Goal: Task Accomplishment & Management: Use online tool/utility

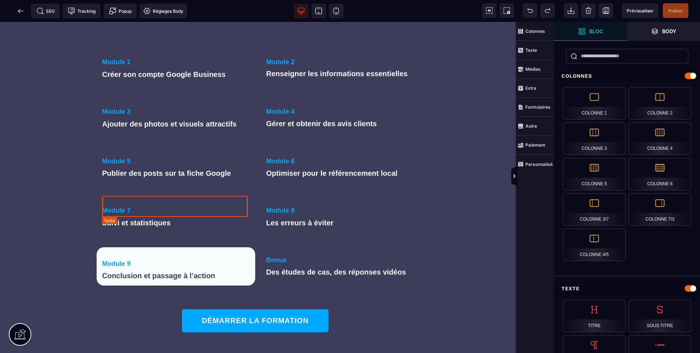
scroll to position [877, 0]
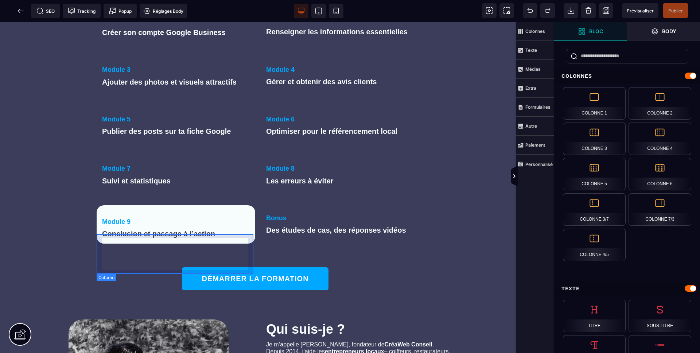
click at [148, 239] on div "Module 9 Conclusion et passage à l’action" at bounding box center [176, 224] width 159 height 39
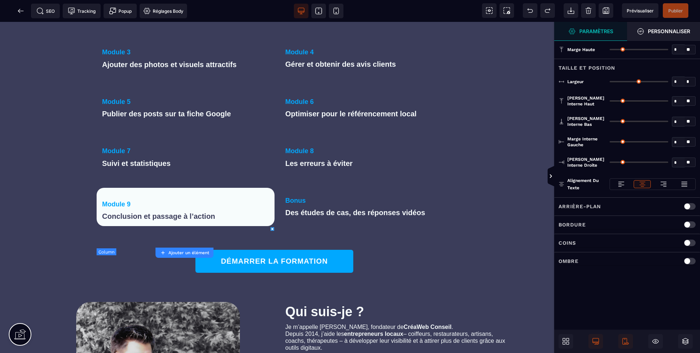
type input "*"
type input "***"
type input "**"
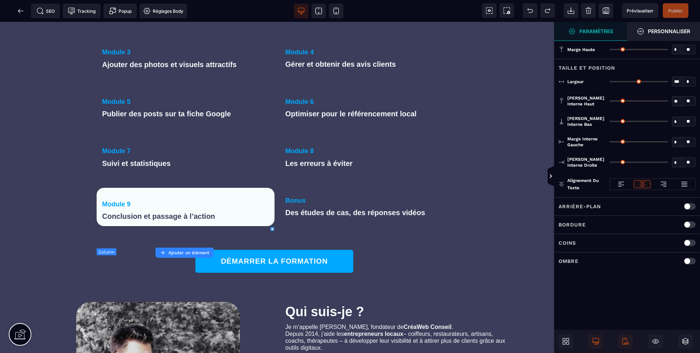
type input "**"
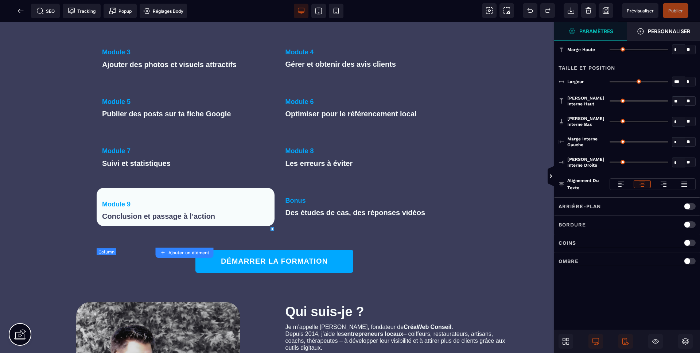
type input "**"
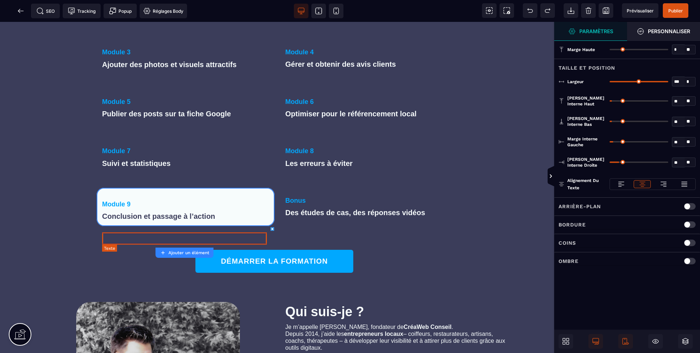
scroll to position [870, 0]
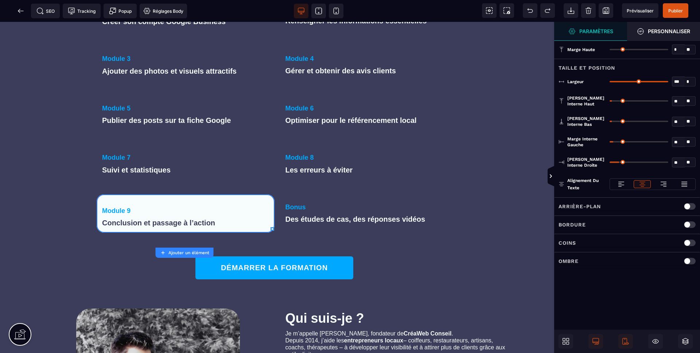
type input "*"
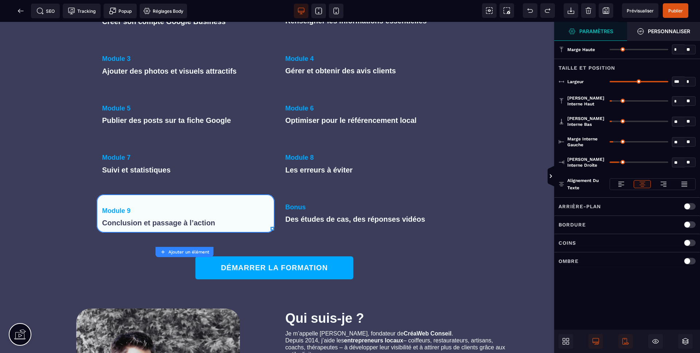
type input "*"
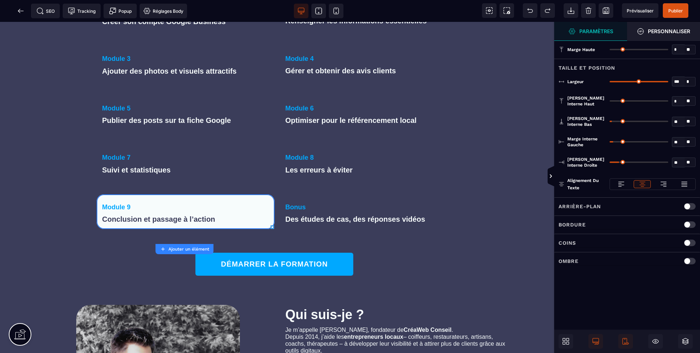
drag, startPoint x: 614, startPoint y: 100, endPoint x: 609, endPoint y: 105, distance: 6.7
type input "*"
click at [610, 100] on input "range" at bounding box center [639, 100] width 59 height 1
type input "*"
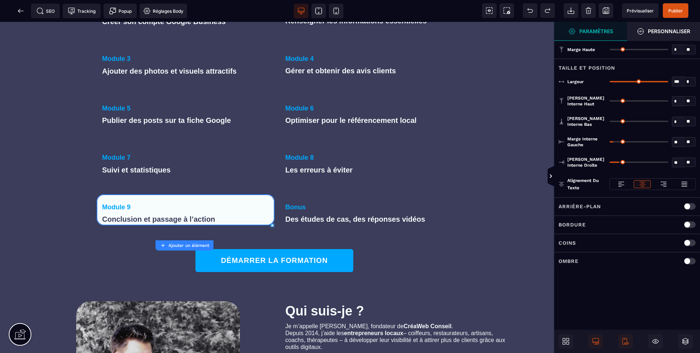
drag, startPoint x: 611, startPoint y: 121, endPoint x: 591, endPoint y: 121, distance: 20.1
type input "*"
click at [610, 121] on input "range" at bounding box center [639, 121] width 59 height 1
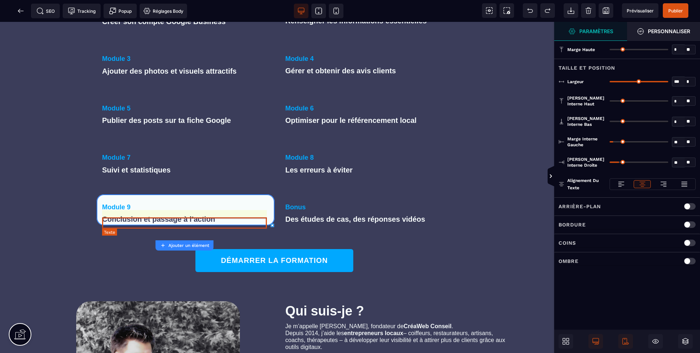
click at [126, 213] on text "Module 9" at bounding box center [185, 208] width 167 height 12
select select "***"
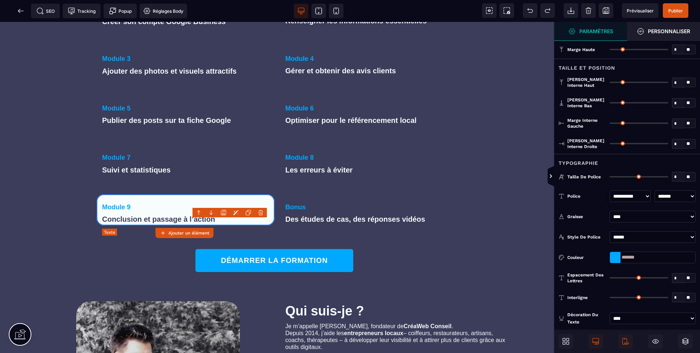
type input "**"
type input "*"
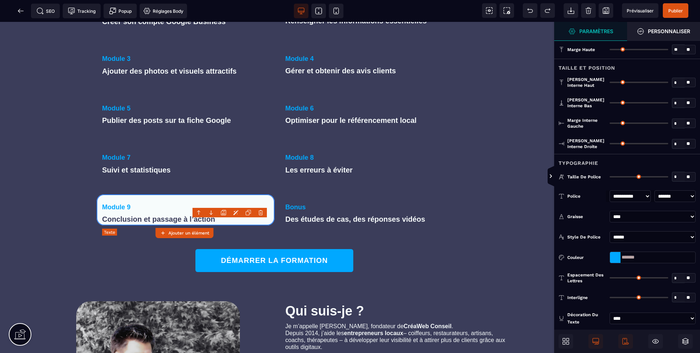
type input "*"
type input "**"
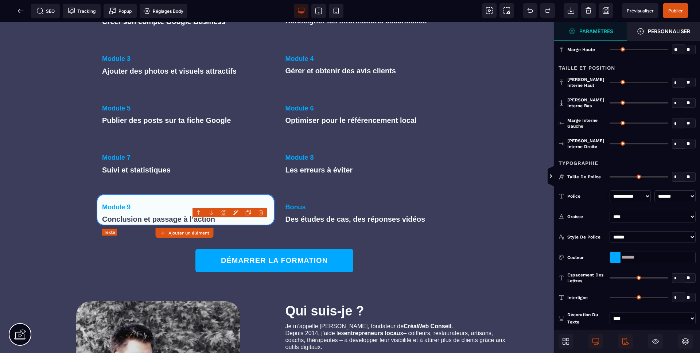
type input "*"
type input "**"
type input "****"
type input "**"
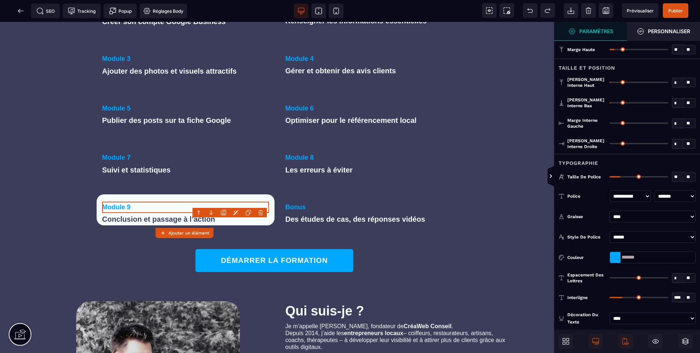
type input "*"
drag, startPoint x: 614, startPoint y: 82, endPoint x: 602, endPoint y: 81, distance: 11.3
type input "*"
click at [610, 82] on input "range" at bounding box center [639, 82] width 59 height 1
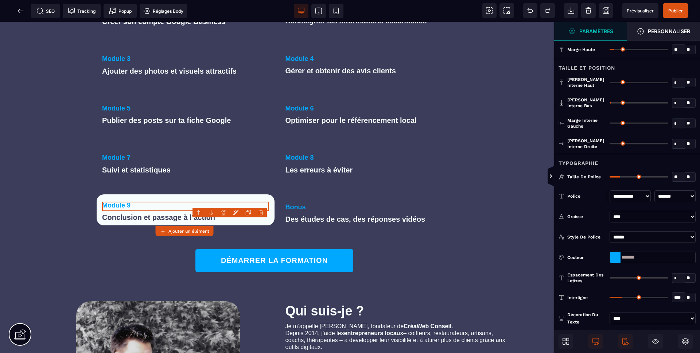
type input "*"
drag, startPoint x: 604, startPoint y: 102, endPoint x: 569, endPoint y: 111, distance: 36.9
type input "*"
click at [610, 103] on input "range" at bounding box center [639, 102] width 59 height 1
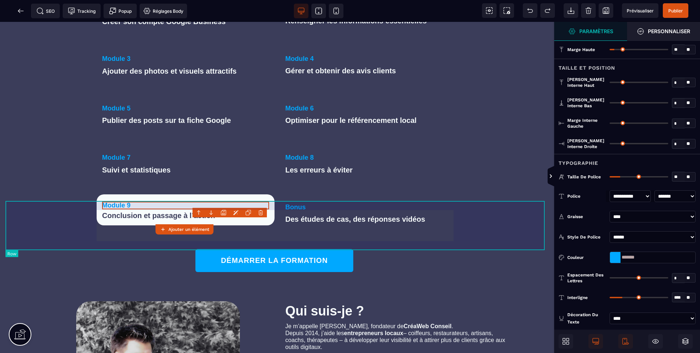
click at [60, 210] on div "Module 9 Conclusion et passage à l’action Bonus Des études de cas, des réponses…" at bounding box center [276, 210] width 543 height 50
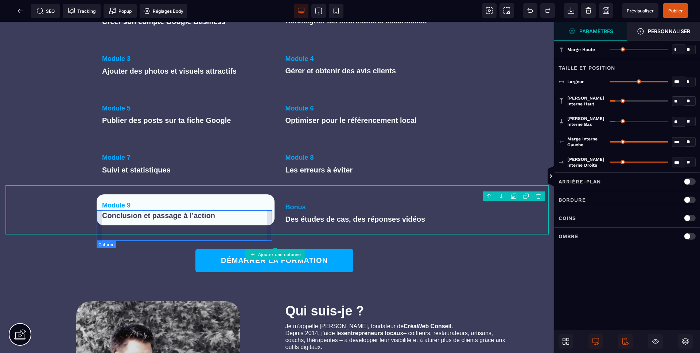
click at [132, 226] on div "Module 9 Conclusion et passage à l’action" at bounding box center [186, 209] width 178 height 31
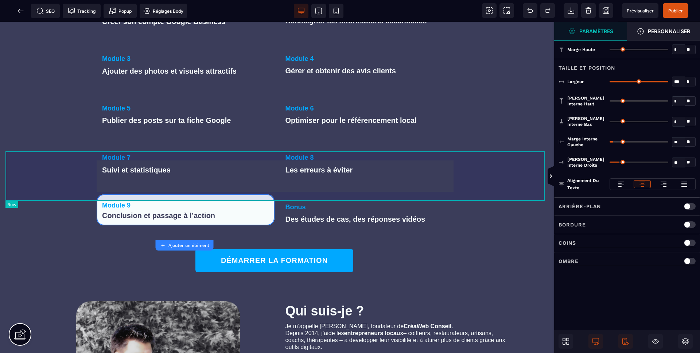
click at [60, 174] on div "Module 7 Suivi et statistiques Module 8 Les erreurs à éviter" at bounding box center [276, 161] width 543 height 50
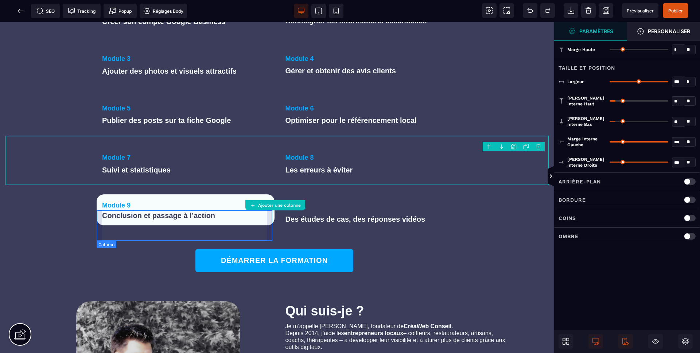
click at [253, 215] on div "Module 9 Conclusion et passage à l’action" at bounding box center [186, 209] width 178 height 31
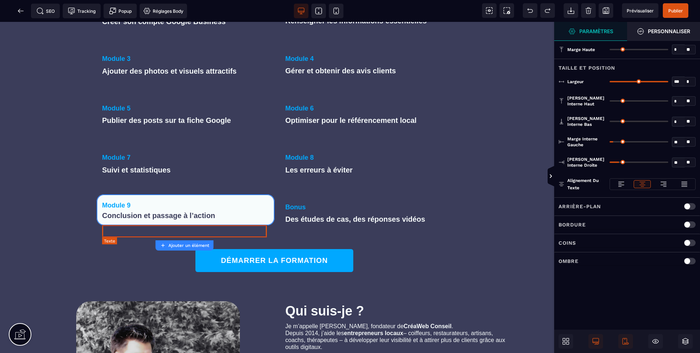
click at [215, 222] on text "Conclusion et passage à l’action" at bounding box center [185, 215] width 167 height 12
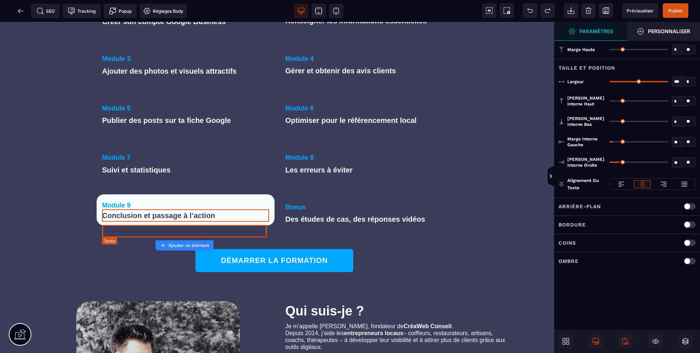
select select "***"
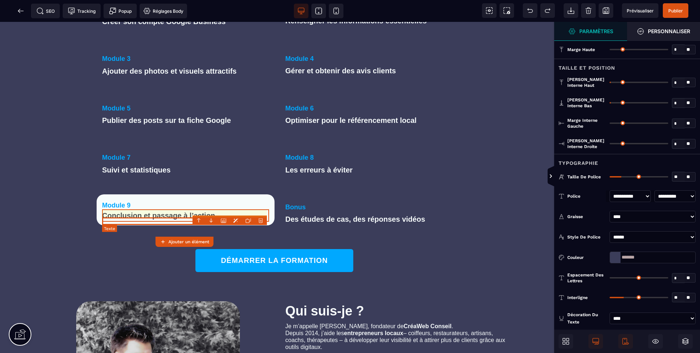
click at [151, 210] on text "Module 9" at bounding box center [185, 206] width 167 height 8
select select "***"
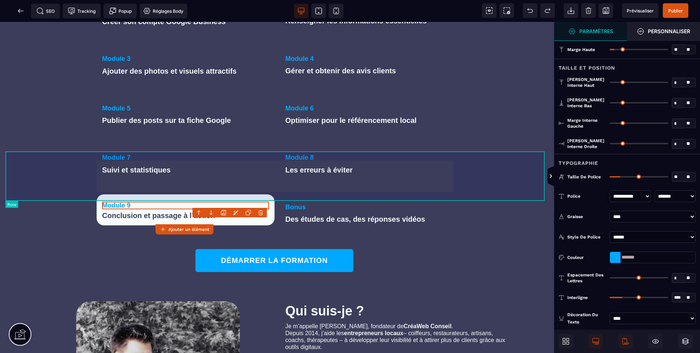
click at [61, 185] on div "Module 7 Suivi et statistiques Module 8 Les erreurs à éviter" at bounding box center [276, 161] width 543 height 50
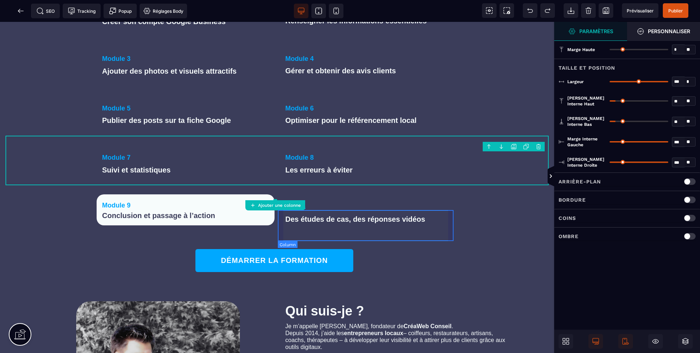
click at [322, 215] on div "Bonus Des études de cas, des réponses vidéos" at bounding box center [369, 209] width 178 height 31
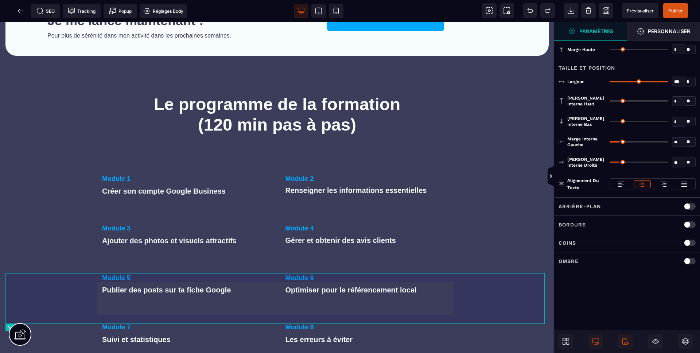
scroll to position [697, 0]
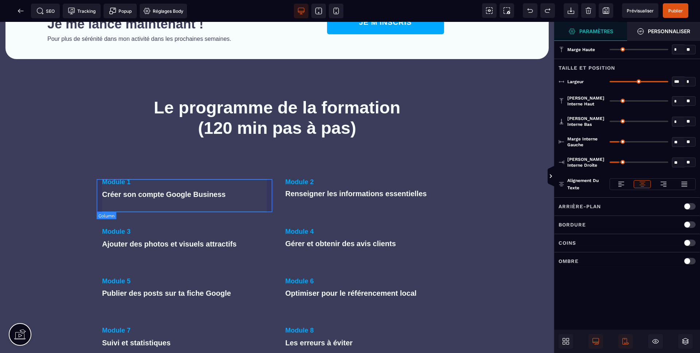
click at [146, 185] on div "Module 1 Créer son compte Google Business" at bounding box center [186, 184] width 178 height 31
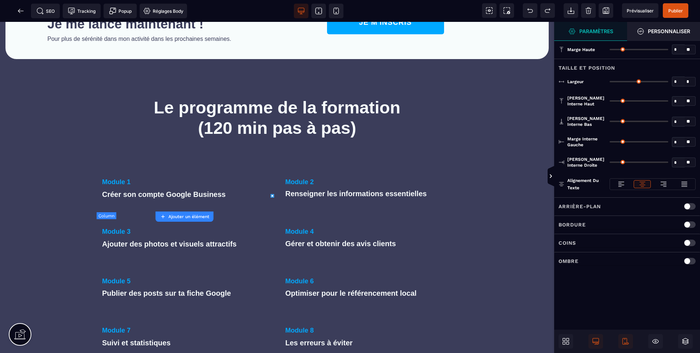
type input "*"
type input "***"
type input "*"
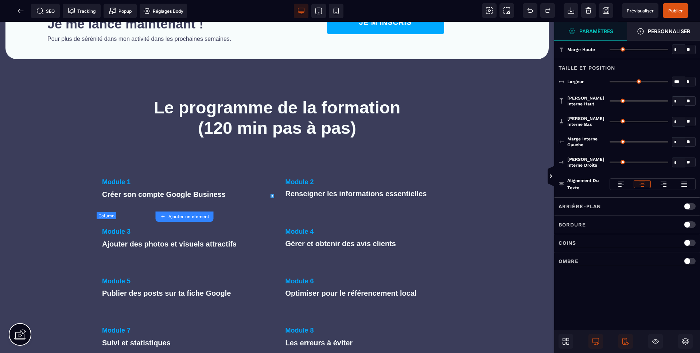
type input "**"
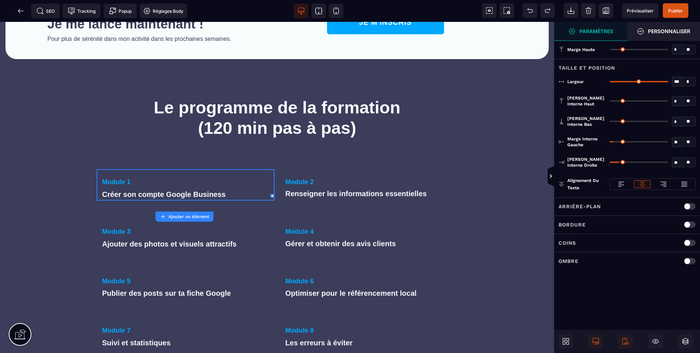
click at [679, 208] on div "Arrière-plan" at bounding box center [627, 206] width 137 height 9
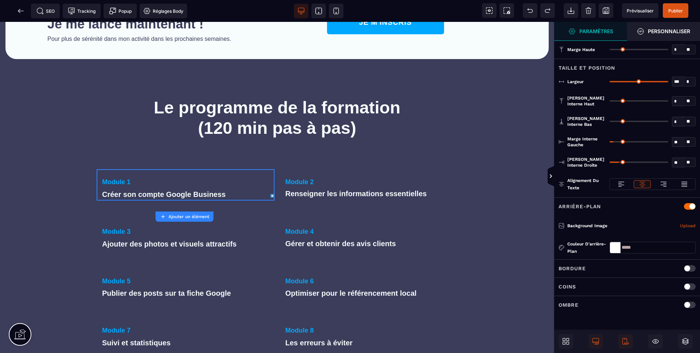
click at [614, 247] on div at bounding box center [615, 247] width 11 height 11
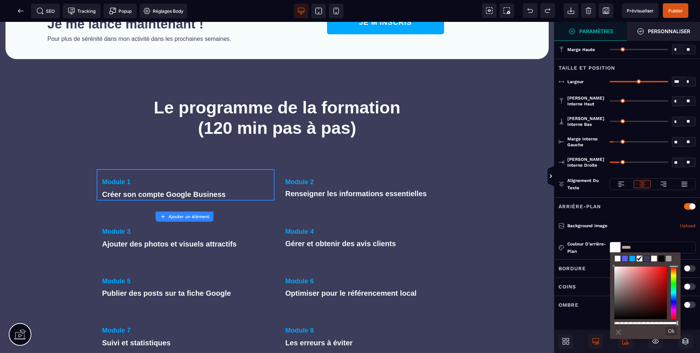
click at [618, 259] on span at bounding box center [618, 259] width 6 height 6
type input "*******"
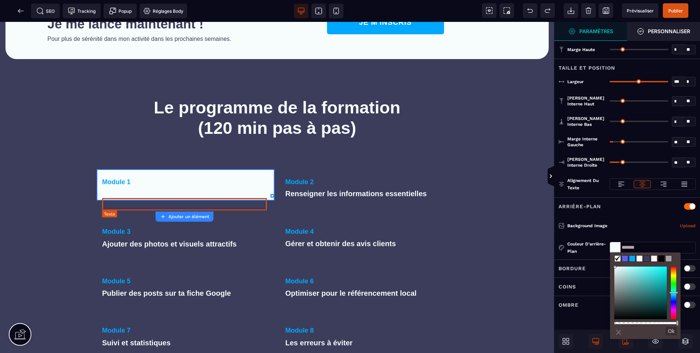
click at [132, 201] on text "Créer son compte Google Business" at bounding box center [185, 194] width 167 height 12
select select "***"
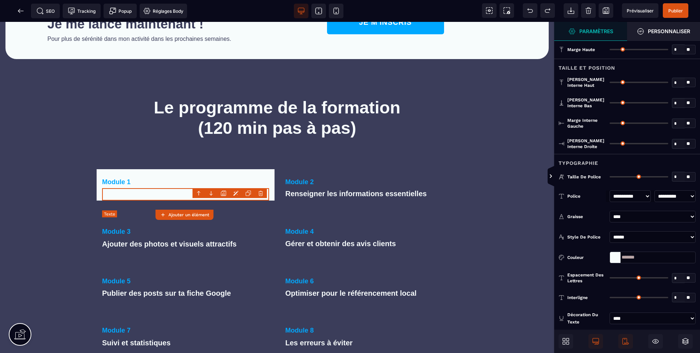
type input "*"
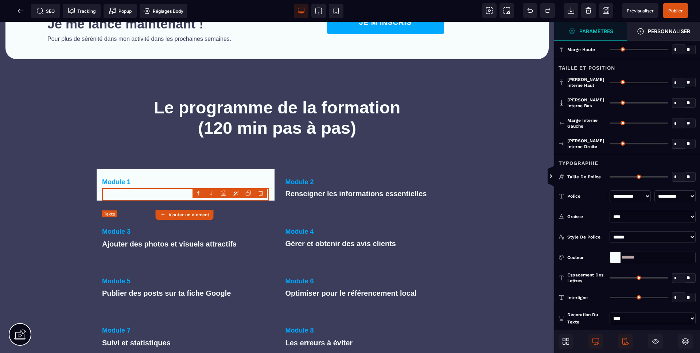
type input "*"
type input "**"
type input "*"
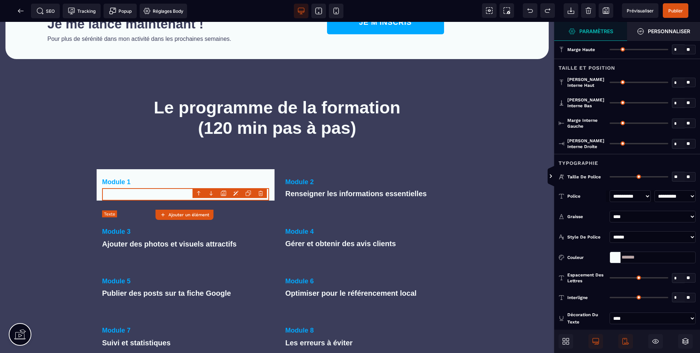
type input "**"
click at [614, 260] on div at bounding box center [615, 257] width 11 height 11
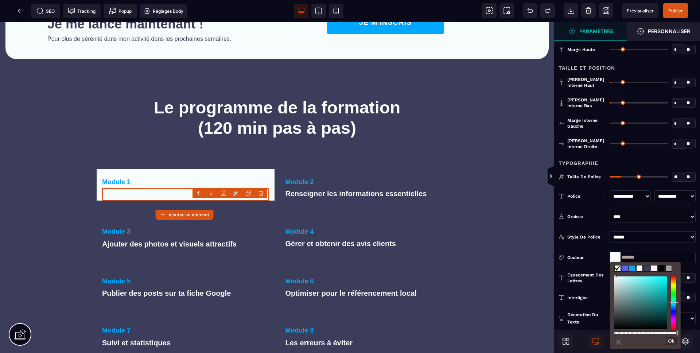
click at [648, 269] on span at bounding box center [647, 268] width 6 height 6
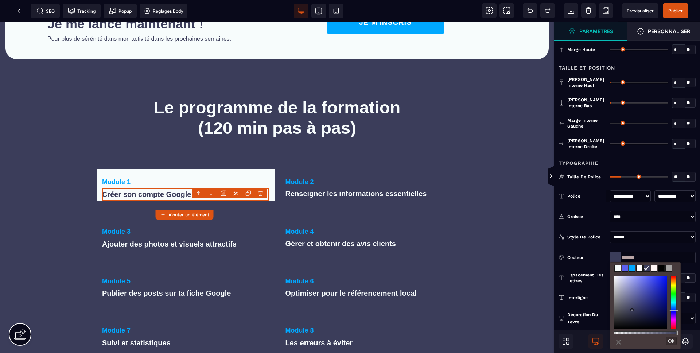
click at [664, 269] on span at bounding box center [662, 268] width 6 height 6
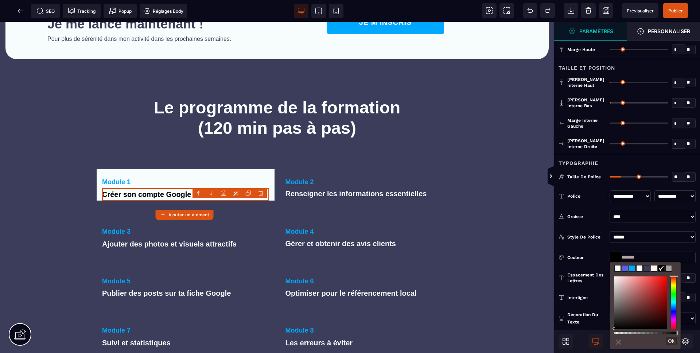
click at [648, 267] on span at bounding box center [647, 268] width 6 height 6
type input "*******"
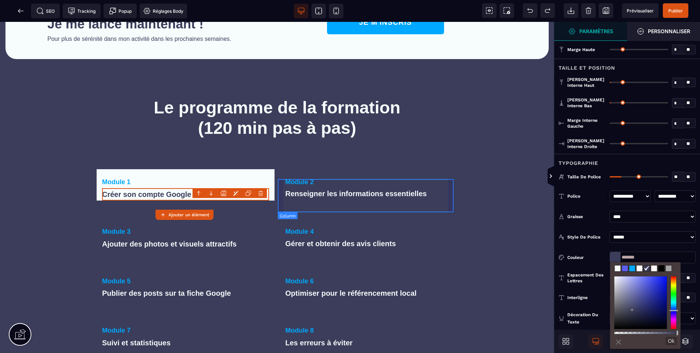
click at [303, 184] on div "Module 2 Renseigner les informations essentielles" at bounding box center [369, 184] width 178 height 31
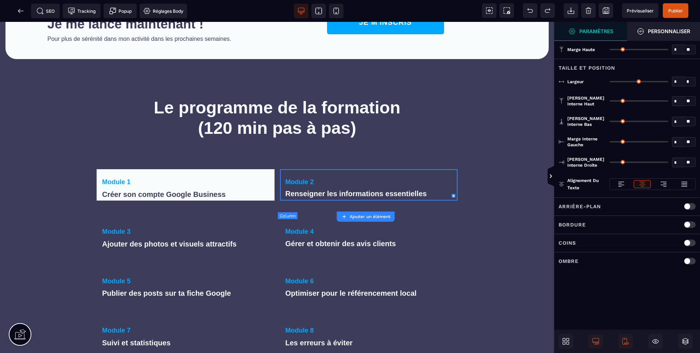
type input "*"
type input "***"
type input "*"
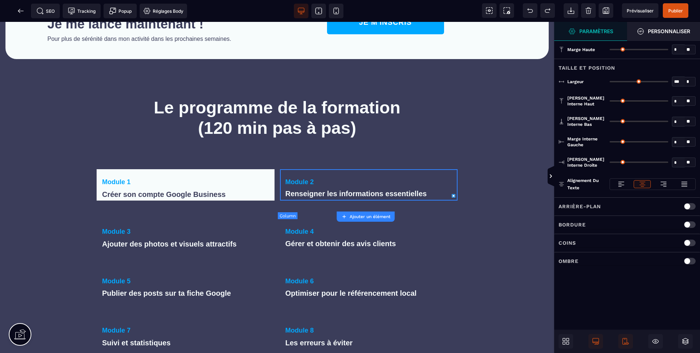
type input "**"
click at [610, 241] on div "Coins" at bounding box center [627, 242] width 137 height 9
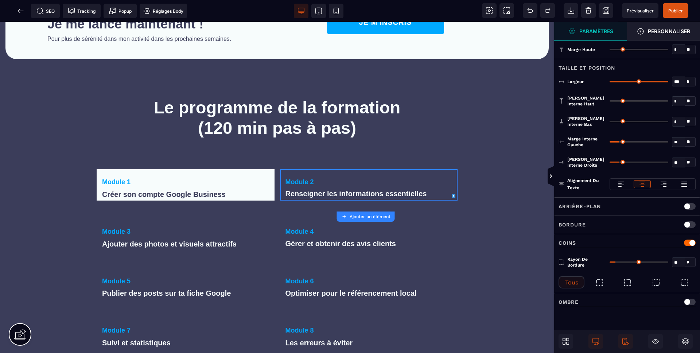
select select
click at [606, 228] on div "Bordure" at bounding box center [627, 224] width 137 height 9
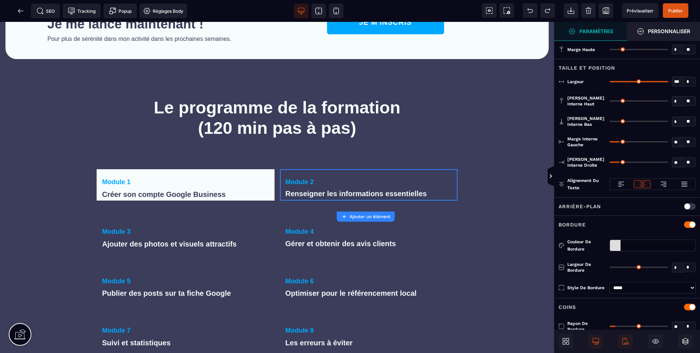
click at [600, 210] on div "Arrière-plan" at bounding box center [627, 206] width 146 height 18
click at [605, 206] on div "Arrière-plan" at bounding box center [627, 206] width 137 height 9
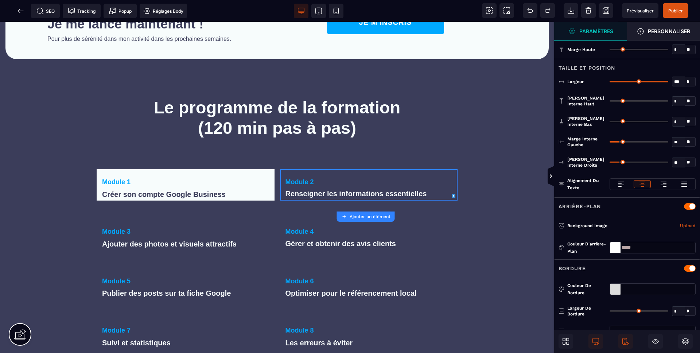
click at [612, 247] on div at bounding box center [615, 247] width 11 height 11
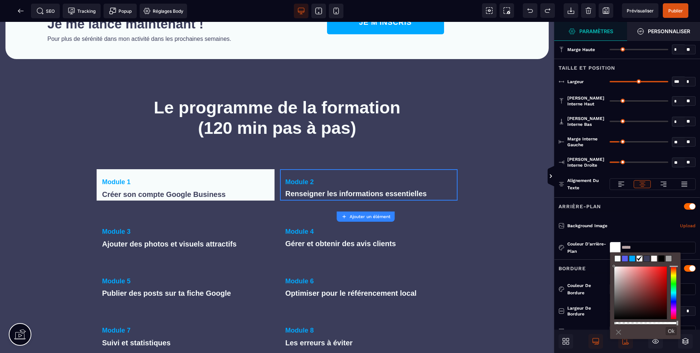
click at [618, 259] on span at bounding box center [618, 259] width 6 height 6
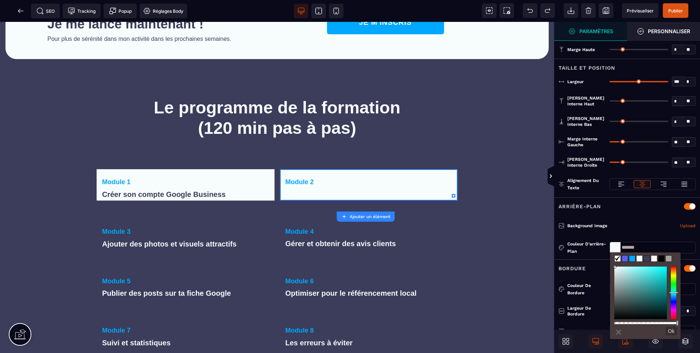
click at [642, 258] on span at bounding box center [640, 259] width 6 height 6
type input "*******"
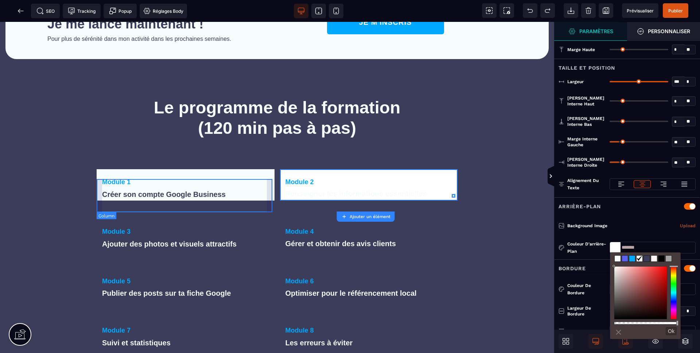
click at [265, 185] on div "Module 1 Créer son compte Google Business" at bounding box center [186, 184] width 178 height 31
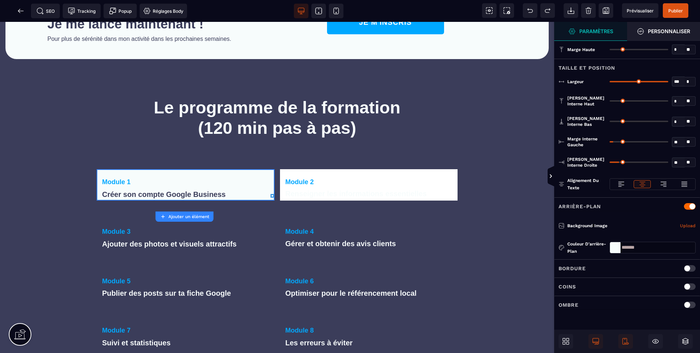
click at [611, 246] on div at bounding box center [615, 247] width 11 height 11
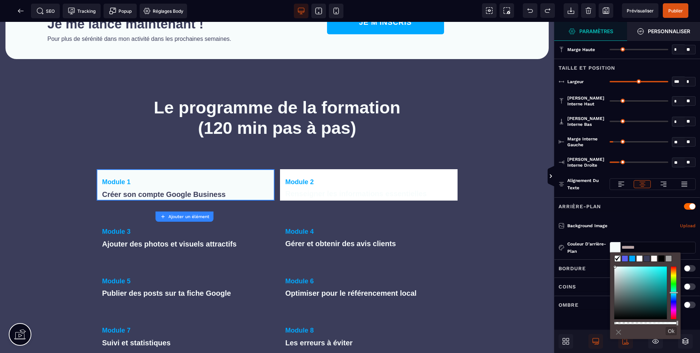
click at [641, 257] on span at bounding box center [640, 259] width 6 height 6
type input "*******"
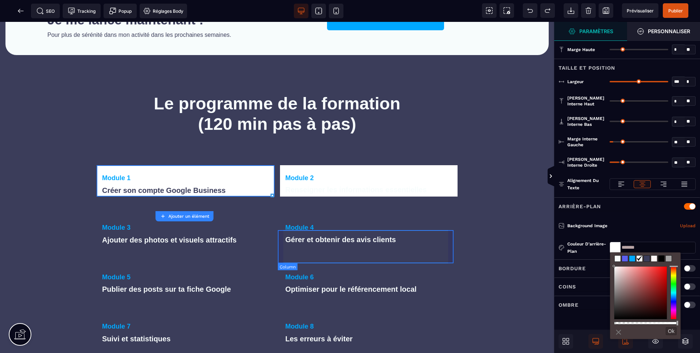
scroll to position [706, 0]
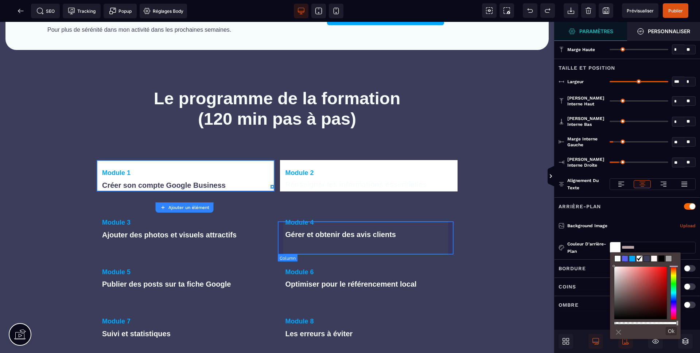
click at [372, 226] on div "Module 4 Gérer et obtenir des avis clients" at bounding box center [369, 225] width 178 height 31
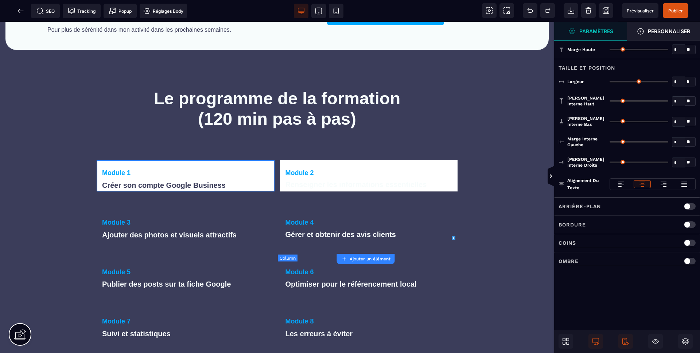
type input "*"
type input "***"
type input "*"
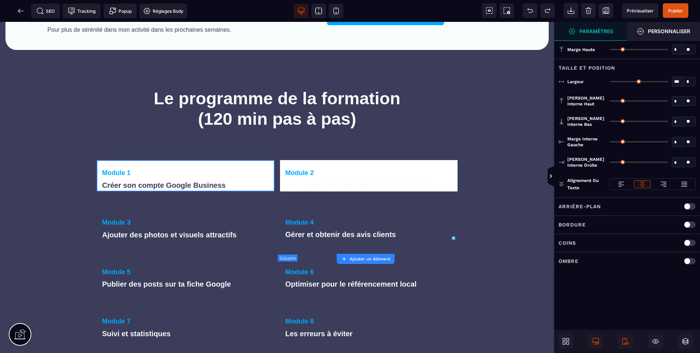
type input "**"
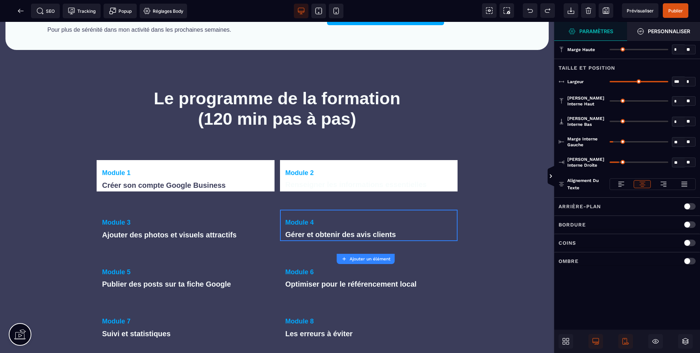
click at [624, 211] on div "Arrière-plan" at bounding box center [627, 206] width 146 height 18
click at [624, 206] on div "Arrière-plan" at bounding box center [627, 206] width 137 height 9
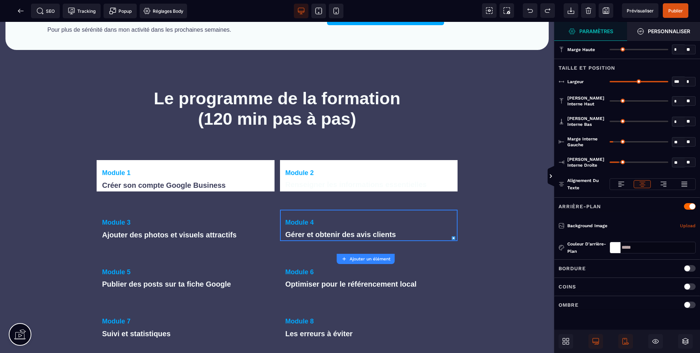
click at [617, 246] on div at bounding box center [615, 247] width 11 height 11
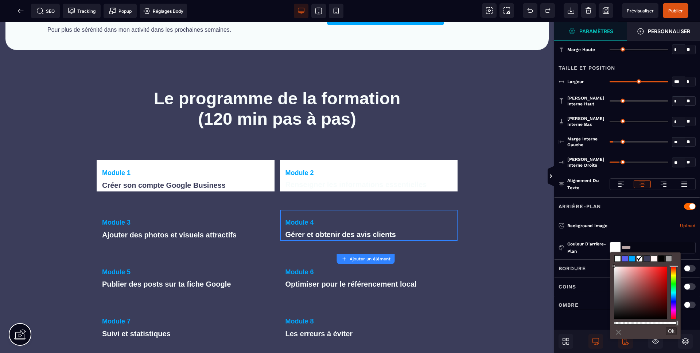
click at [639, 257] on span at bounding box center [640, 259] width 6 height 6
click at [632, 258] on span at bounding box center [632, 259] width 6 height 6
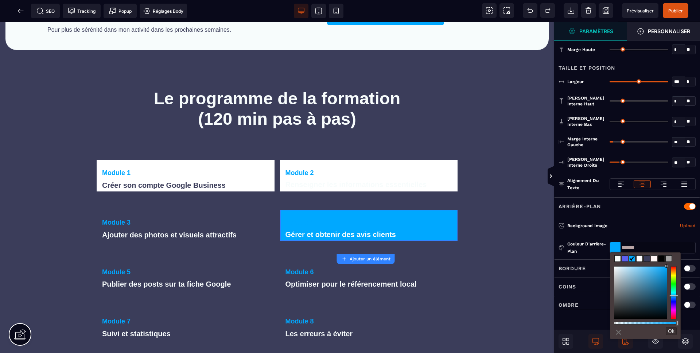
click at [644, 256] on span at bounding box center [647, 259] width 6 height 6
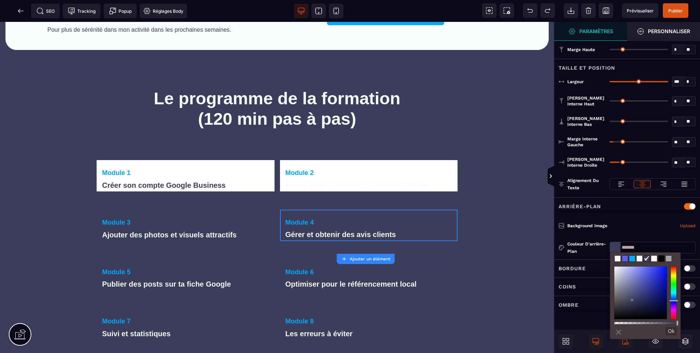
click at [641, 258] on span at bounding box center [640, 259] width 6 height 6
type input "*******"
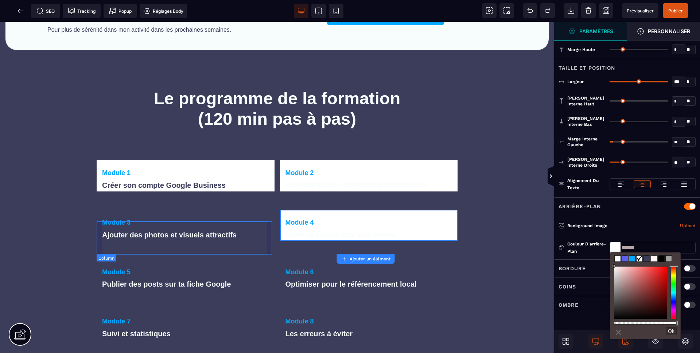
click at [246, 223] on div "Module 3 Ajouter des photos et visuels attractifs" at bounding box center [186, 225] width 178 height 31
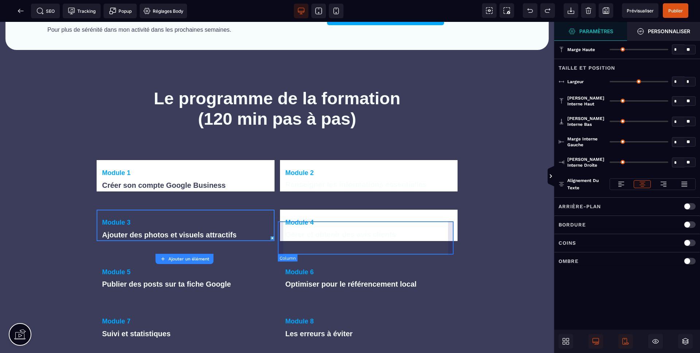
type input "*"
type input "***"
type input "*"
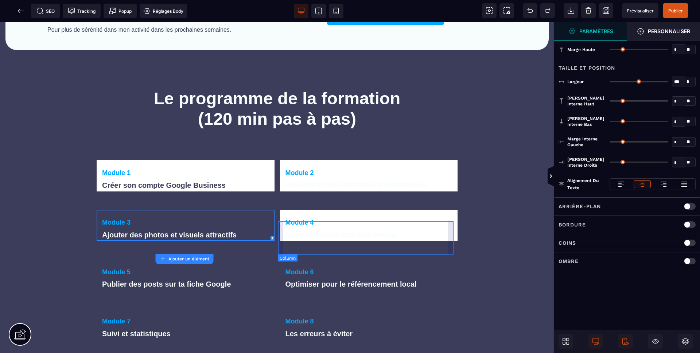
type input "**"
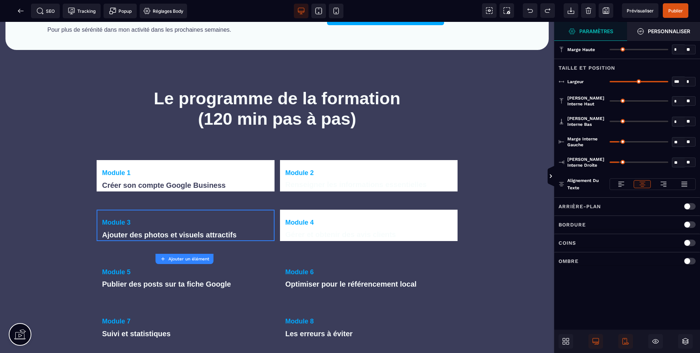
click at [612, 206] on div "Arrière-plan" at bounding box center [627, 206] width 137 height 9
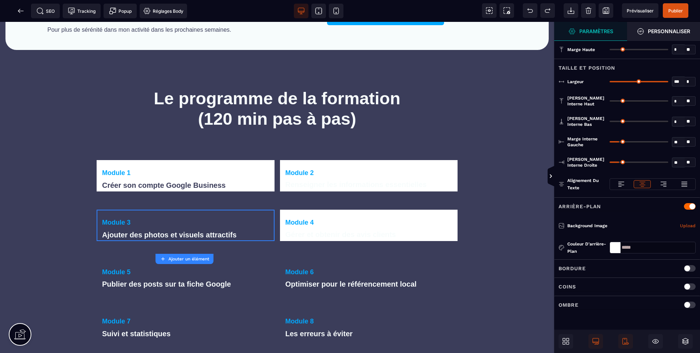
click at [619, 244] on div at bounding box center [615, 247] width 11 height 11
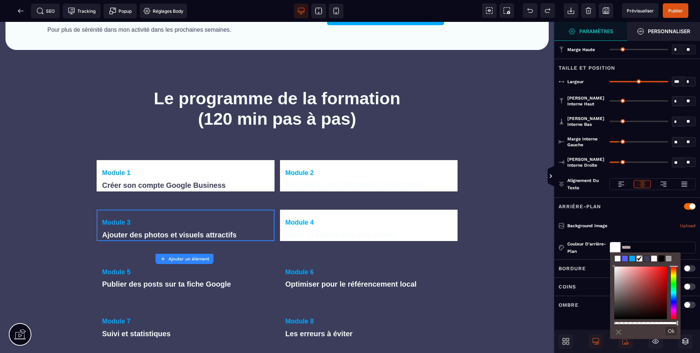
click at [634, 259] on span at bounding box center [632, 259] width 6 height 6
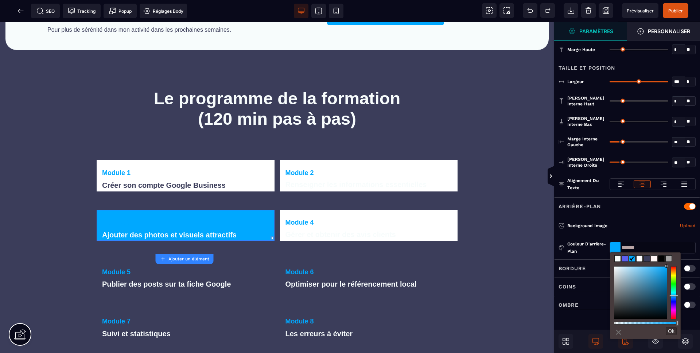
click at [641, 259] on span at bounding box center [640, 259] width 6 height 6
type input "*******"
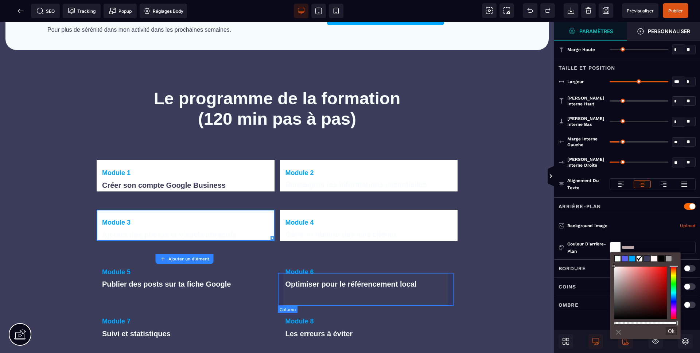
click at [322, 275] on div "Module 6 Optimiser pour le référencement local" at bounding box center [369, 274] width 178 height 31
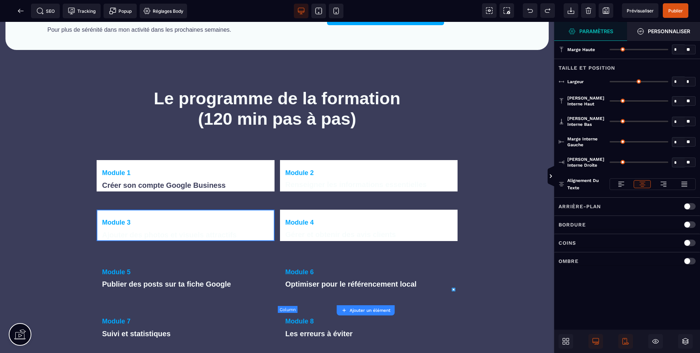
type input "*"
type input "***"
type input "*"
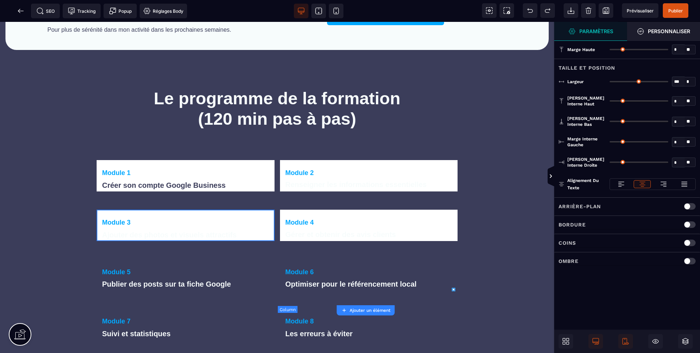
type input "**"
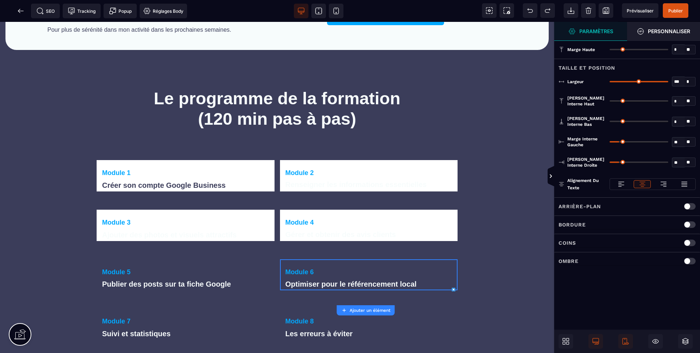
click at [618, 207] on div "Arrière-plan" at bounding box center [627, 206] width 137 height 9
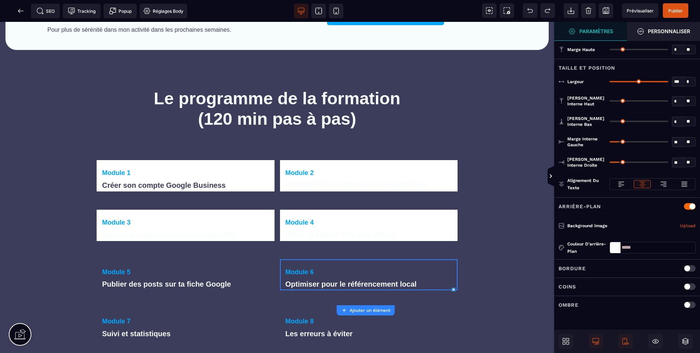
click at [614, 252] on div at bounding box center [615, 247] width 11 height 11
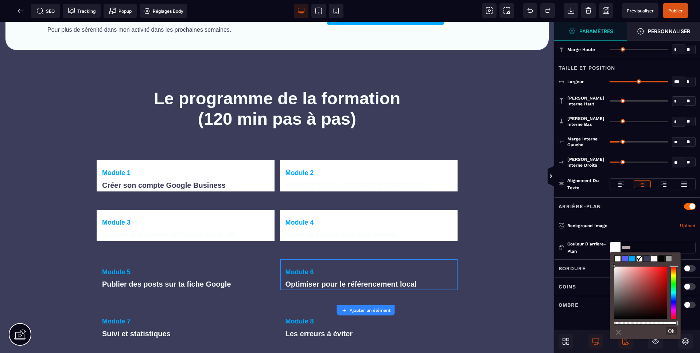
click at [635, 258] on span at bounding box center [632, 259] width 6 height 6
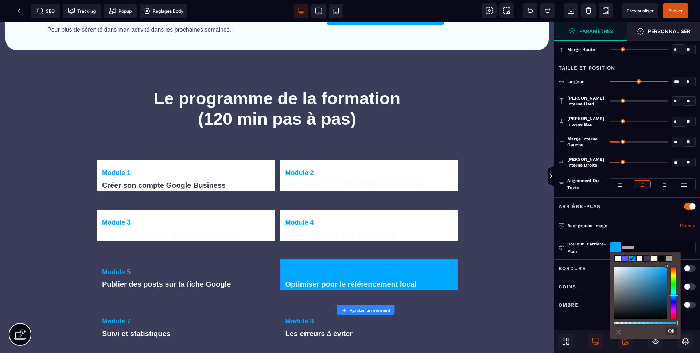
click at [644, 258] on span at bounding box center [647, 259] width 6 height 6
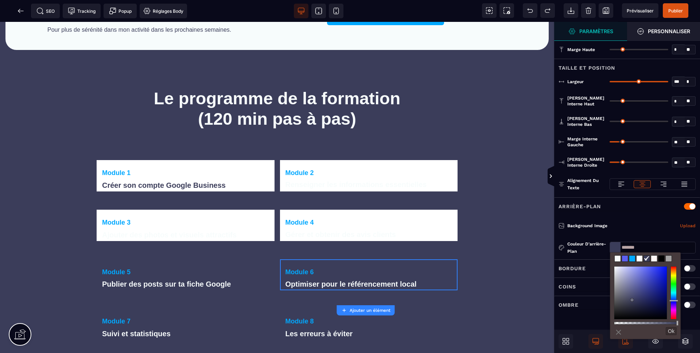
click at [642, 259] on span at bounding box center [639, 258] width 7 height 7
type input "*******"
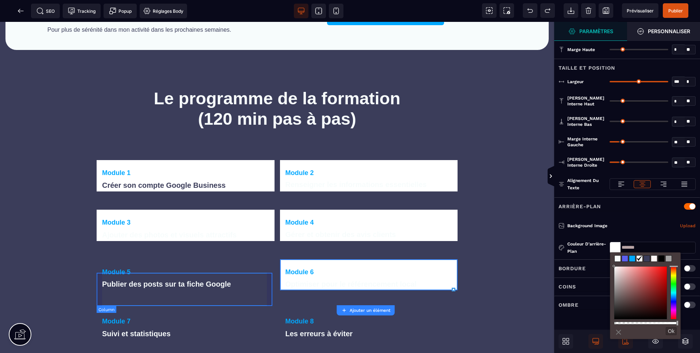
drag, startPoint x: 251, startPoint y: 275, endPoint x: 269, endPoint y: 278, distance: 18.4
click at [251, 275] on div "Module 5 Publier des posts sur ta fiche Google" at bounding box center [186, 274] width 178 height 31
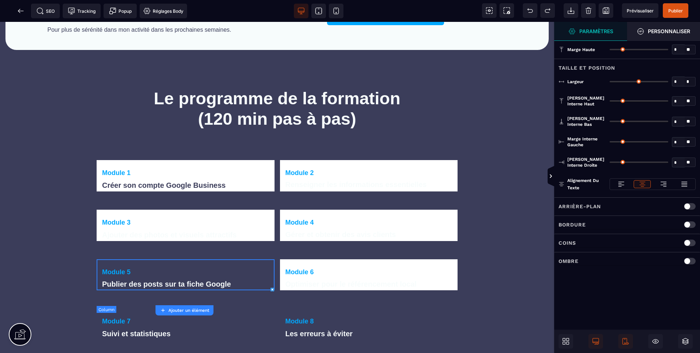
type input "*"
type input "***"
type input "*"
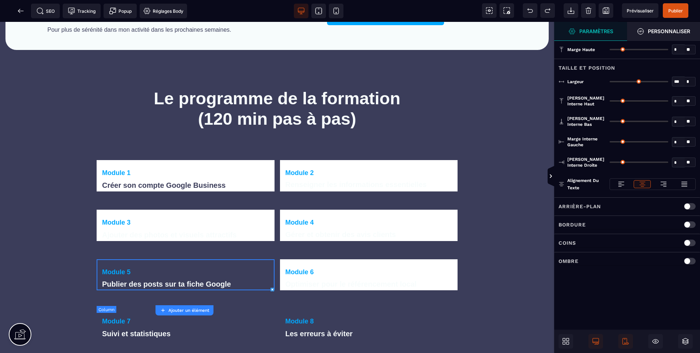
type input "**"
click at [583, 211] on div "Arrière-plan" at bounding box center [627, 206] width 146 height 18
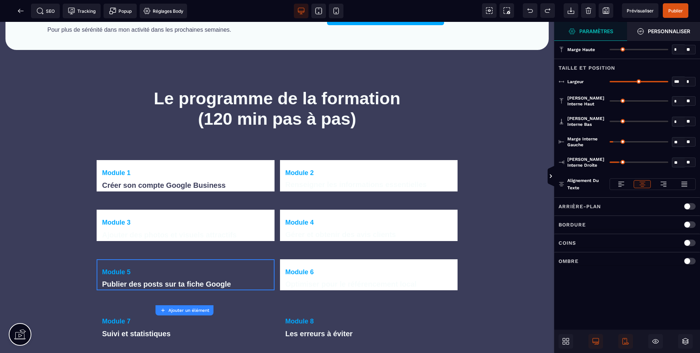
click at [604, 209] on div "Arrière-plan" at bounding box center [627, 206] width 137 height 9
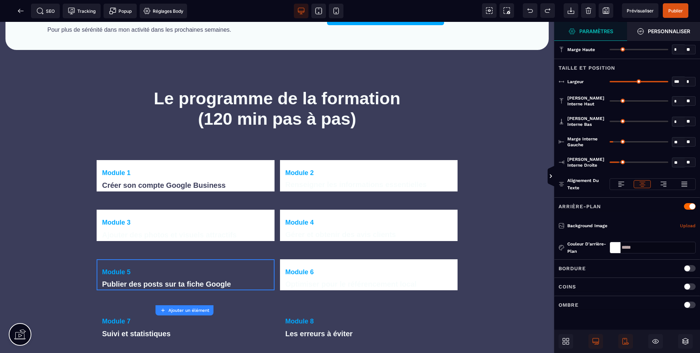
click at [618, 245] on div at bounding box center [615, 247] width 11 height 11
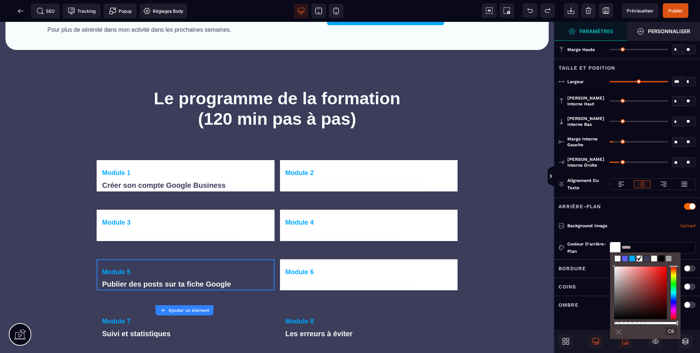
click at [630, 259] on span at bounding box center [632, 259] width 6 height 6
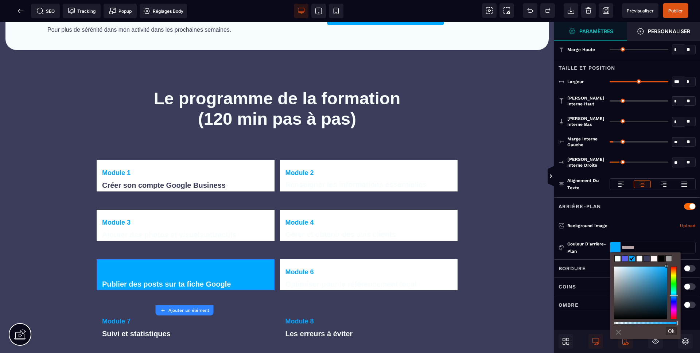
click at [637, 258] on span at bounding box center [640, 259] width 6 height 6
type input "*******"
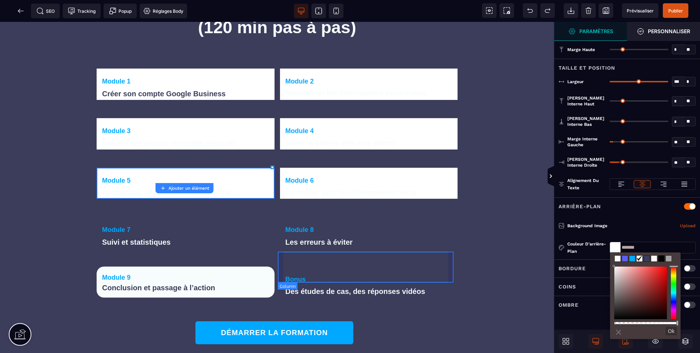
scroll to position [829, 0]
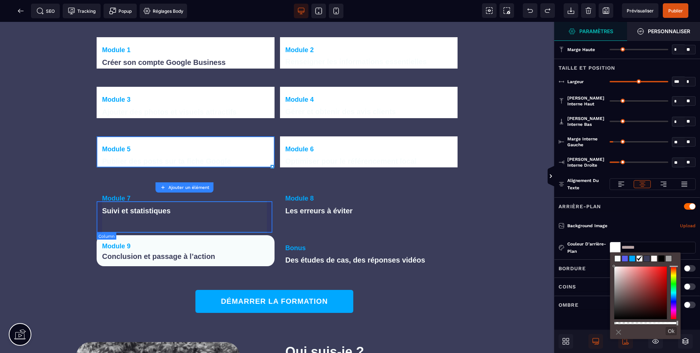
click at [190, 205] on div "Module 7 Suivi et statistiques" at bounding box center [186, 201] width 178 height 31
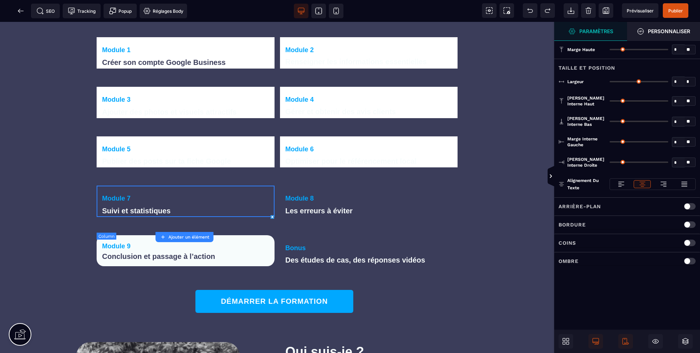
type input "*"
type input "***"
type input "*"
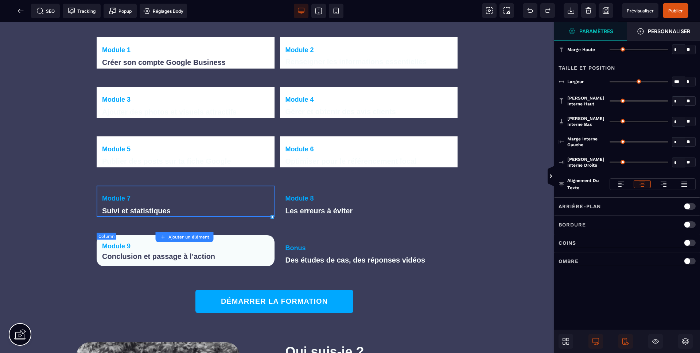
type input "**"
click at [615, 207] on div "Arrière-plan" at bounding box center [627, 206] width 137 height 9
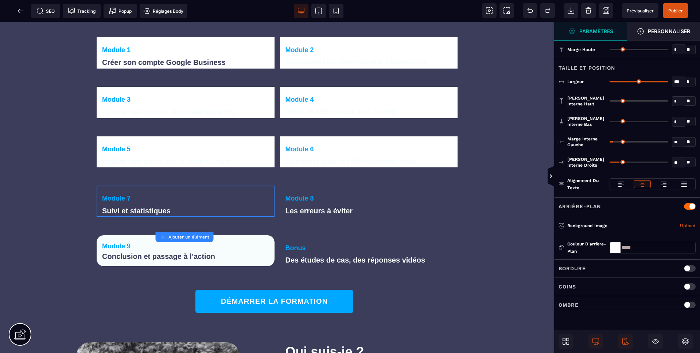
click at [616, 249] on div at bounding box center [615, 247] width 11 height 11
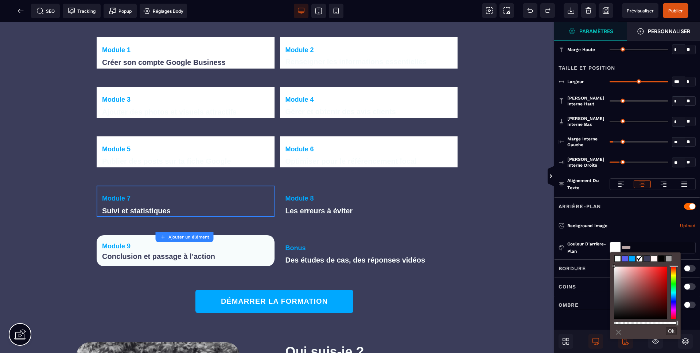
click at [645, 257] on span at bounding box center [647, 259] width 6 height 6
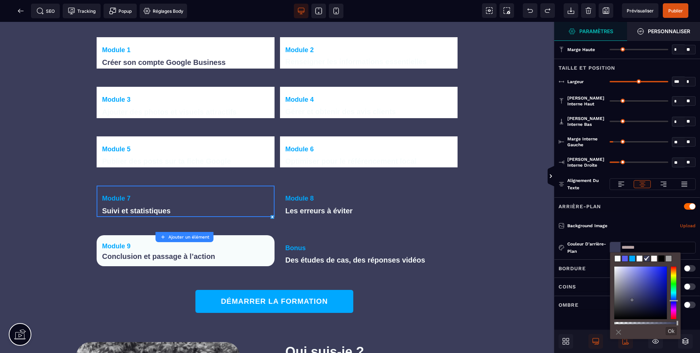
click at [636, 260] on div at bounding box center [645, 259] width 63 height 8
click at [640, 260] on span at bounding box center [640, 259] width 6 height 6
type input "*******"
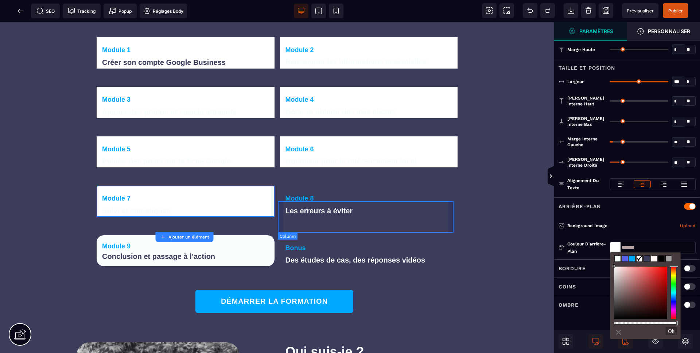
click at [376, 207] on div "Module 8 Les erreurs à éviter" at bounding box center [369, 201] width 178 height 31
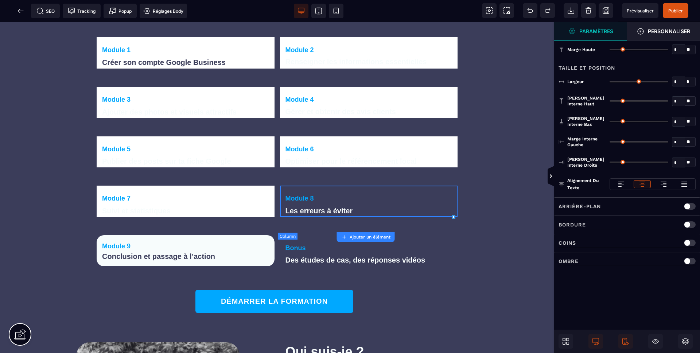
type input "*"
type input "***"
type input "*"
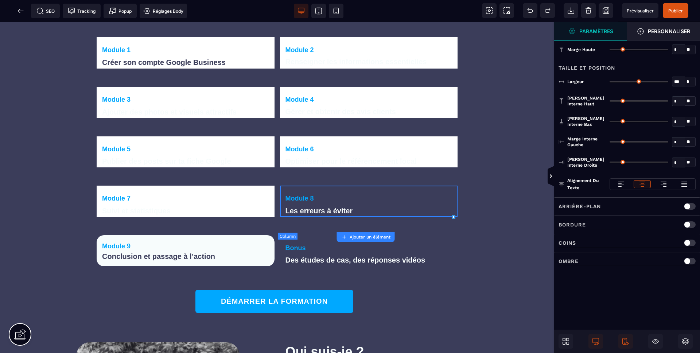
type input "**"
click at [607, 207] on div "Arrière-plan" at bounding box center [627, 206] width 137 height 9
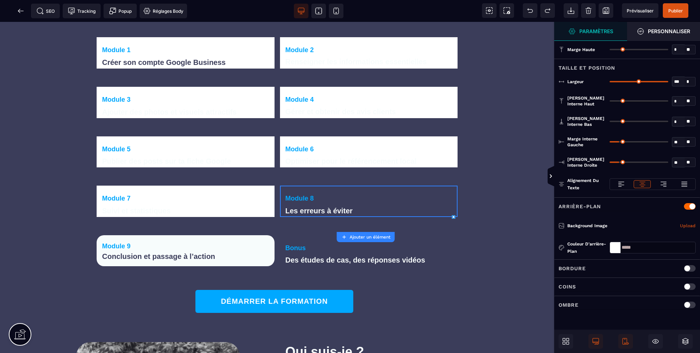
click at [618, 250] on div at bounding box center [615, 247] width 11 height 11
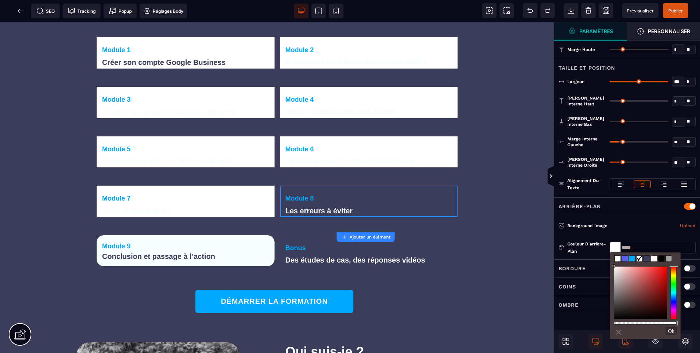
click at [645, 257] on span at bounding box center [647, 259] width 6 height 6
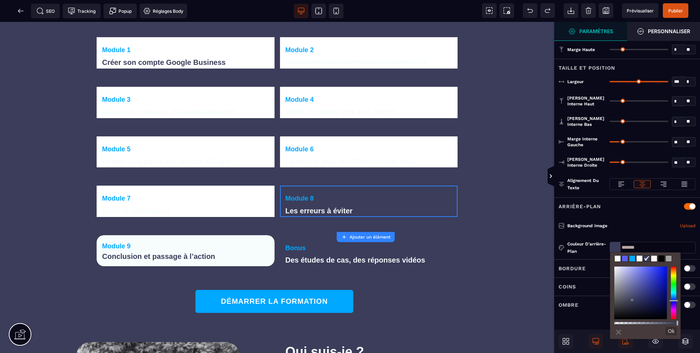
click at [639, 259] on span at bounding box center [640, 259] width 6 height 6
type input "*******"
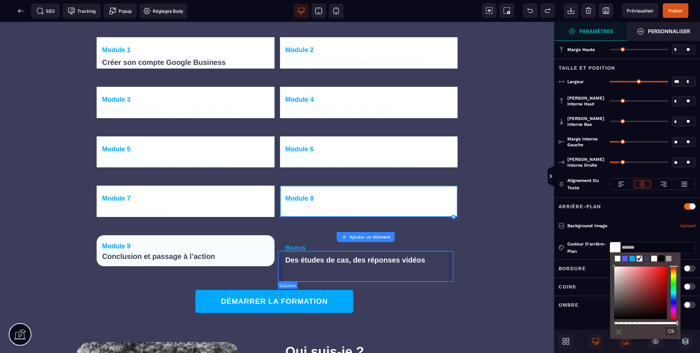
click at [335, 253] on div "Bonus Des études de cas, des réponses vidéos" at bounding box center [369, 250] width 178 height 31
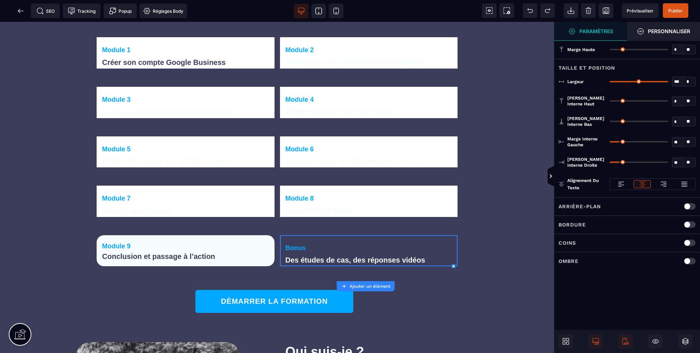
click at [637, 208] on div "Arrière-plan" at bounding box center [627, 206] width 137 height 9
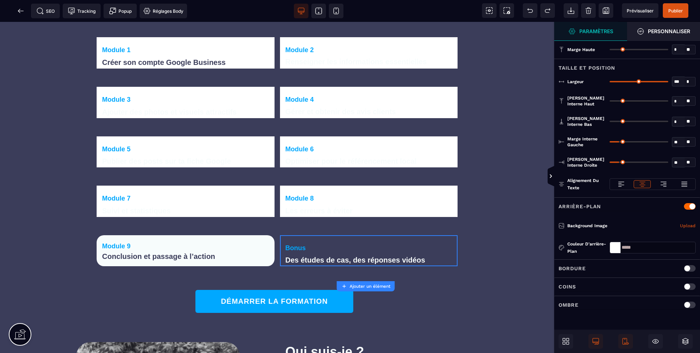
click at [621, 251] on input "*****" at bounding box center [653, 248] width 86 height 12
click at [619, 251] on div at bounding box center [615, 247] width 11 height 11
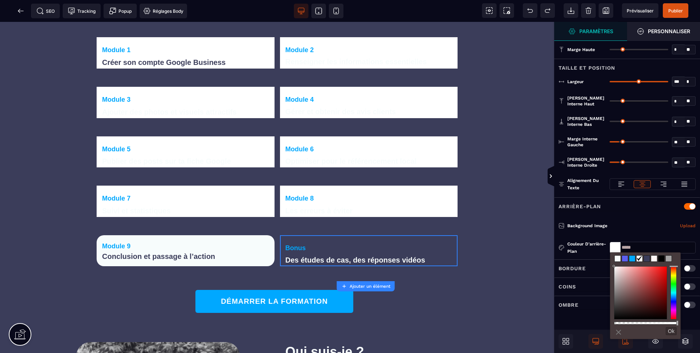
click at [633, 259] on span at bounding box center [632, 259] width 6 height 6
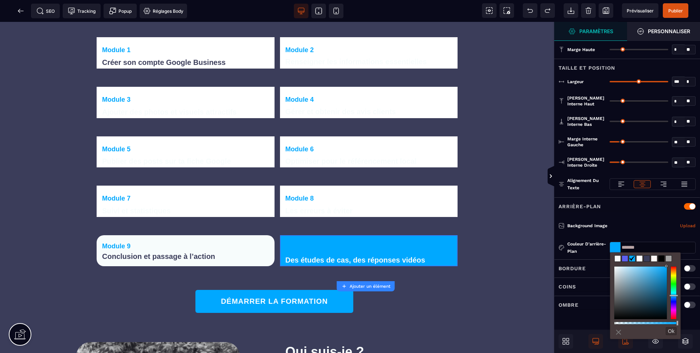
click at [644, 259] on span at bounding box center [647, 259] width 6 height 6
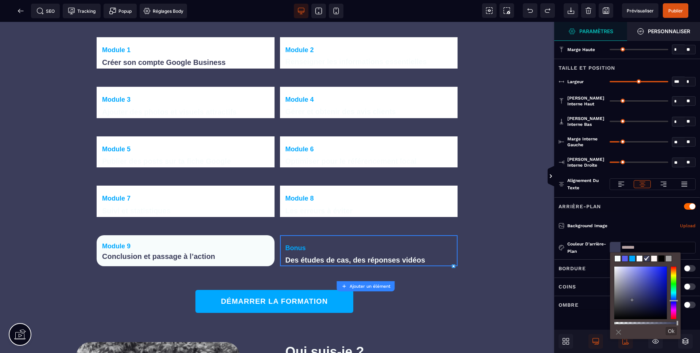
click at [642, 259] on span at bounding box center [640, 259] width 6 height 6
type input "*******"
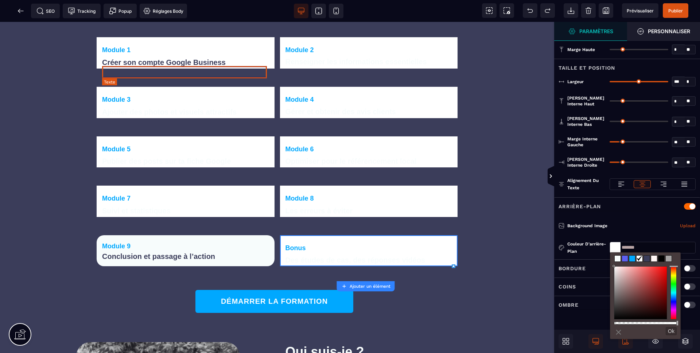
click at [222, 69] on text "Créer son compte Google Business" at bounding box center [185, 62] width 167 height 12
select select "***"
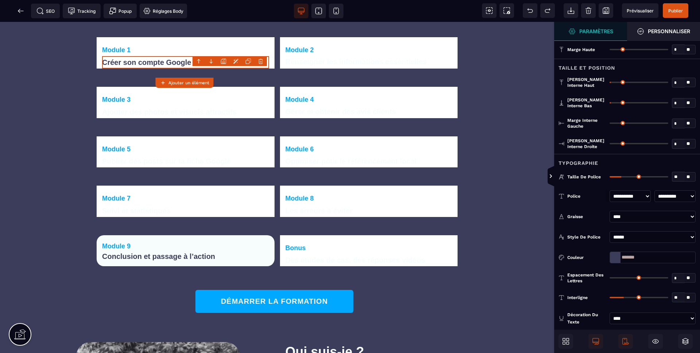
click at [679, 194] on select "**********" at bounding box center [675, 196] width 41 height 12
select select "**********"
click at [655, 190] on select "**********" at bounding box center [675, 196] width 41 height 12
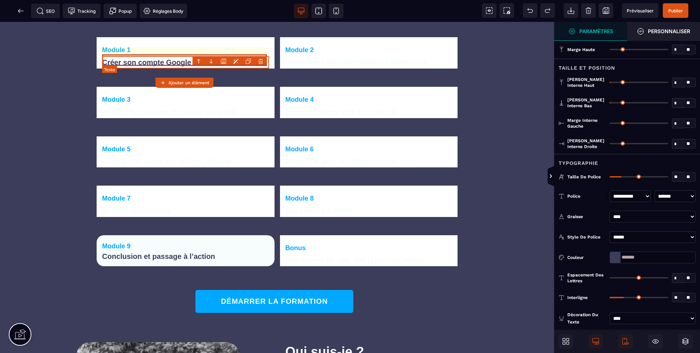
click at [124, 56] on text "Module 1" at bounding box center [185, 50] width 167 height 12
select select "***"
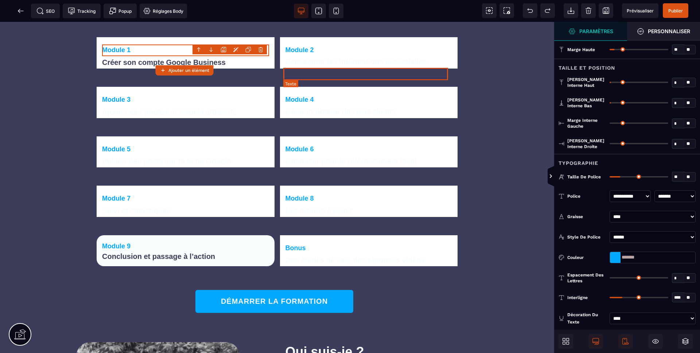
click at [311, 68] on text "Renseigner les informations essentielles" at bounding box center [369, 62] width 167 height 12
select select "***"
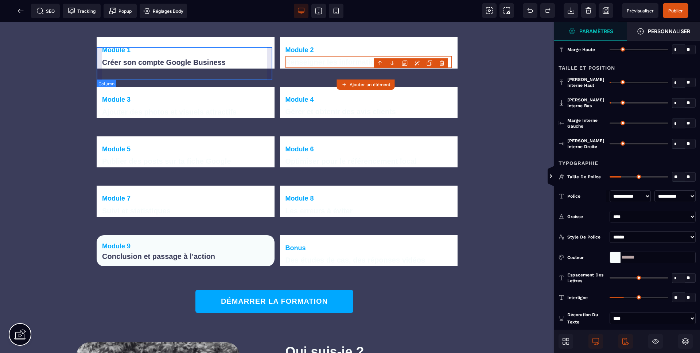
click at [245, 51] on div "Module 1 Créer son compte Google Business" at bounding box center [186, 52] width 178 height 31
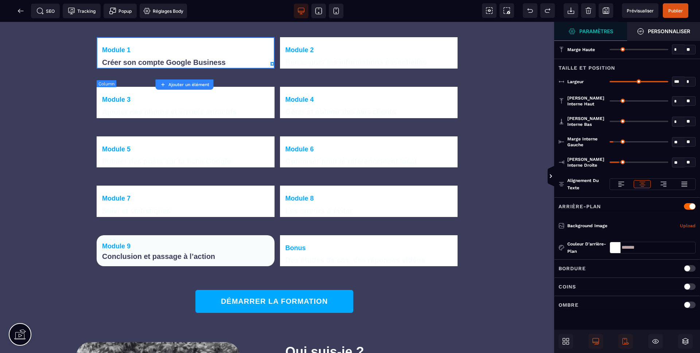
click at [181, 51] on div "Module 1 Créer son compte Google Business" at bounding box center [186, 52] width 178 height 31
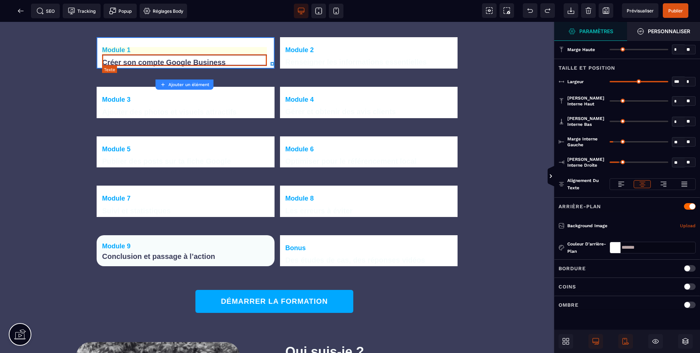
click at [156, 56] on text "Module 1" at bounding box center [185, 50] width 167 height 12
select select "***"
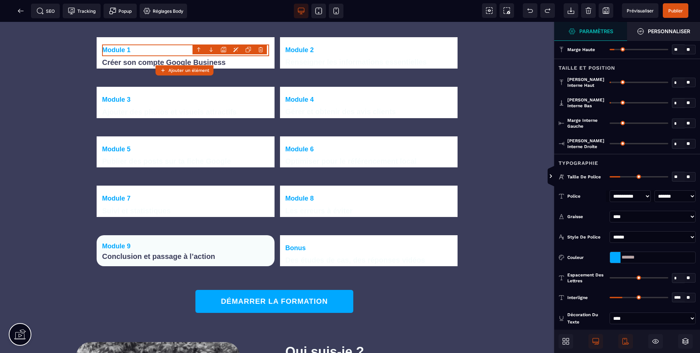
type input "*"
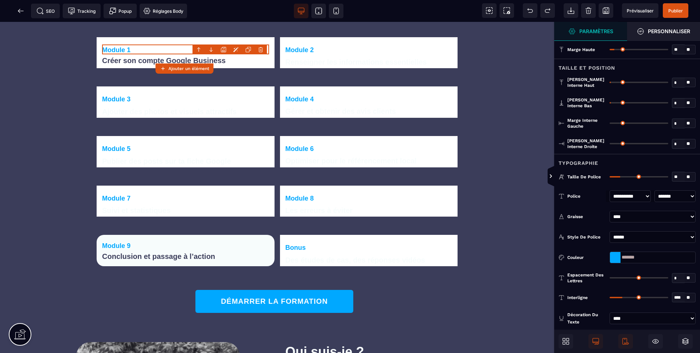
drag, startPoint x: 613, startPoint y: 102, endPoint x: 600, endPoint y: 99, distance: 13.1
type input "*"
click at [610, 102] on input "range" at bounding box center [639, 102] width 59 height 1
type input "*"
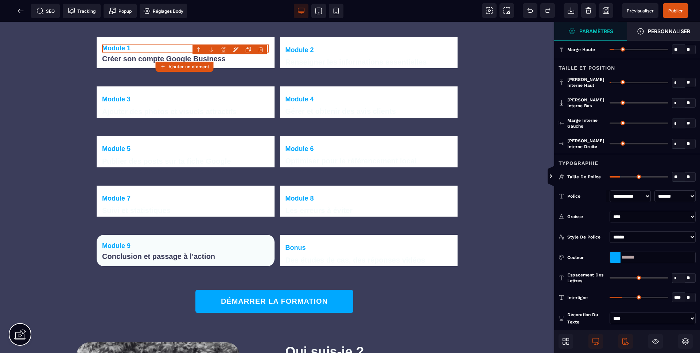
drag, startPoint x: 613, startPoint y: 81, endPoint x: 582, endPoint y: 79, distance: 31.5
type input "*"
click at [610, 82] on input "range" at bounding box center [639, 82] width 59 height 1
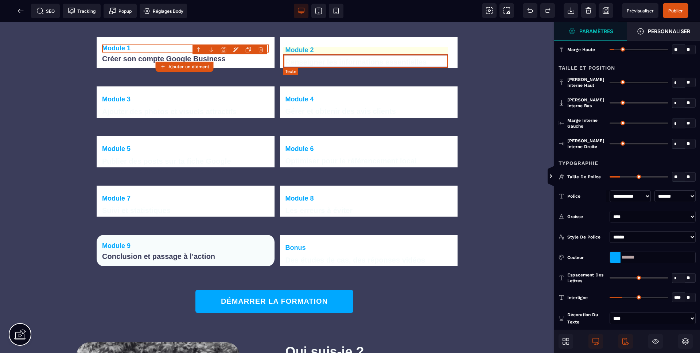
click at [384, 56] on text "Module 2" at bounding box center [369, 49] width 167 height 11
select select "***"
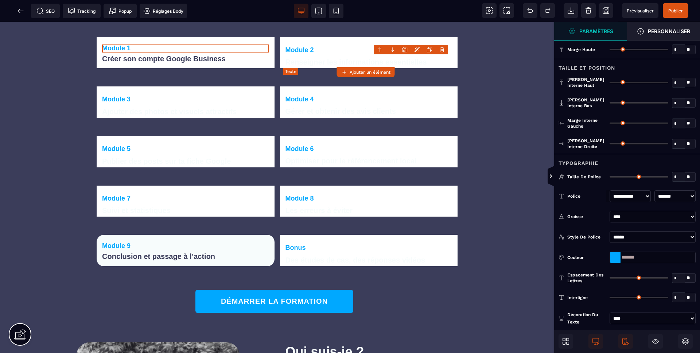
type input "**"
type input "*"
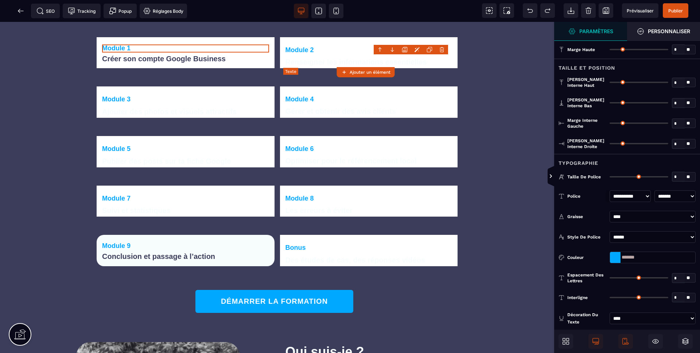
type input "*"
type input "**"
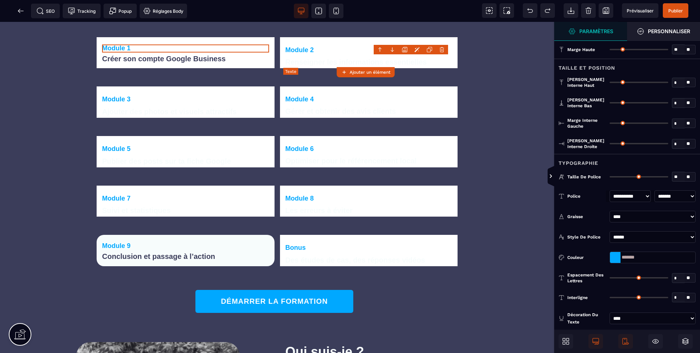
type input "*"
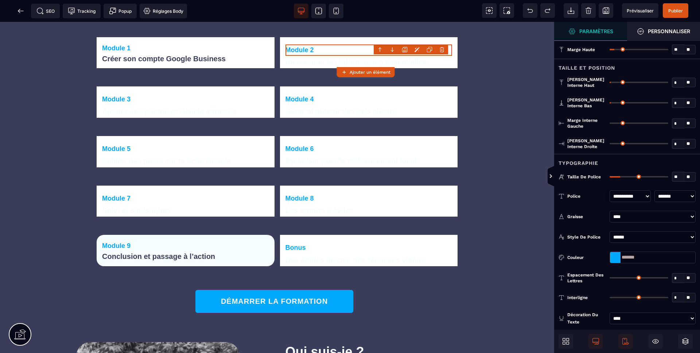
type input "*"
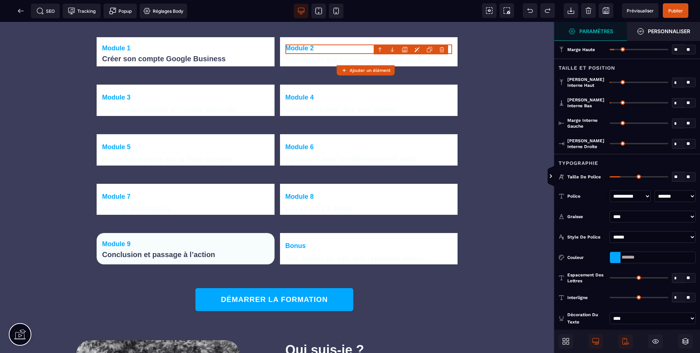
drag, startPoint x: 590, startPoint y: 84, endPoint x: 591, endPoint y: 89, distance: 5.3
type input "*"
click at [610, 83] on input "range" at bounding box center [639, 82] width 59 height 1
type input "*"
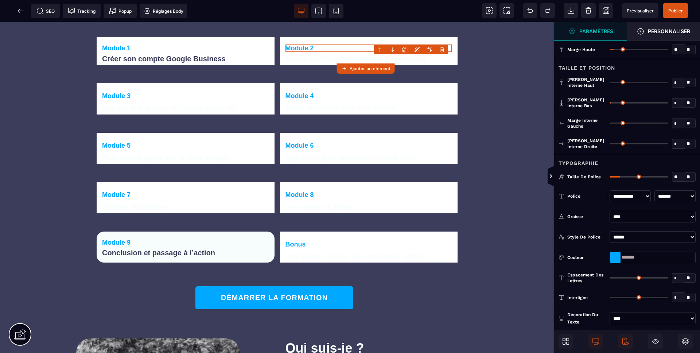
drag, startPoint x: 605, startPoint y: 103, endPoint x: 569, endPoint y: 104, distance: 36.8
type input "*"
click at [610, 103] on input "range" at bounding box center [639, 102] width 59 height 1
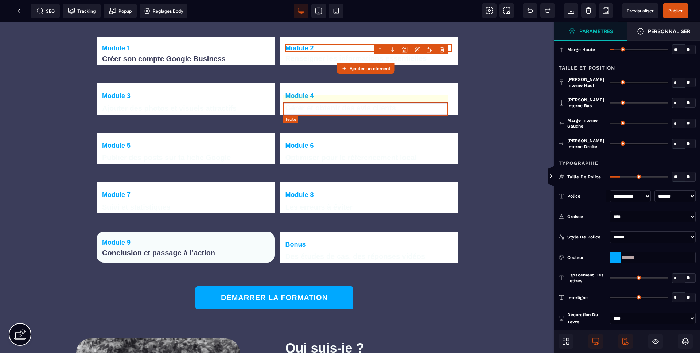
click at [395, 102] on text "Module 4" at bounding box center [369, 95] width 167 height 11
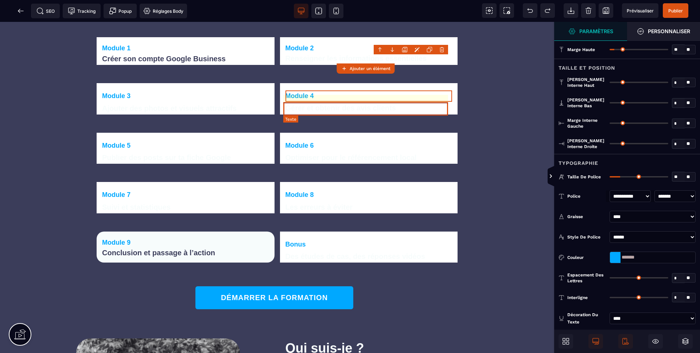
select select "***"
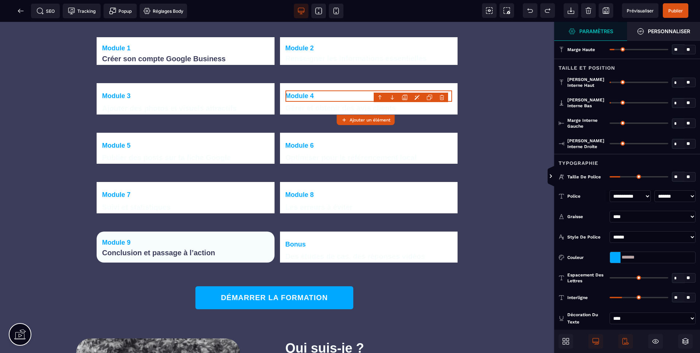
type input "*"
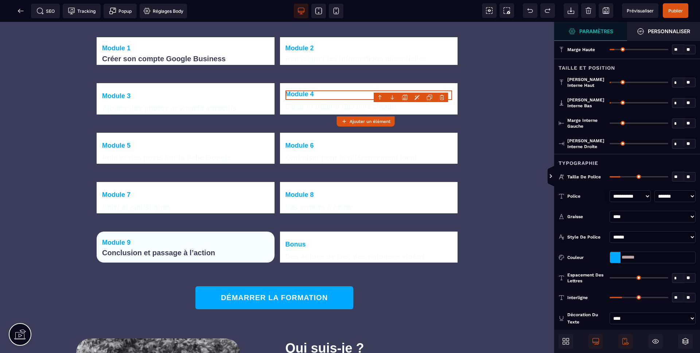
drag, startPoint x: 614, startPoint y: 81, endPoint x: 601, endPoint y: 81, distance: 13.1
click at [601, 81] on div "[PERSON_NAME] interne haut * * ** Tous" at bounding box center [627, 83] width 137 height 12
type input "*"
drag, startPoint x: 613, startPoint y: 102, endPoint x: 604, endPoint y: 102, distance: 9.8
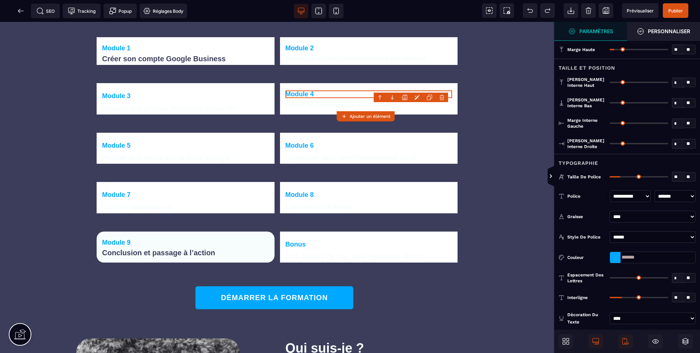
type input "*"
click at [610, 102] on input "range" at bounding box center [639, 102] width 59 height 1
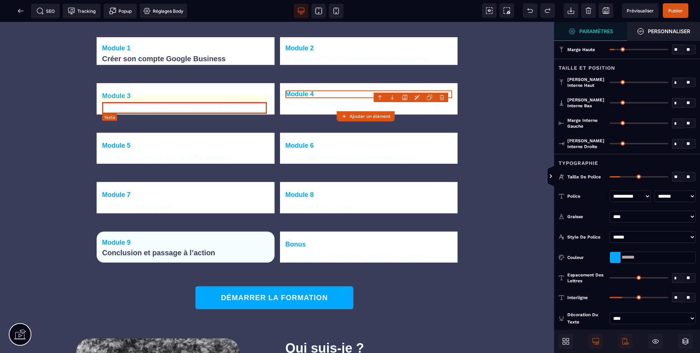
click at [238, 102] on text "Module 3" at bounding box center [185, 96] width 167 height 12
select select "***"
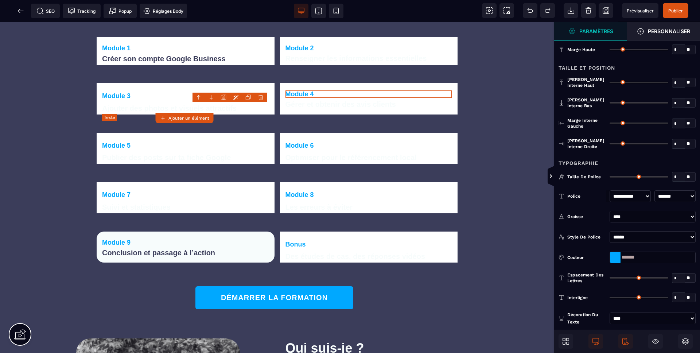
type input "**"
type input "****"
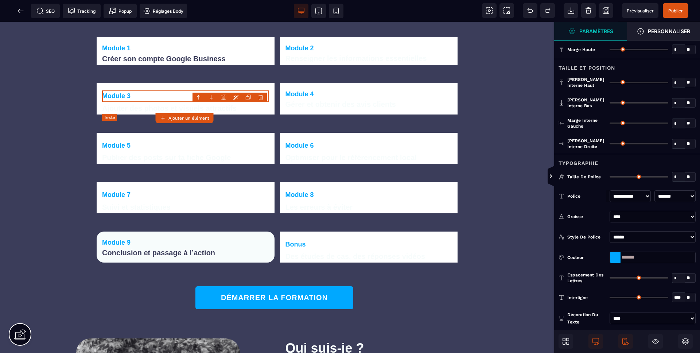
type input "**"
type input "*"
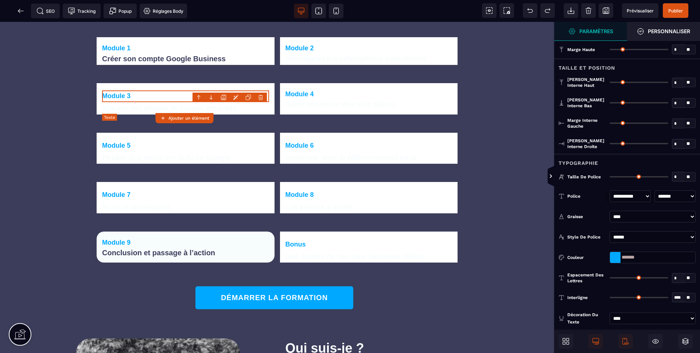
type input "*"
type input "**"
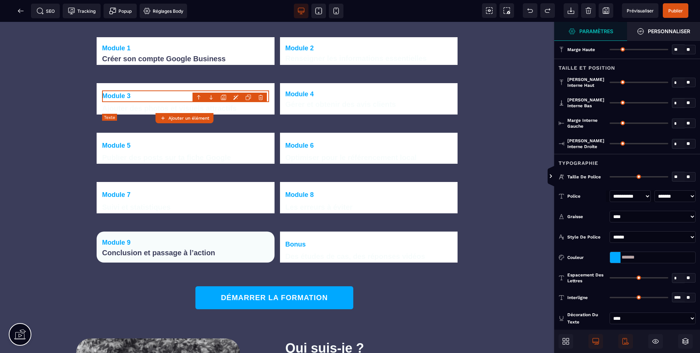
type input "*"
type input "**"
type input "*"
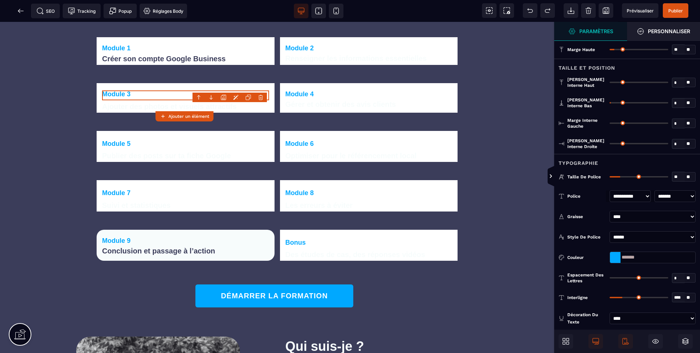
type input "*"
click at [610, 83] on input "range" at bounding box center [639, 82] width 59 height 1
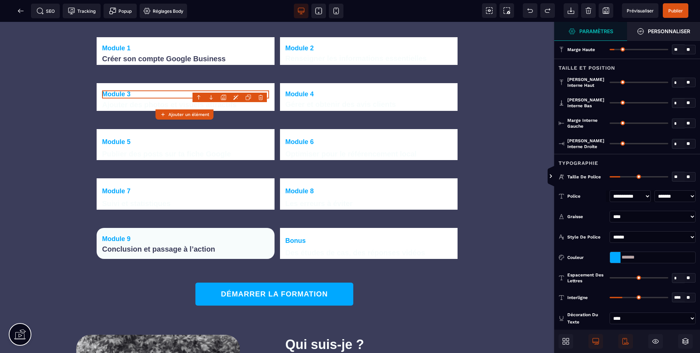
drag, startPoint x: 610, startPoint y: 102, endPoint x: 567, endPoint y: 110, distance: 44.1
click at [610, 104] on input "range" at bounding box center [639, 102] width 59 height 1
click at [369, 150] on div "Module 6 Optimiser pour le référencement local" at bounding box center [369, 144] width 178 height 31
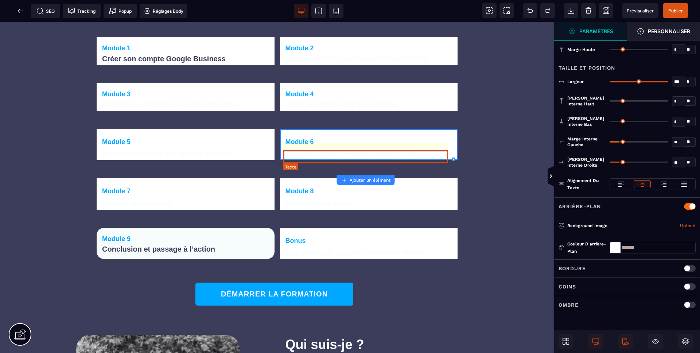
click at [369, 148] on text "Module 6" at bounding box center [369, 141] width 167 height 11
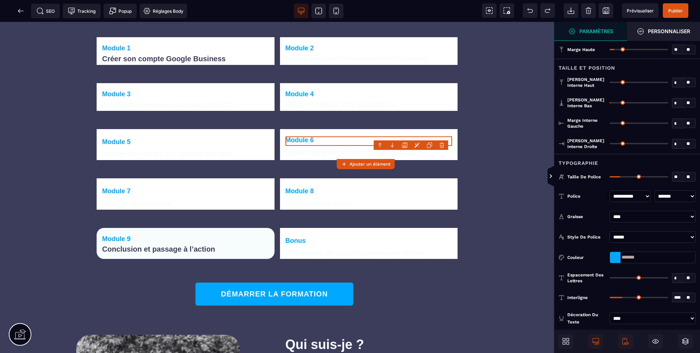
drag, startPoint x: 614, startPoint y: 81, endPoint x: 609, endPoint y: 83, distance: 5.2
click at [610, 82] on input "range" at bounding box center [639, 82] width 59 height 1
drag, startPoint x: 614, startPoint y: 103, endPoint x: 568, endPoint y: 111, distance: 46.3
click at [610, 104] on input "range" at bounding box center [639, 102] width 59 height 1
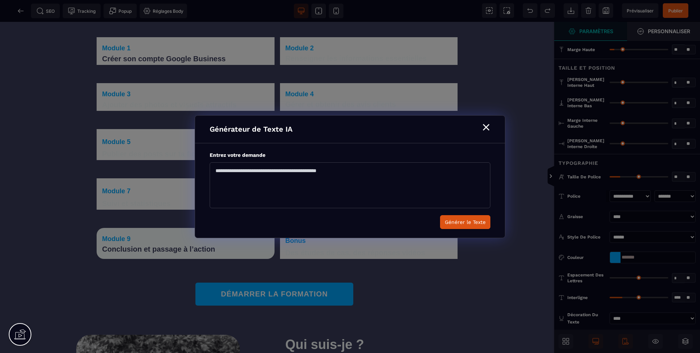
click at [418, 146] on div "B I U S A ******* Ajouter un élément [GEOGRAPHIC_DATA]" at bounding box center [350, 176] width 700 height 353
click at [489, 128] on div "⨯" at bounding box center [486, 127] width 10 height 14
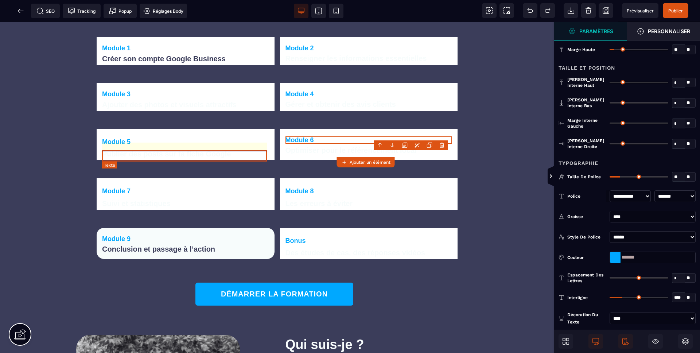
click at [143, 148] on text "Module 5" at bounding box center [185, 142] width 167 height 12
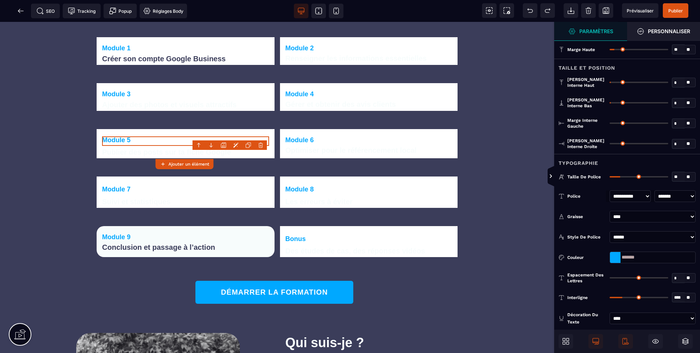
drag, startPoint x: 611, startPoint y: 81, endPoint x: 606, endPoint y: 92, distance: 11.7
click at [610, 82] on input "range" at bounding box center [639, 82] width 59 height 1
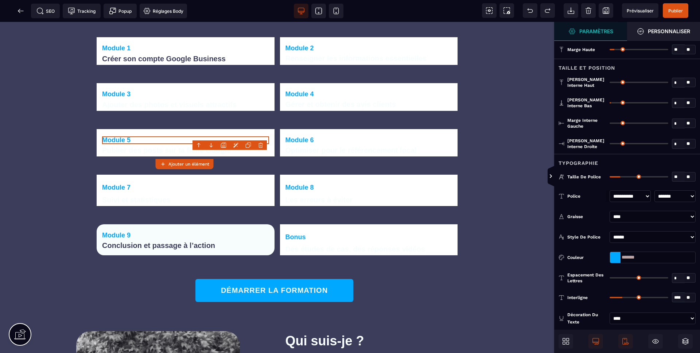
drag, startPoint x: 613, startPoint y: 101, endPoint x: 585, endPoint y: 109, distance: 29.6
click at [610, 102] on input "range" at bounding box center [639, 102] width 59 height 1
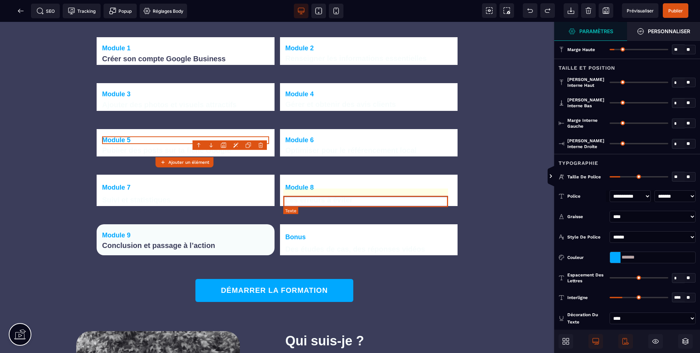
click at [372, 194] on text "Module 8" at bounding box center [369, 188] width 167 height 12
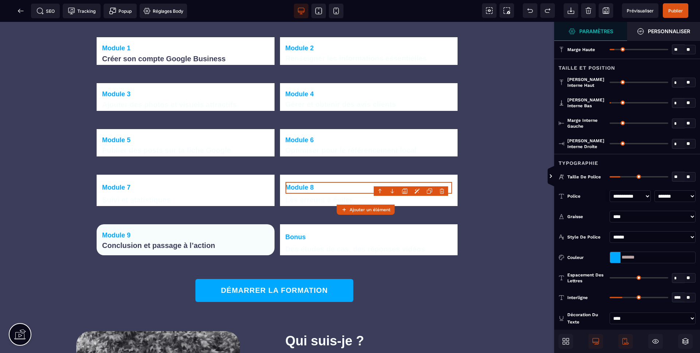
drag, startPoint x: 610, startPoint y: 81, endPoint x: 606, endPoint y: 81, distance: 3.7
click at [610, 82] on input "range" at bounding box center [639, 82] width 59 height 1
drag, startPoint x: 610, startPoint y: 103, endPoint x: 564, endPoint y: 106, distance: 46.0
click at [610, 104] on input "range" at bounding box center [639, 102] width 59 height 1
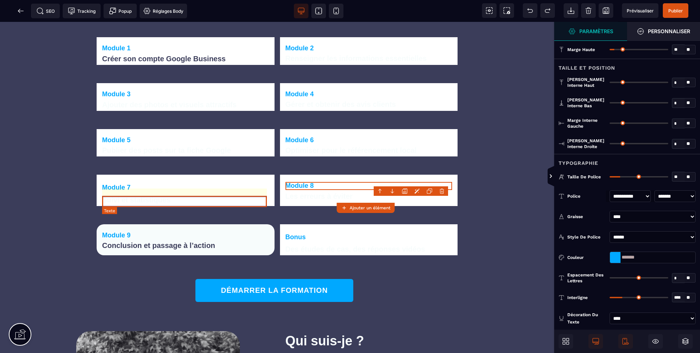
click at [246, 194] on text "Module 7" at bounding box center [185, 188] width 167 height 12
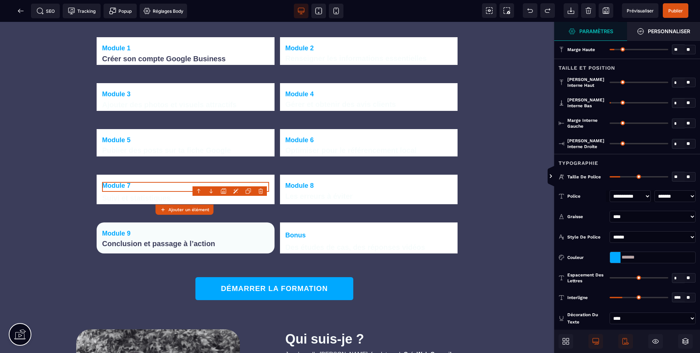
drag, startPoint x: 602, startPoint y: 80, endPoint x: 600, endPoint y: 85, distance: 5.1
click at [610, 82] on input "range" at bounding box center [639, 82] width 59 height 1
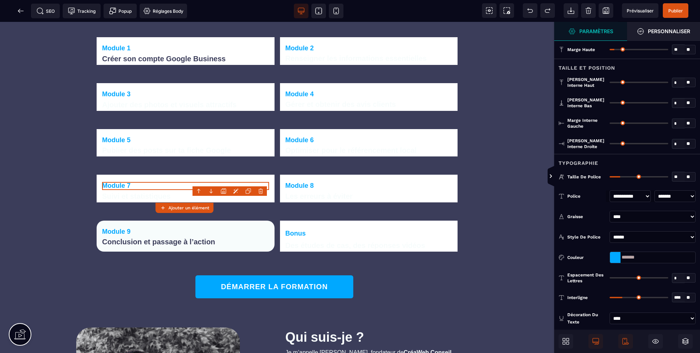
drag, startPoint x: 612, startPoint y: 101, endPoint x: 601, endPoint y: 101, distance: 10.2
click at [610, 102] on input "range" at bounding box center [639, 102] width 59 height 1
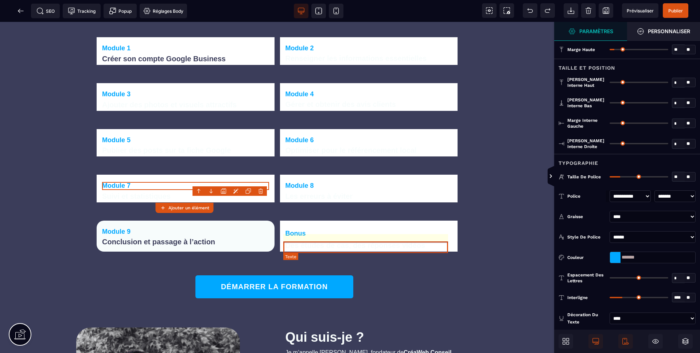
click at [341, 240] on text "Bonus" at bounding box center [369, 234] width 167 height 12
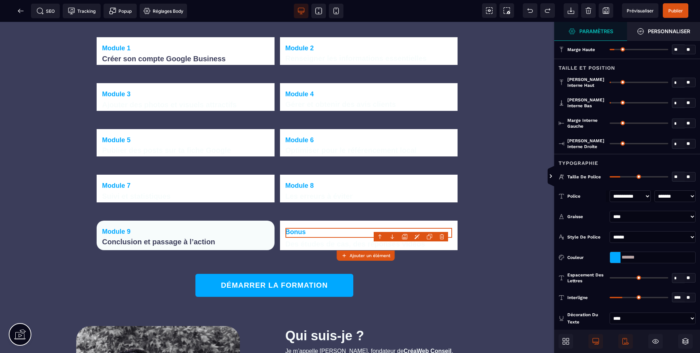
click at [610, 82] on input "range" at bounding box center [639, 82] width 59 height 1
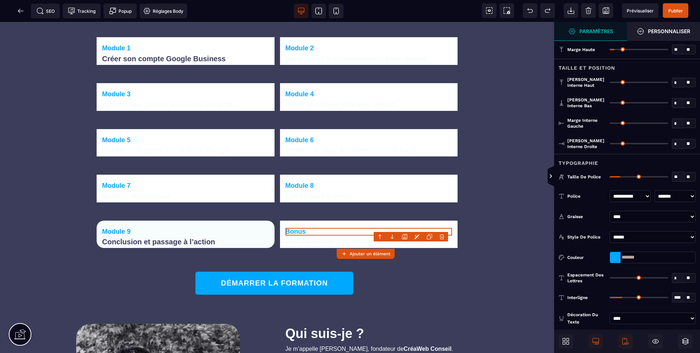
drag, startPoint x: 610, startPoint y: 101, endPoint x: 603, endPoint y: 101, distance: 6.9
click at [610, 102] on input "range" at bounding box center [639, 102] width 59 height 1
click at [265, 51] on div "Module 1 Créer son compte Google Business" at bounding box center [186, 51] width 178 height 28
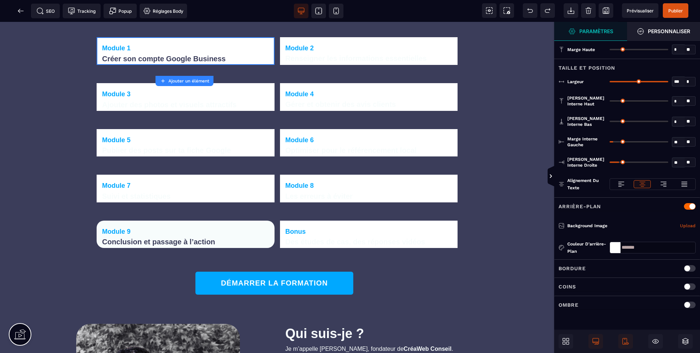
click at [582, 302] on div "Ombre" at bounding box center [627, 304] width 137 height 9
click at [581, 300] on div "Ombre" at bounding box center [627, 304] width 137 height 9
click at [589, 272] on div "Bordure" at bounding box center [627, 268] width 137 height 9
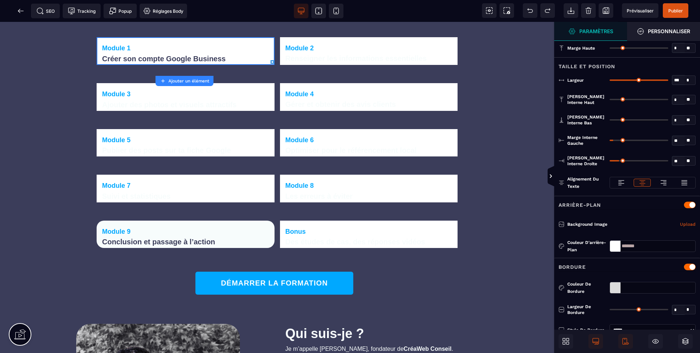
click at [591, 263] on div "Bordure" at bounding box center [627, 267] width 137 height 9
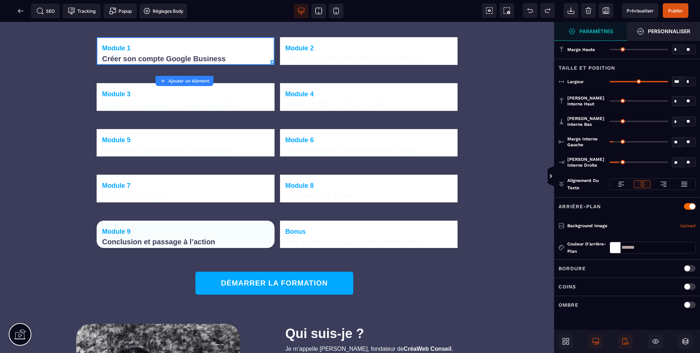
scroll to position [0, 0]
click at [587, 286] on div "Coins" at bounding box center [627, 286] width 137 height 9
click at [678, 304] on input "**" at bounding box center [678, 306] width 12 height 8
click at [678, 303] on input "**" at bounding box center [678, 306] width 12 height 8
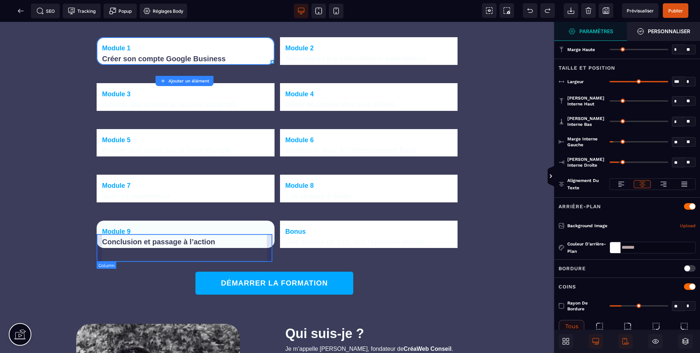
click at [191, 237] on div "Module 9 Conclusion et passage à l’action" at bounding box center [186, 235] width 178 height 28
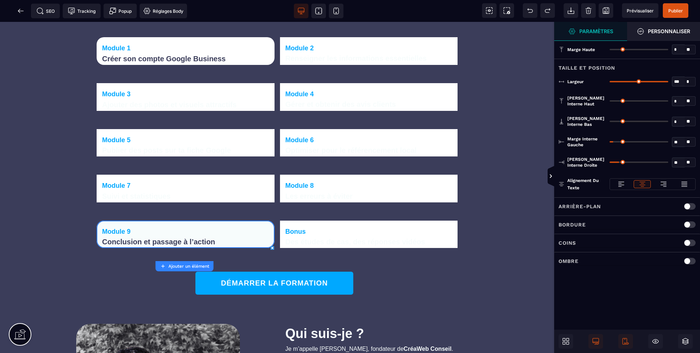
click at [634, 243] on div "Coins" at bounding box center [627, 242] width 137 height 9
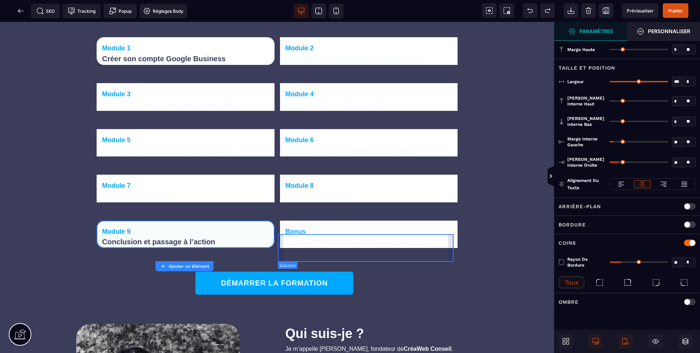
click at [388, 238] on div "Bonus Des études de cas, des réponses vidéos" at bounding box center [369, 235] width 178 height 28
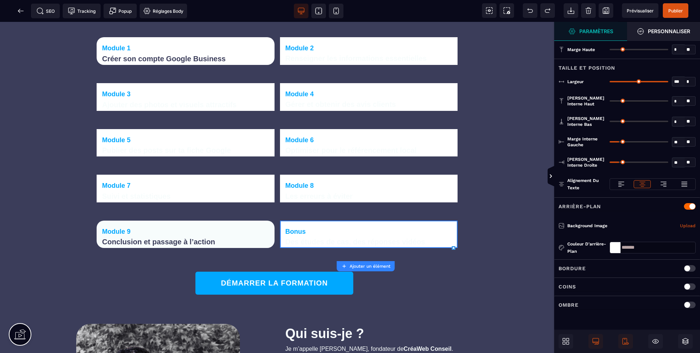
click at [684, 286] on div at bounding box center [690, 286] width 12 height 7
click at [679, 305] on input "*" at bounding box center [678, 306] width 12 height 8
click at [678, 305] on input "*" at bounding box center [678, 306] width 12 height 8
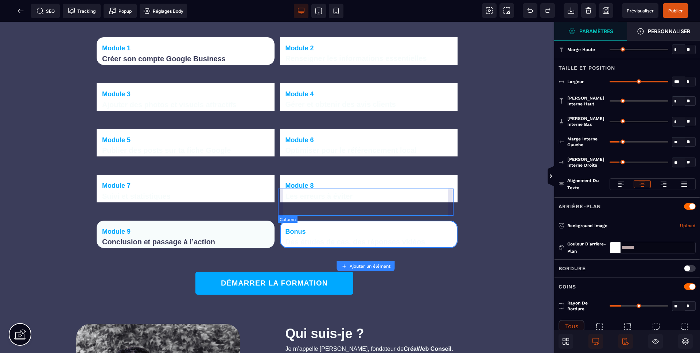
click at [452, 202] on div "Module 8 Les erreurs à éviter" at bounding box center [369, 189] width 178 height 28
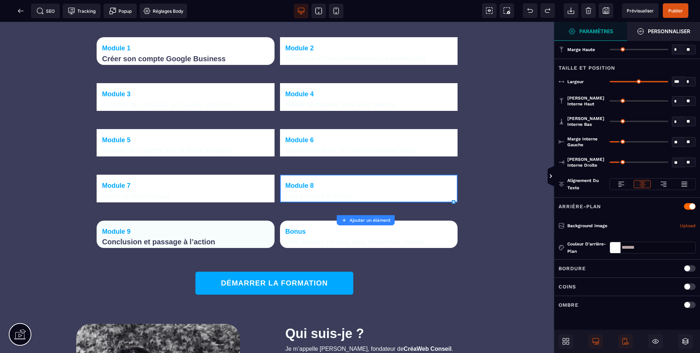
click at [689, 285] on div at bounding box center [690, 286] width 12 height 7
click at [683, 307] on input "*" at bounding box center [678, 306] width 12 height 8
click at [683, 306] on input "*" at bounding box center [678, 306] width 12 height 8
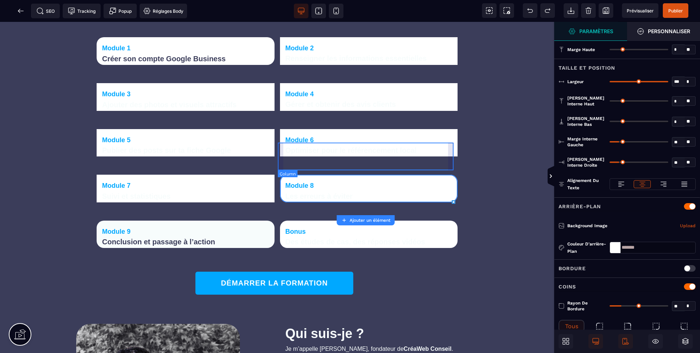
click at [449, 157] on div "Module 6 Optimiser pour le référencement local" at bounding box center [369, 143] width 178 height 28
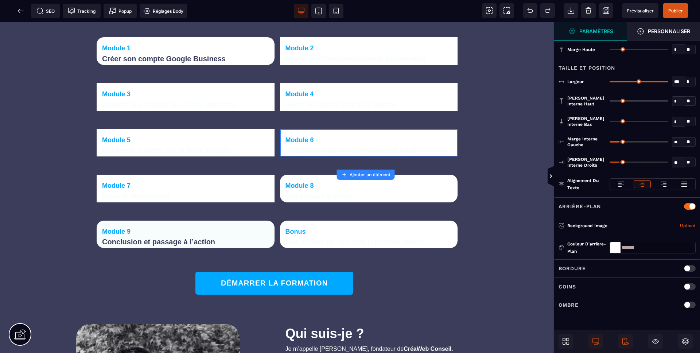
click at [691, 284] on div at bounding box center [690, 286] width 12 height 7
click at [680, 304] on input "*" at bounding box center [678, 306] width 12 height 8
click at [679, 304] on input "*" at bounding box center [678, 306] width 12 height 8
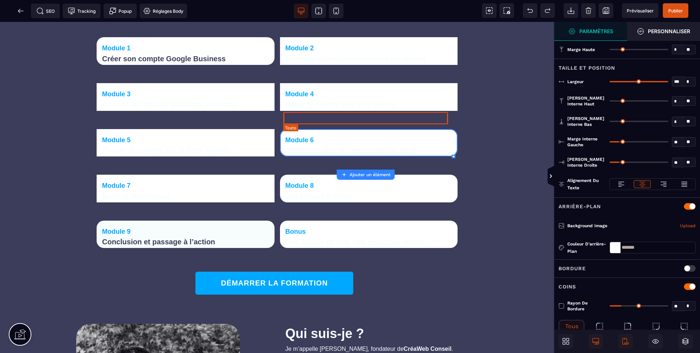
click at [442, 110] on text "Gérer et obtenir des avis clients" at bounding box center [369, 104] width 167 height 12
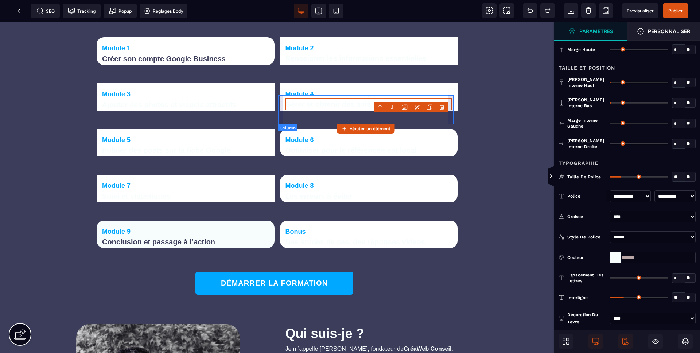
click at [450, 111] on div "Module 4 Gérer et obtenir des avis clients" at bounding box center [369, 97] width 178 height 28
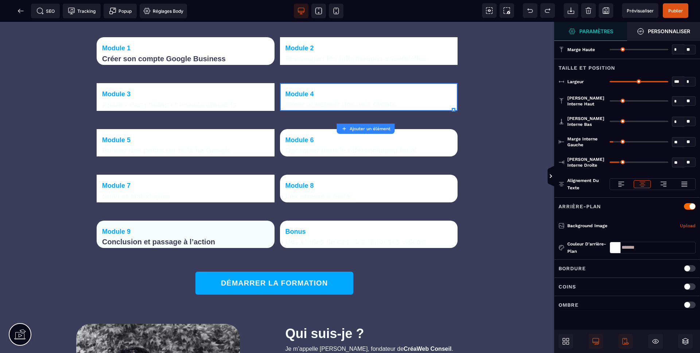
click at [687, 287] on div at bounding box center [690, 286] width 12 height 7
click at [678, 305] on input "**" at bounding box center [678, 306] width 12 height 8
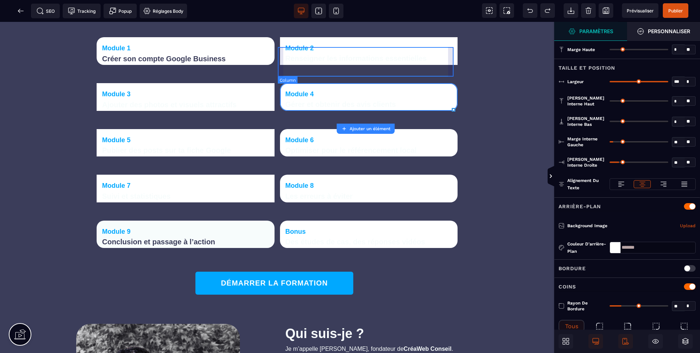
click at [450, 65] on div "Module 2 Renseigner les informations essentielles" at bounding box center [369, 51] width 178 height 28
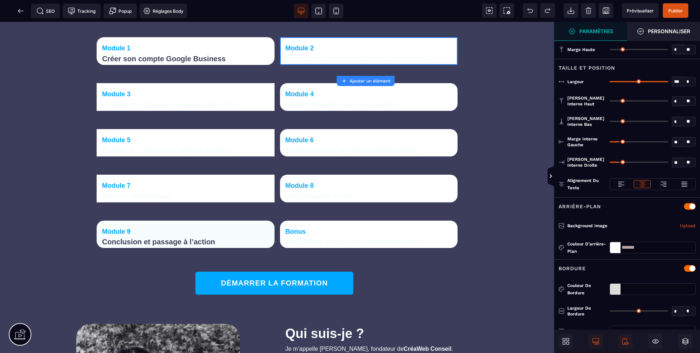
click at [605, 269] on div "Bordure" at bounding box center [627, 268] width 137 height 9
click at [639, 289] on div "Coins" at bounding box center [627, 286] width 137 height 9
click at [679, 307] on input "*" at bounding box center [678, 306] width 12 height 8
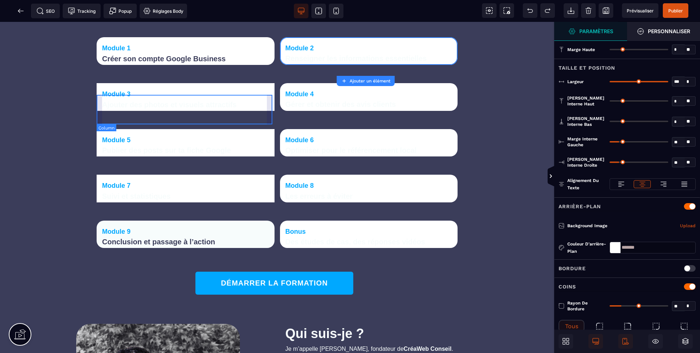
click at [271, 97] on div "Module 3 Ajouter des photos et visuels attractifs" at bounding box center [186, 97] width 178 height 28
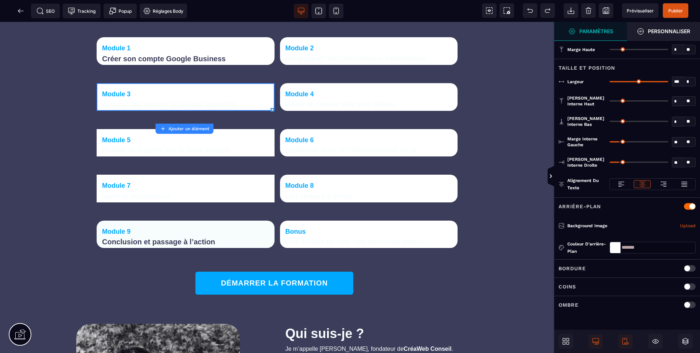
click at [687, 282] on div "Coins" at bounding box center [627, 286] width 137 height 9
click at [683, 304] on input "*" at bounding box center [678, 306] width 12 height 8
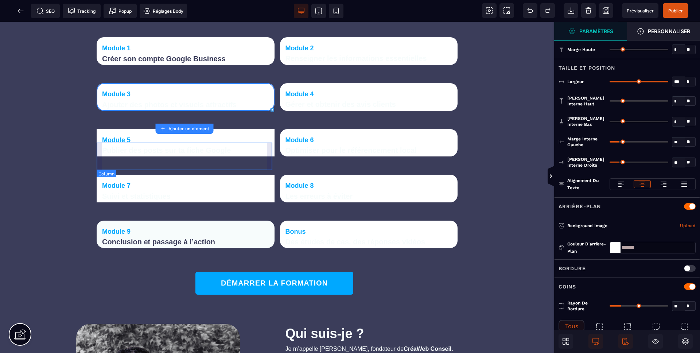
click at [271, 152] on div "Module 5 Publier des posts sur ta fiche Google" at bounding box center [186, 143] width 178 height 28
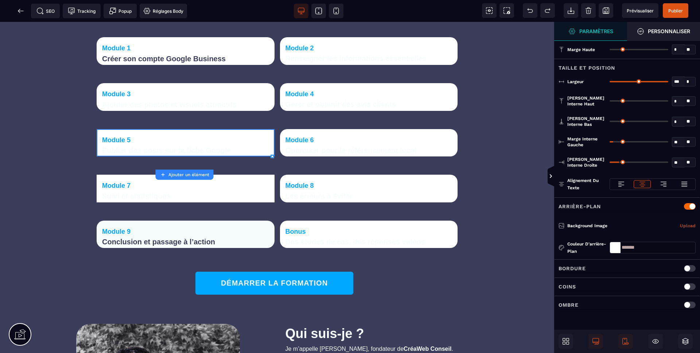
click at [686, 286] on div at bounding box center [690, 286] width 12 height 7
click at [681, 304] on input "*" at bounding box center [678, 306] width 12 height 8
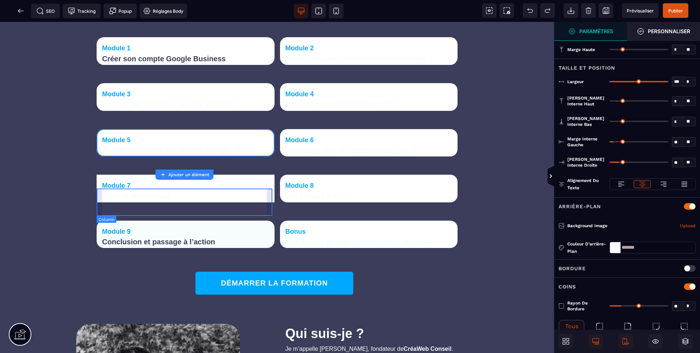
click at [269, 197] on div "Module 7 Suivi et statistiques" at bounding box center [186, 189] width 178 height 28
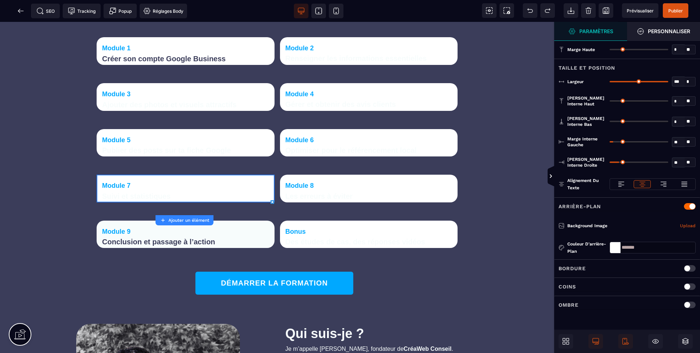
click at [689, 290] on div "Coins" at bounding box center [627, 286] width 137 height 9
click at [679, 304] on input "*" at bounding box center [678, 306] width 12 height 8
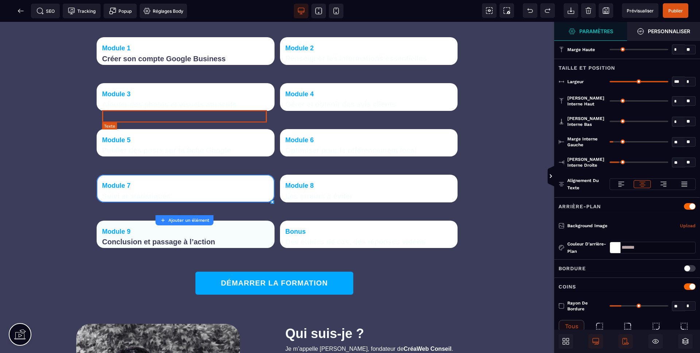
click at [142, 111] on text "Ajouter des photos et visuels attractifs" at bounding box center [185, 104] width 167 height 12
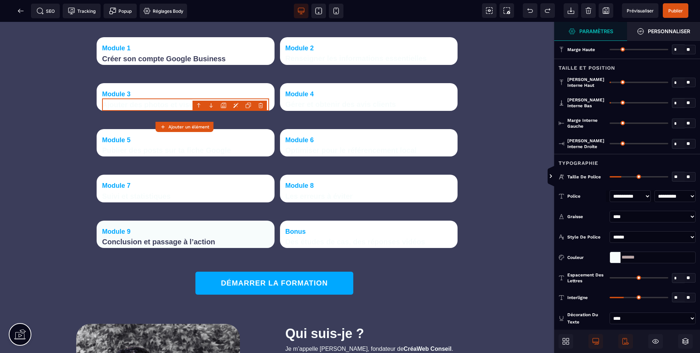
click at [671, 195] on select "**********" at bounding box center [675, 196] width 41 height 12
click at [655, 190] on select "**********" at bounding box center [675, 196] width 41 height 12
click at [619, 257] on div at bounding box center [615, 257] width 11 height 11
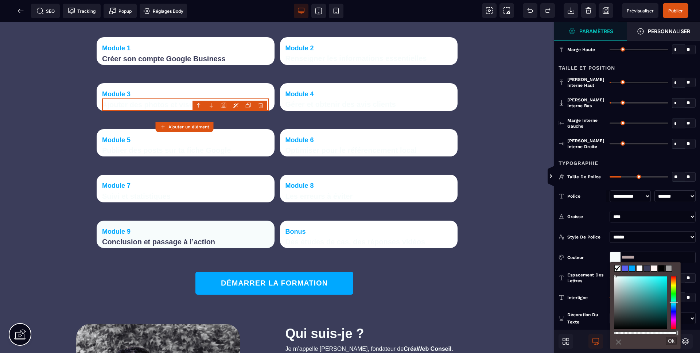
click at [645, 268] on span at bounding box center [647, 268] width 6 height 6
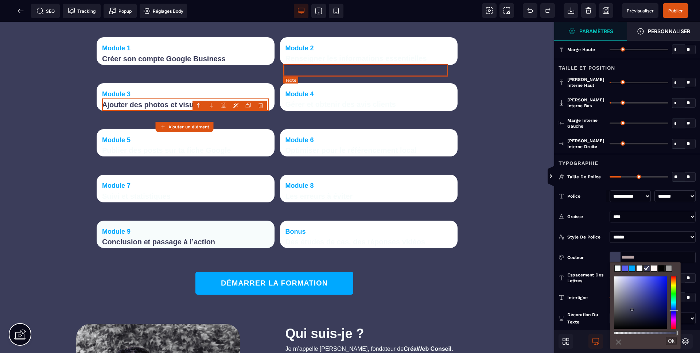
click at [384, 65] on text "Renseigner les informations essentielles" at bounding box center [369, 58] width 167 height 12
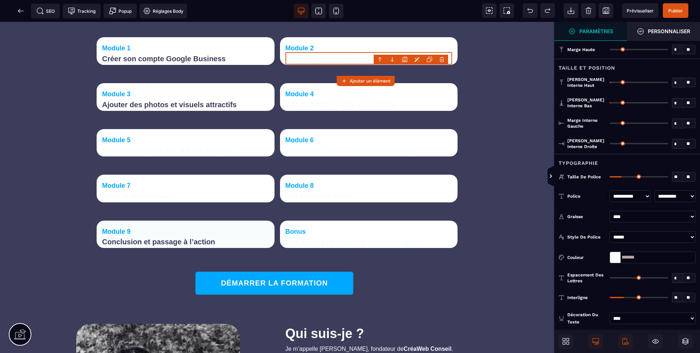
click at [656, 196] on select "**********" at bounding box center [675, 196] width 41 height 12
click at [655, 190] on select "**********" at bounding box center [675, 196] width 41 height 12
click at [617, 255] on div at bounding box center [615, 257] width 11 height 11
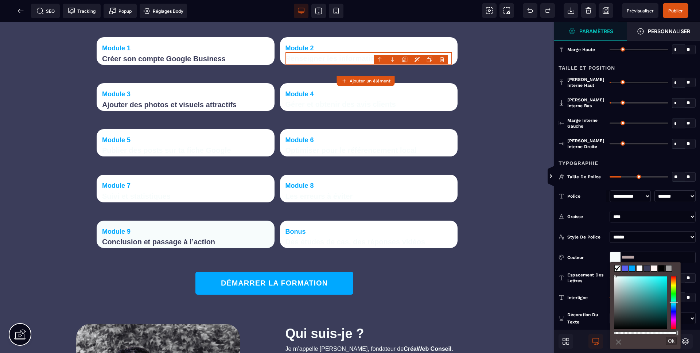
click at [646, 268] on span at bounding box center [647, 268] width 6 height 6
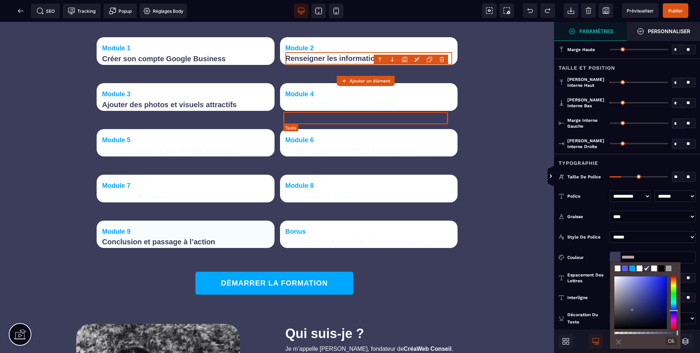
click at [397, 110] on text "Gérer et obtenir des avis clients" at bounding box center [369, 104] width 167 height 12
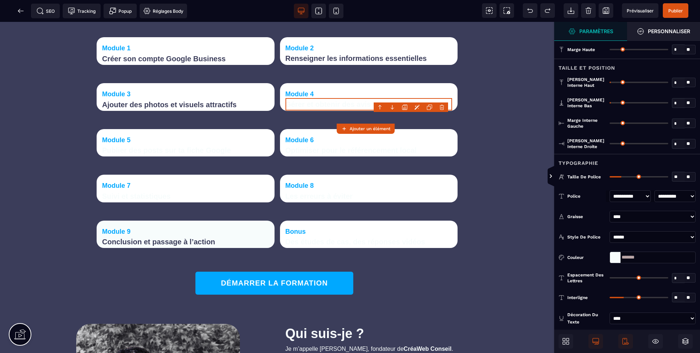
click at [615, 261] on div at bounding box center [615, 257] width 11 height 11
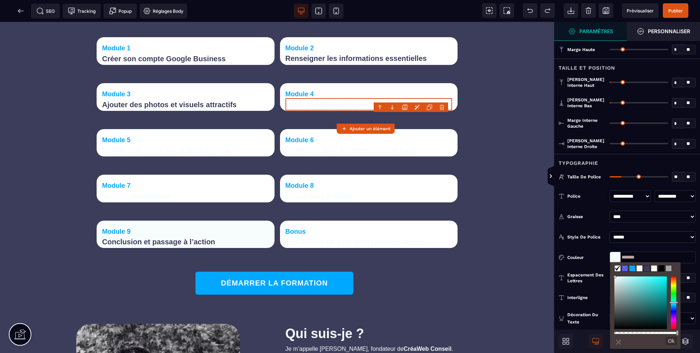
click at [649, 269] on span at bounding box center [647, 268] width 6 height 6
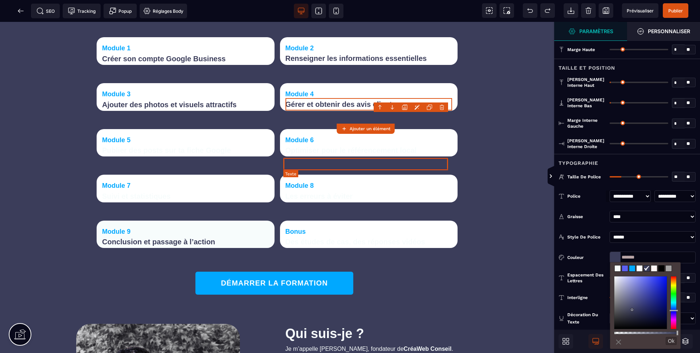
click at [421, 156] on text "Optimiser pour le référencement local" at bounding box center [369, 150] width 167 height 12
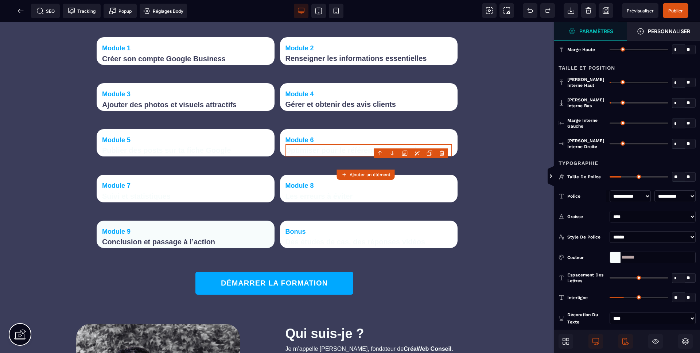
click at [611, 255] on div at bounding box center [615, 257] width 11 height 11
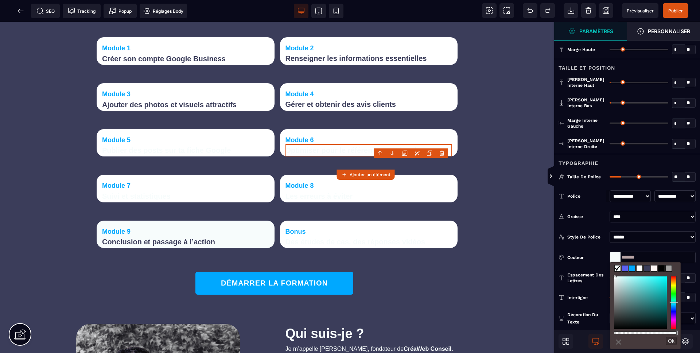
click at [648, 269] on span at bounding box center [647, 268] width 6 height 6
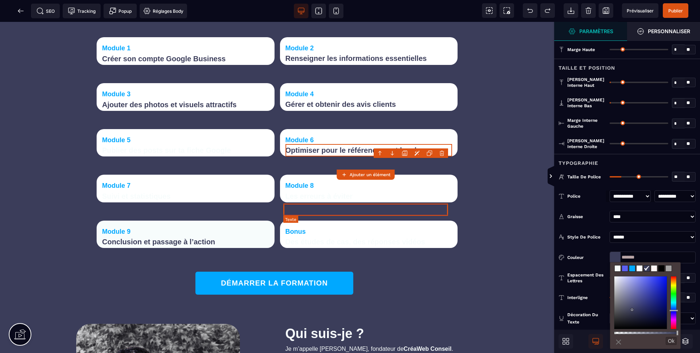
click at [418, 202] on text "Les erreurs à éviter" at bounding box center [369, 196] width 167 height 12
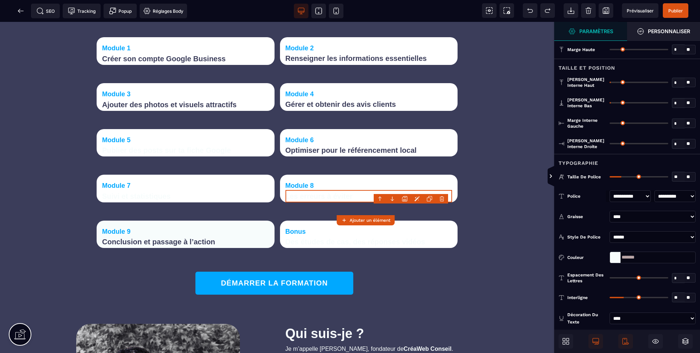
click at [613, 255] on div at bounding box center [615, 257] width 11 height 11
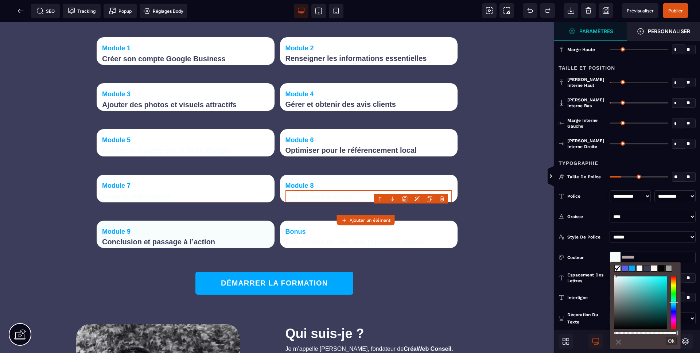
click at [647, 269] on span at bounding box center [647, 268] width 6 height 6
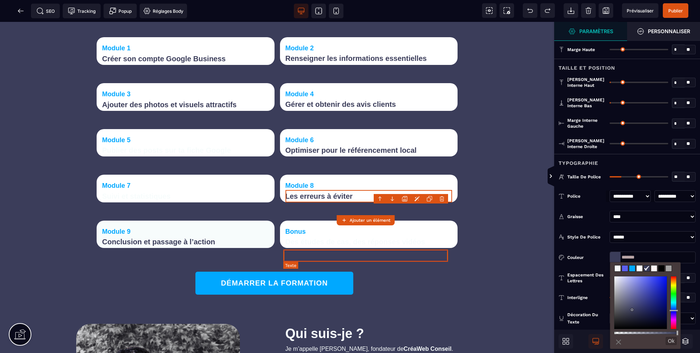
click at [396, 248] on text "Des études de cas, des réponses vidéos" at bounding box center [369, 242] width 167 height 12
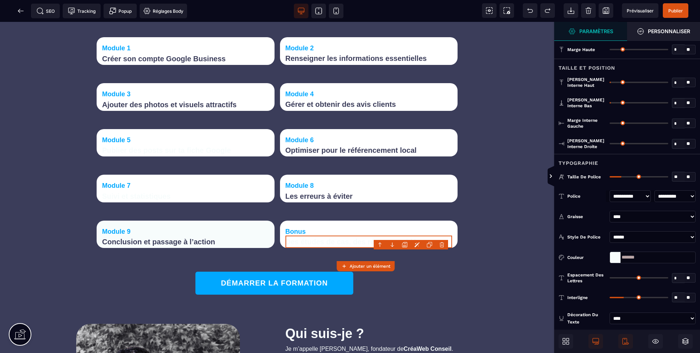
click at [616, 258] on div at bounding box center [615, 257] width 11 height 11
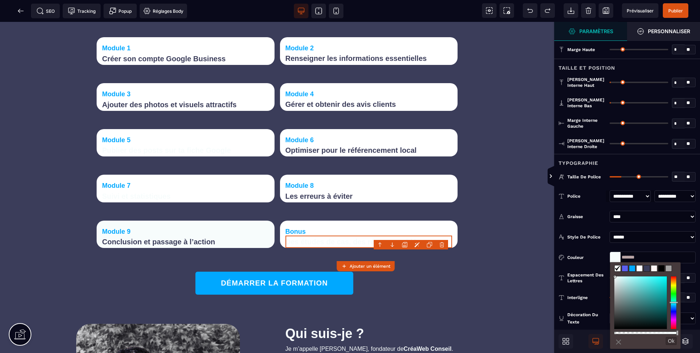
click at [645, 268] on span at bounding box center [647, 268] width 6 height 6
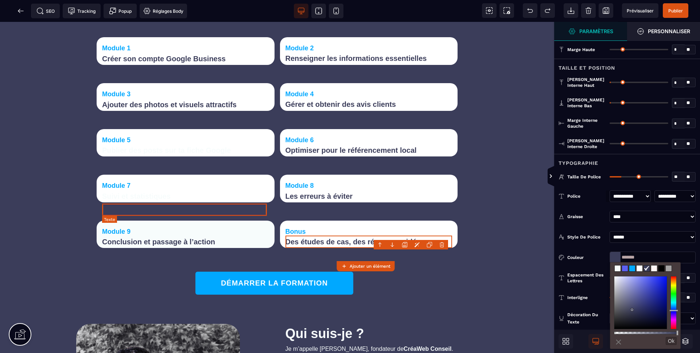
click at [233, 202] on text "Suivi et statistiques" at bounding box center [185, 196] width 167 height 12
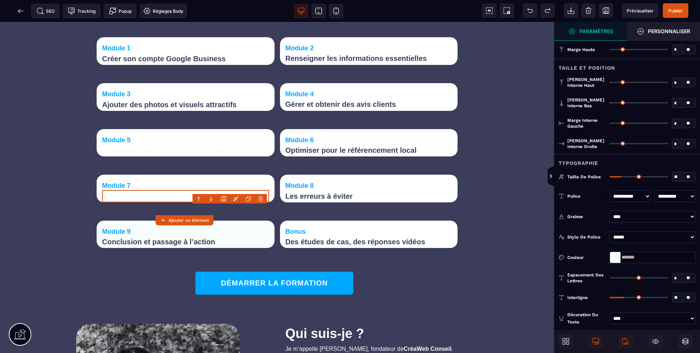
click at [618, 257] on div at bounding box center [615, 257] width 11 height 11
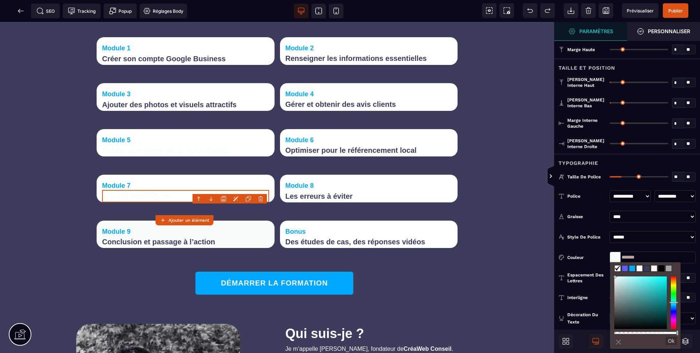
drag, startPoint x: 644, startPoint y: 268, endPoint x: 618, endPoint y: 259, distance: 27.8
click at [644, 268] on span at bounding box center [647, 268] width 6 height 6
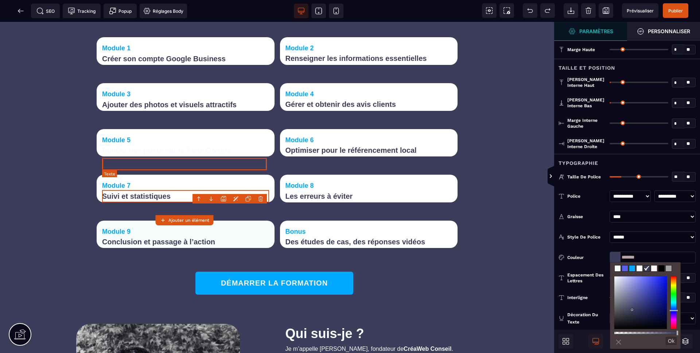
click at [239, 156] on text "Publier des posts sur ta fiche Google" at bounding box center [185, 150] width 167 height 12
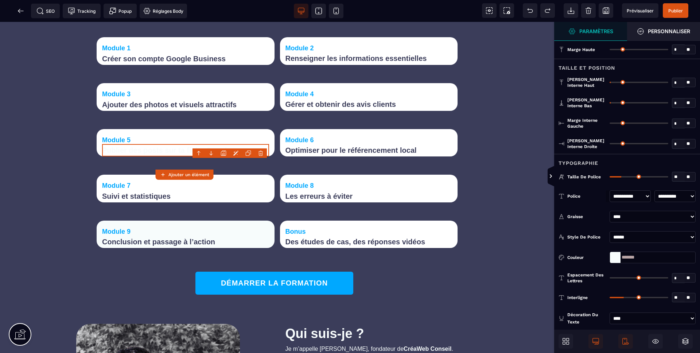
click at [615, 259] on div at bounding box center [615, 257] width 11 height 11
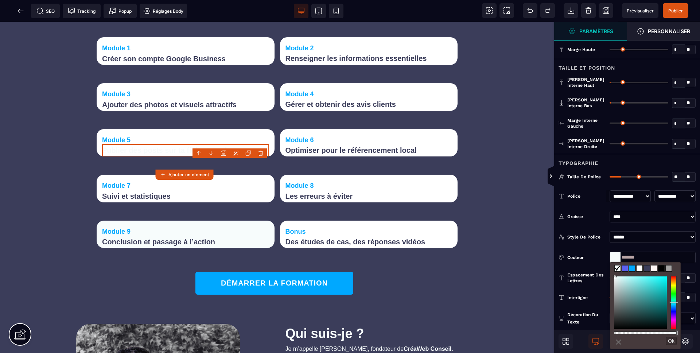
click at [648, 266] on span at bounding box center [647, 268] width 6 height 6
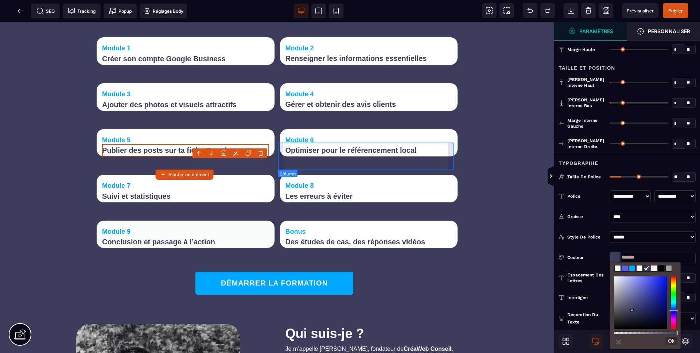
click at [333, 146] on div "Module 6 Optimiser pour le référencement local" at bounding box center [369, 143] width 178 height 28
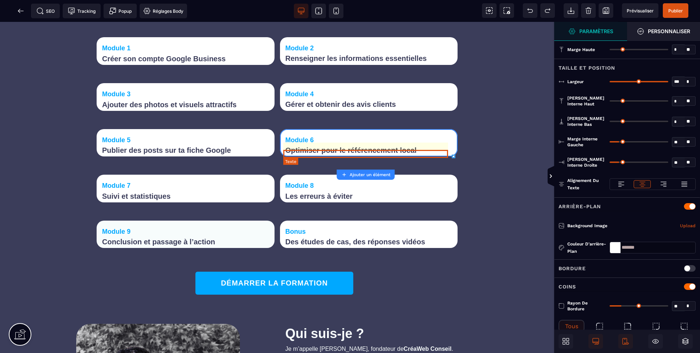
click at [341, 144] on text "Module 6" at bounding box center [369, 140] width 167 height 8
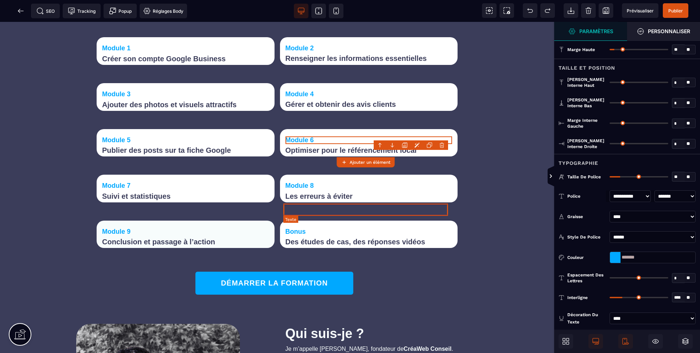
click at [337, 202] on text "Les erreurs à éviter" at bounding box center [369, 196] width 167 height 12
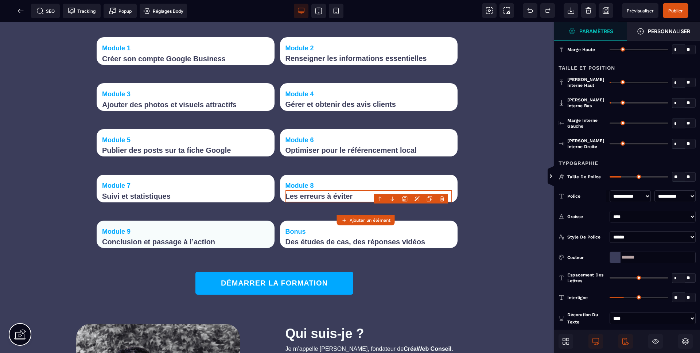
click at [677, 195] on select "**********" at bounding box center [675, 196] width 41 height 12
click at [655, 190] on select "**********" at bounding box center [675, 196] width 41 height 12
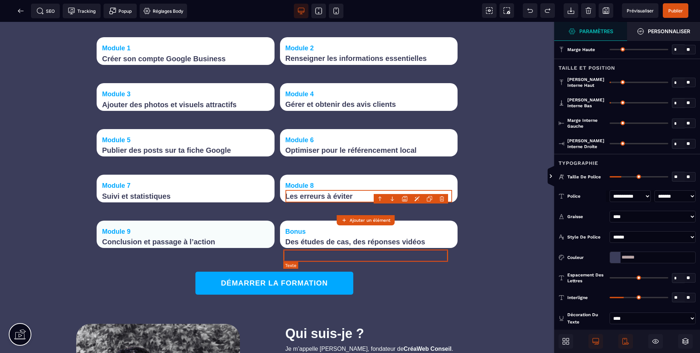
click at [345, 248] on text "Des études de cas, des réponses vidéos" at bounding box center [369, 242] width 167 height 12
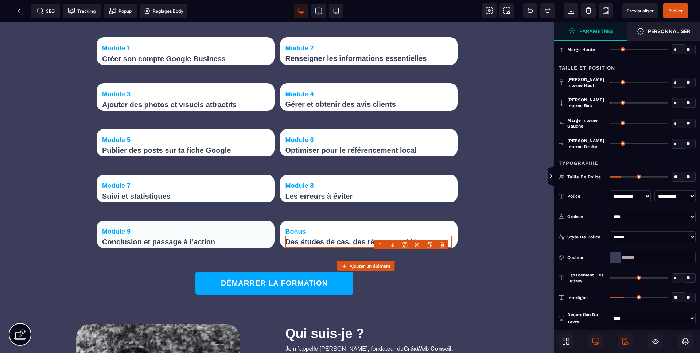
click at [676, 193] on select "**********" at bounding box center [675, 196] width 41 height 12
click at [655, 190] on select "**********" at bounding box center [675, 196] width 41 height 12
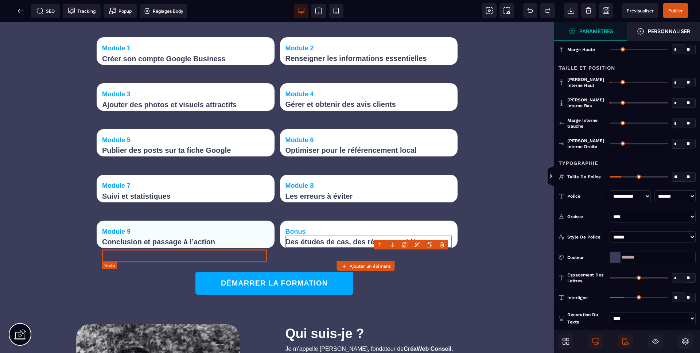
click at [220, 248] on text "Conclusion et passage à l’action" at bounding box center [185, 242] width 167 height 12
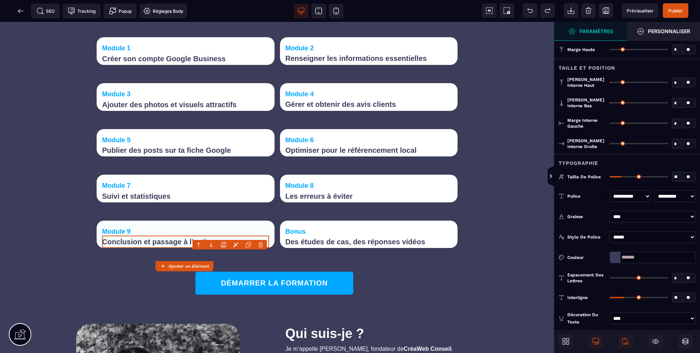
click at [682, 198] on select "**********" at bounding box center [675, 196] width 41 height 12
click at [655, 190] on select "**********" at bounding box center [675, 196] width 41 height 12
click at [220, 202] on text "Suivi et statistiques" at bounding box center [185, 196] width 167 height 12
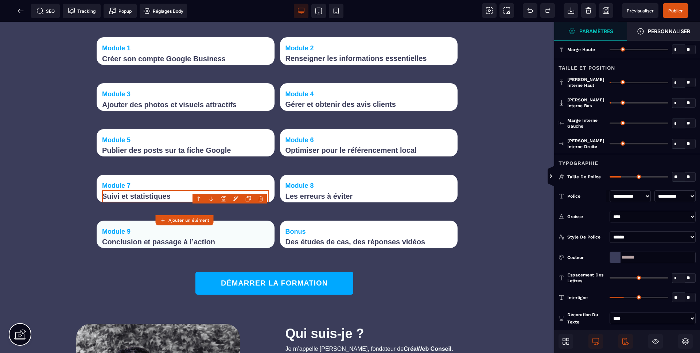
click at [673, 194] on select "**********" at bounding box center [675, 196] width 41 height 12
click at [655, 190] on select "**********" at bounding box center [675, 196] width 41 height 12
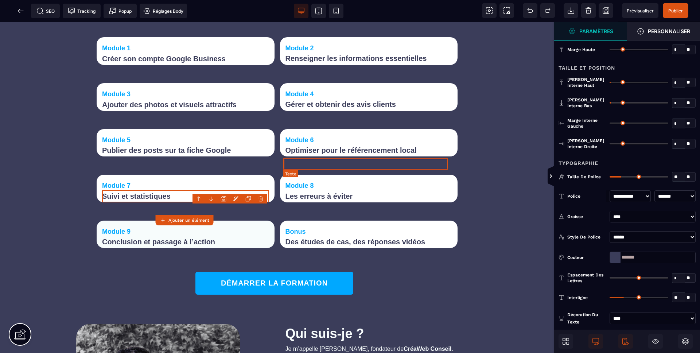
click at [318, 156] on text "Optimiser pour le référencement local" at bounding box center [369, 150] width 167 height 12
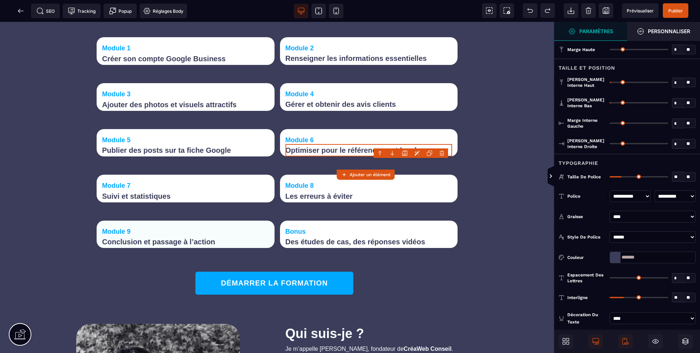
click at [677, 195] on select "**********" at bounding box center [675, 196] width 41 height 12
click at [655, 190] on select "**********" at bounding box center [675, 196] width 41 height 12
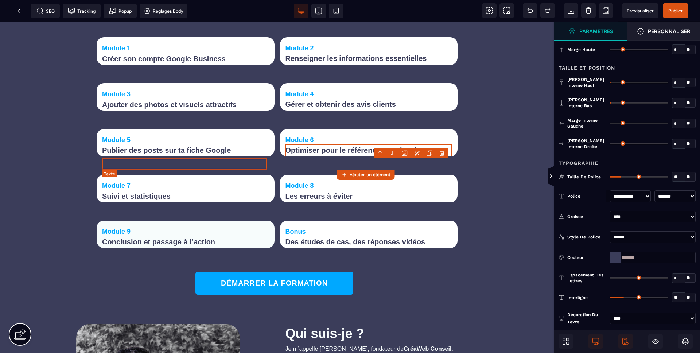
click at [146, 156] on text "Publier des posts sur ta fiche Google" at bounding box center [185, 150] width 167 height 12
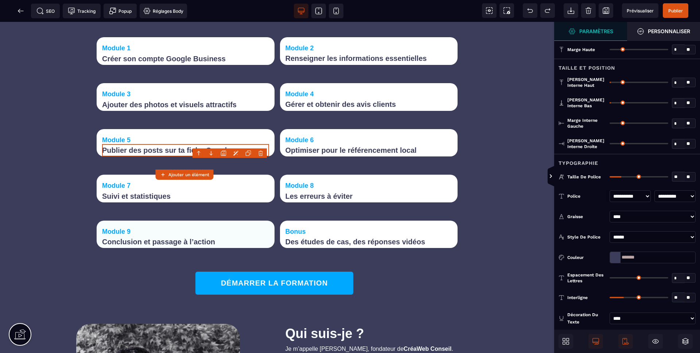
click at [678, 195] on select "**********" at bounding box center [675, 196] width 41 height 12
click at [655, 190] on select "**********" at bounding box center [675, 196] width 41 height 12
click at [356, 110] on text "Gérer et obtenir des avis clients" at bounding box center [369, 104] width 167 height 12
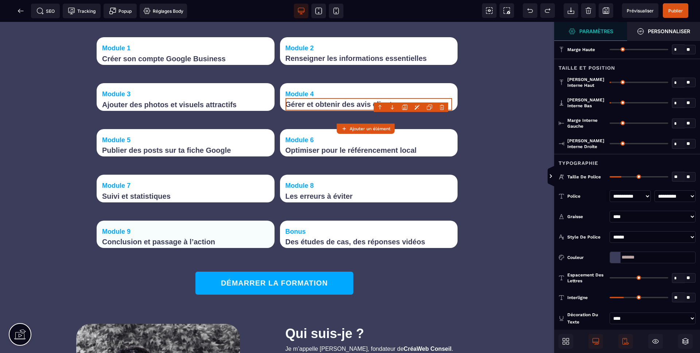
click at [687, 198] on select "**********" at bounding box center [675, 196] width 41 height 12
click at [655, 190] on select "**********" at bounding box center [675, 196] width 41 height 12
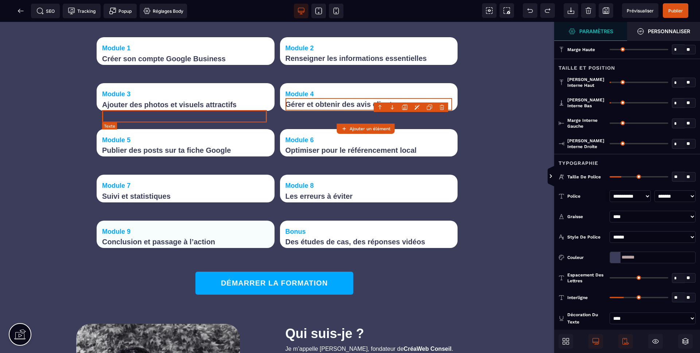
click at [236, 111] on text "Ajouter des photos et visuels attractifs" at bounding box center [185, 104] width 167 height 12
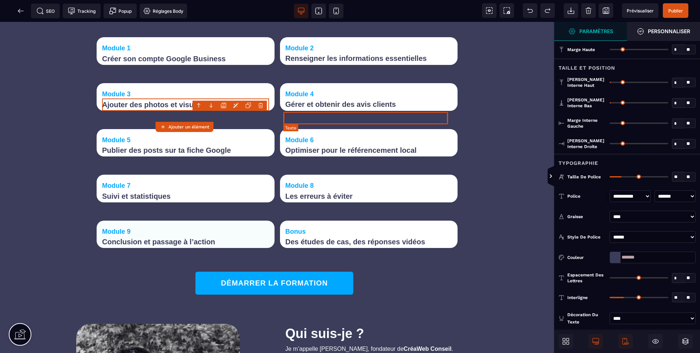
click at [374, 110] on text "Gérer et obtenir des avis clients" at bounding box center [369, 104] width 167 height 12
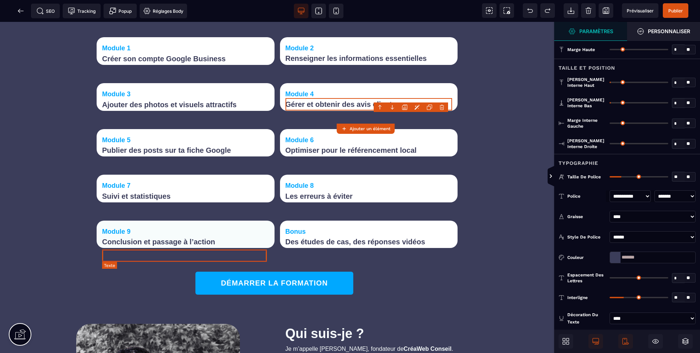
click at [186, 248] on text "Conclusion et passage à l’action" at bounding box center [185, 242] width 167 height 12
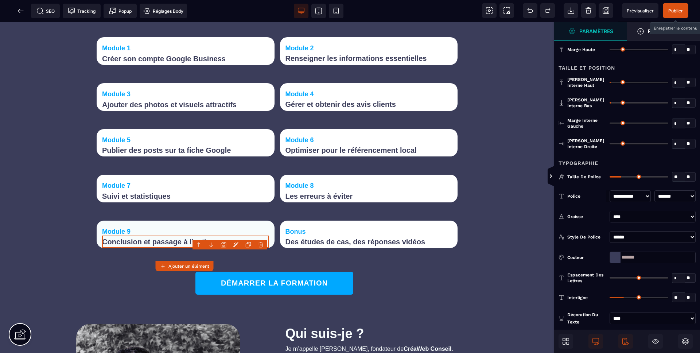
click at [682, 8] on span "Publier" at bounding box center [675, 10] width 15 height 5
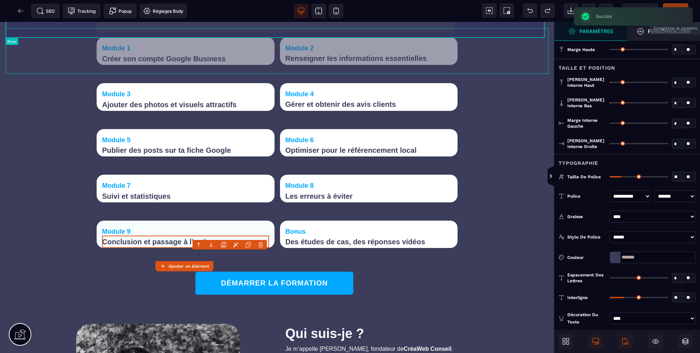
drag, startPoint x: 506, startPoint y: 39, endPoint x: 518, endPoint y: 38, distance: 12.1
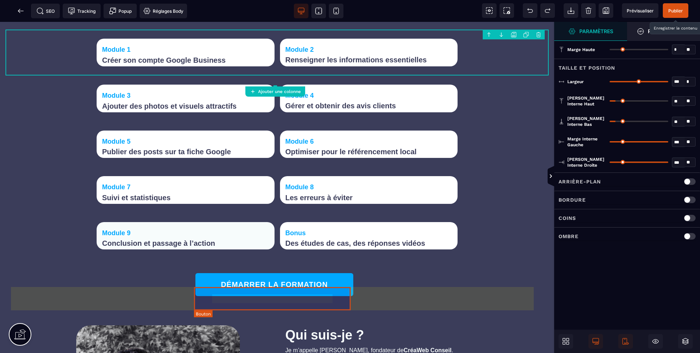
click at [339, 296] on button "DÉMARRER LA FORMATION" at bounding box center [274, 284] width 158 height 23
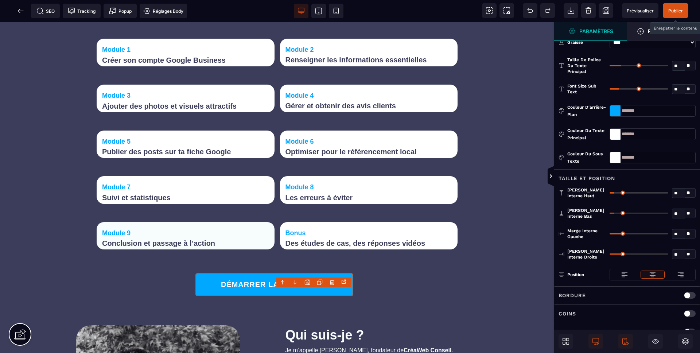
scroll to position [249, 0]
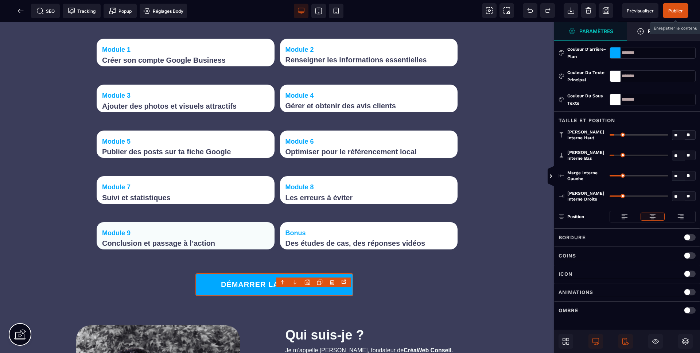
click at [592, 309] on div "Ombre" at bounding box center [627, 310] width 137 height 9
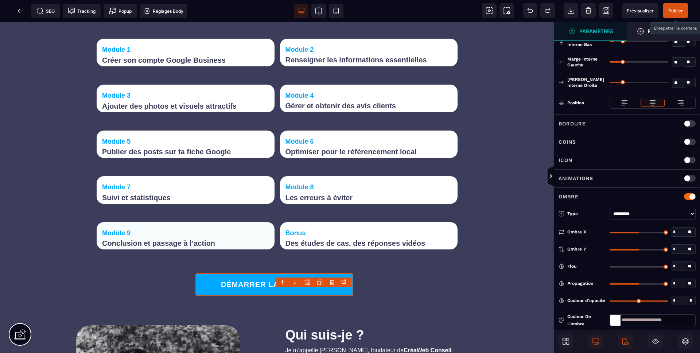
scroll to position [375, 0]
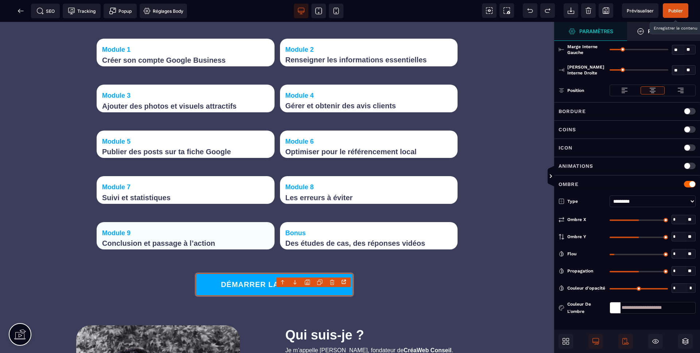
drag, startPoint x: 613, startPoint y: 253, endPoint x: 625, endPoint y: 264, distance: 16.8
click at [617, 254] on input "range" at bounding box center [639, 254] width 58 height 1
click at [640, 271] on input "range" at bounding box center [639, 271] width 58 height 1
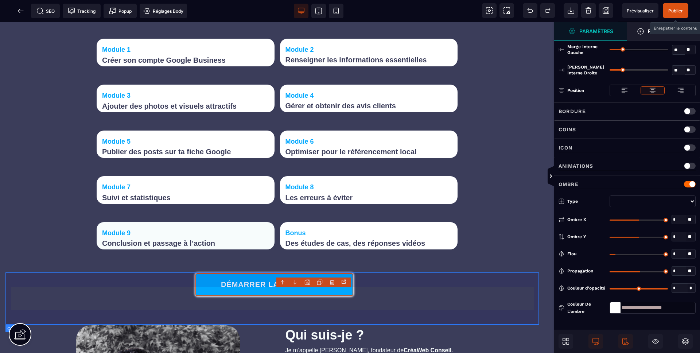
click at [503, 311] on div "DÉMARRER LA FORMATION" at bounding box center [274, 285] width 538 height 52
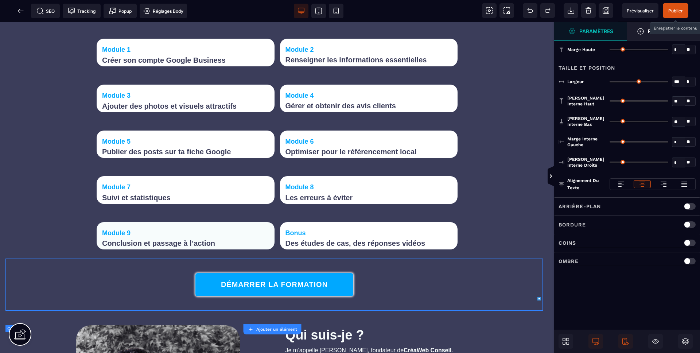
scroll to position [0, 0]
click at [668, 8] on span "Publier" at bounding box center [675, 10] width 15 height 5
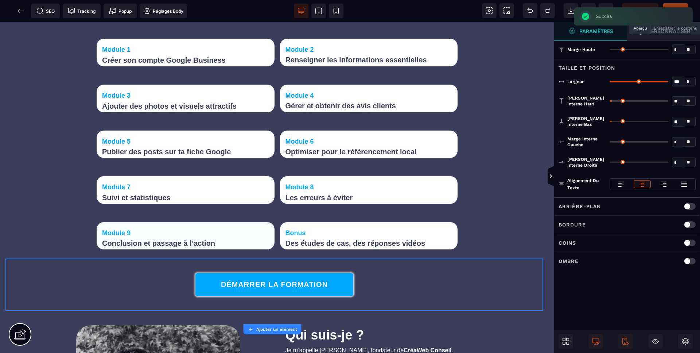
click at [655, 5] on span "Prévisualiser" at bounding box center [640, 10] width 36 height 15
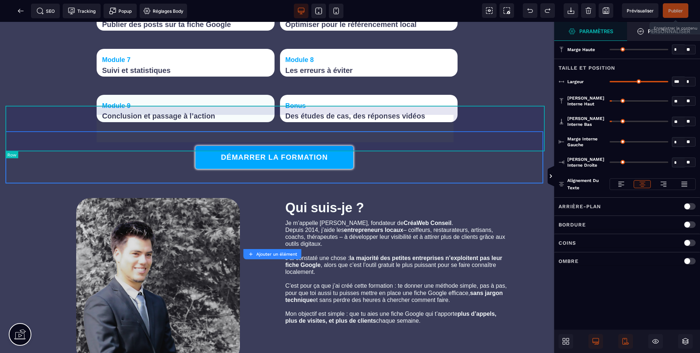
scroll to position [1070, 0]
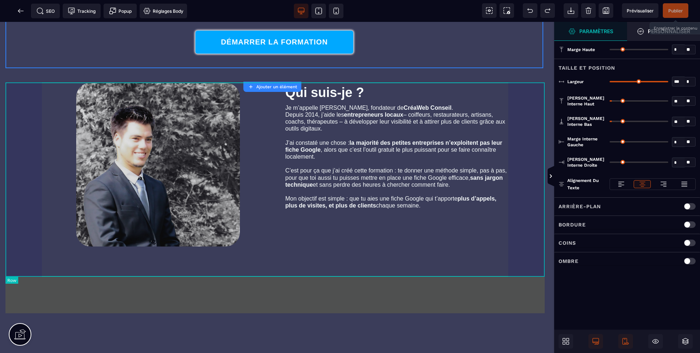
click at [33, 110] on div "Qui suis-je ? Je m’appelle [PERSON_NAME], fondateur de CréaWeb Conseil . Depuis…" at bounding box center [276, 165] width 543 height 194
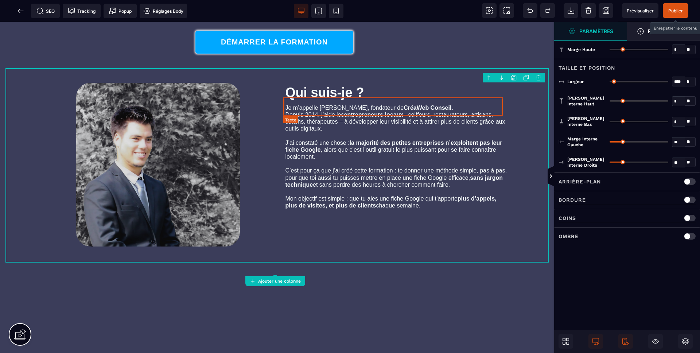
click at [361, 102] on text "Qui suis-je ?" at bounding box center [397, 92] width 222 height 19
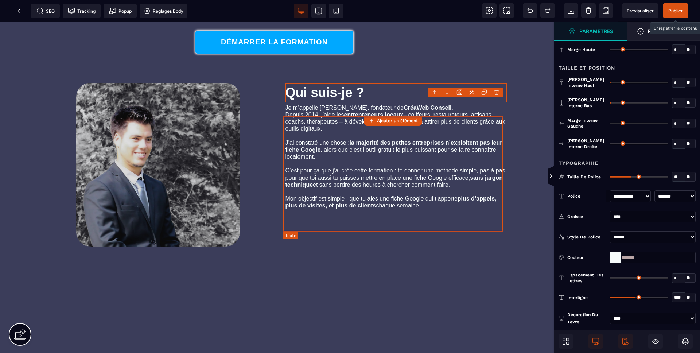
click at [406, 185] on text "Je m’appelle [PERSON_NAME], fondateur de CréaWeb Conseil . Depuis 2014, j’aide …" at bounding box center [397, 156] width 222 height 109
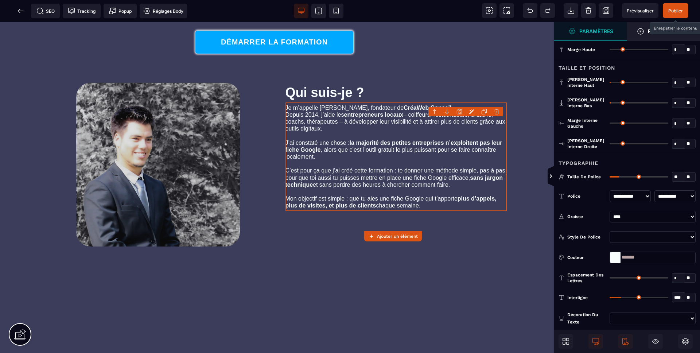
click at [691, 195] on select "**********" at bounding box center [675, 196] width 41 height 12
click at [655, 190] on select "**********" at bounding box center [675, 196] width 41 height 12
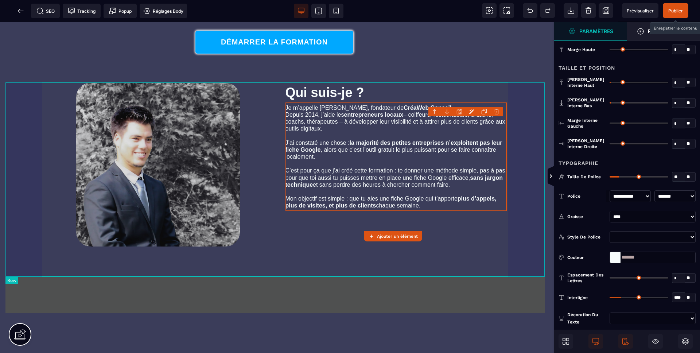
click at [39, 153] on div "Qui suis-je ? Je m’appelle [PERSON_NAME], fondateur de CréaWeb Conseil . Depuis…" at bounding box center [276, 165] width 543 height 194
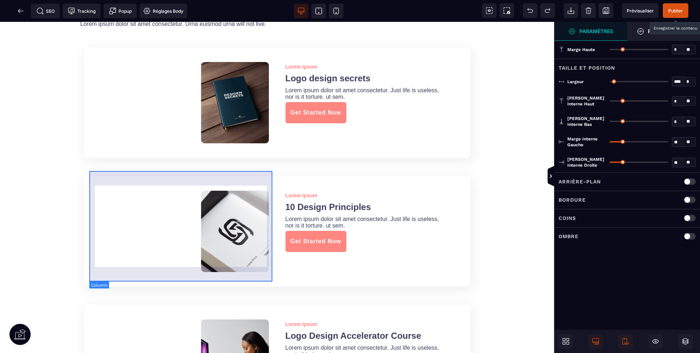
scroll to position [1429, 0]
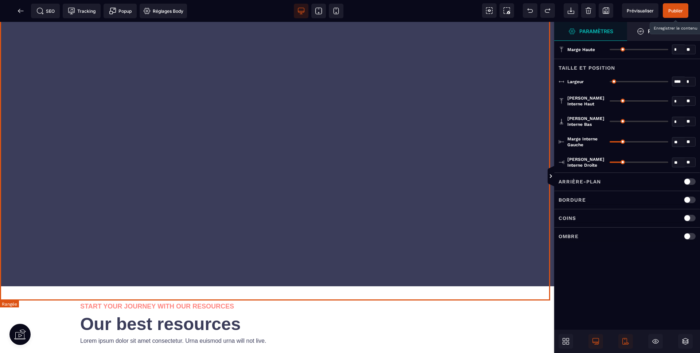
click at [358, 182] on div at bounding box center [277, 120] width 554 height 331
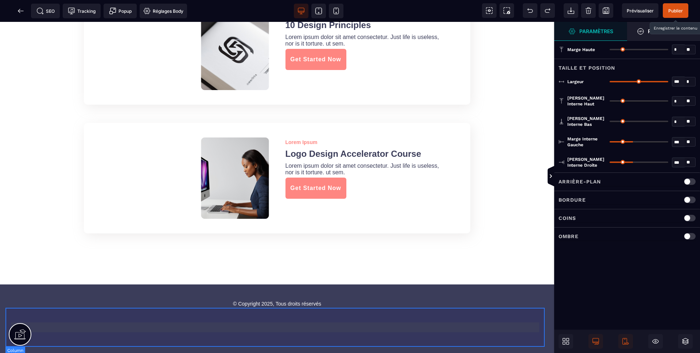
scroll to position [2045, 0]
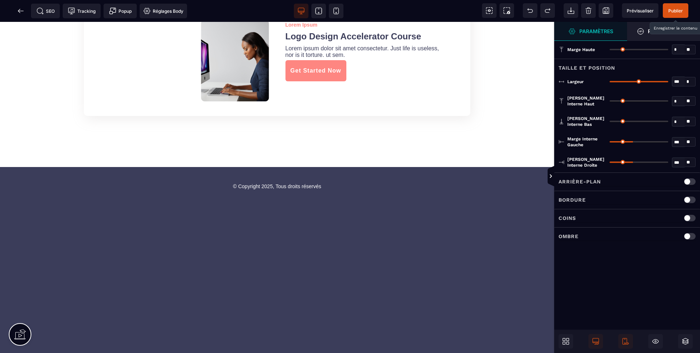
click at [338, 241] on div "Delete Formation Fiche Établissement Google Unit price 47,00 € Informations de …" at bounding box center [276, 226] width 543 height 29
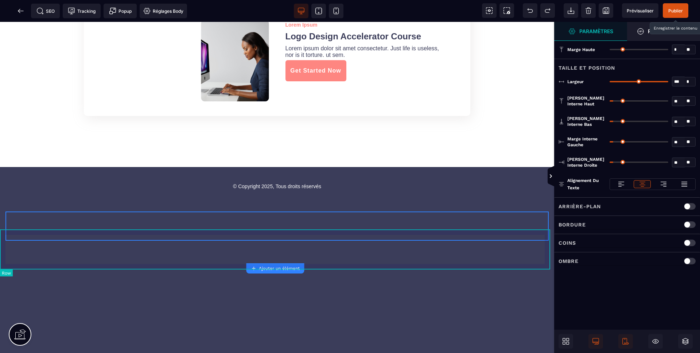
click at [158, 246] on div "Delete Formation Fiche Établissement Google Unit price 47,00 € Informations de …" at bounding box center [277, 226] width 554 height 40
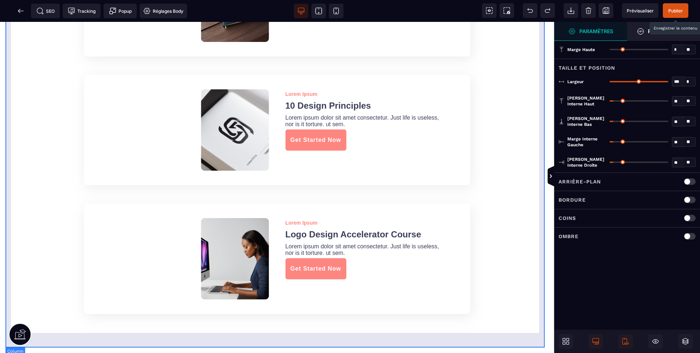
scroll to position [1851, 0]
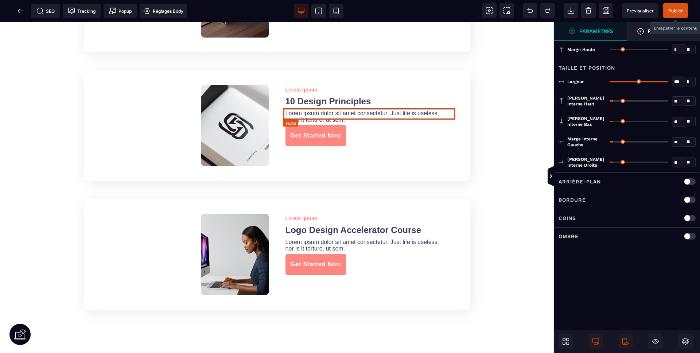
click at [300, 94] on text "Lorem Ipsum" at bounding box center [373, 89] width 174 height 9
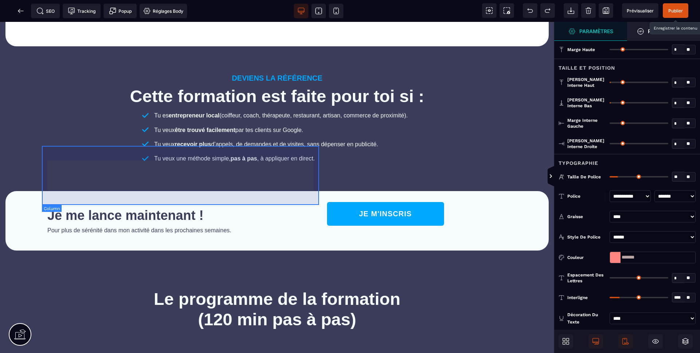
scroll to position [442, 0]
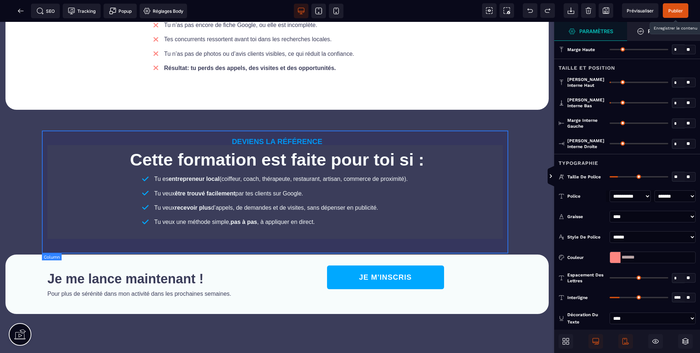
click at [268, 139] on div "DEVIENS LA RÉFÉRENCE Cette formation est faite pour toi si : Tu es entrepreneur…" at bounding box center [277, 182] width 470 height 123
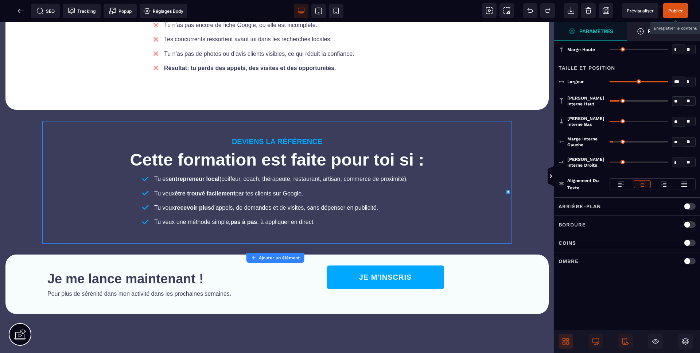
click at [571, 341] on span at bounding box center [566, 341] width 15 height 15
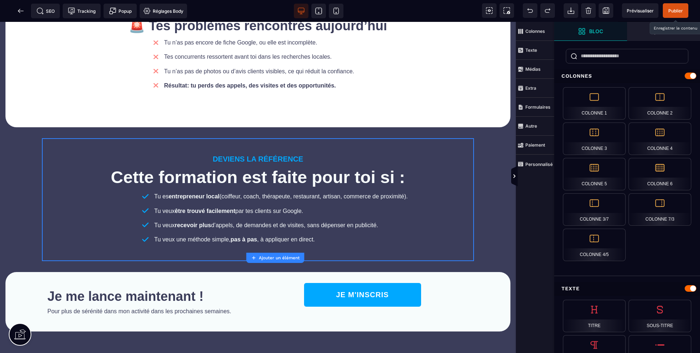
scroll to position [449, 0]
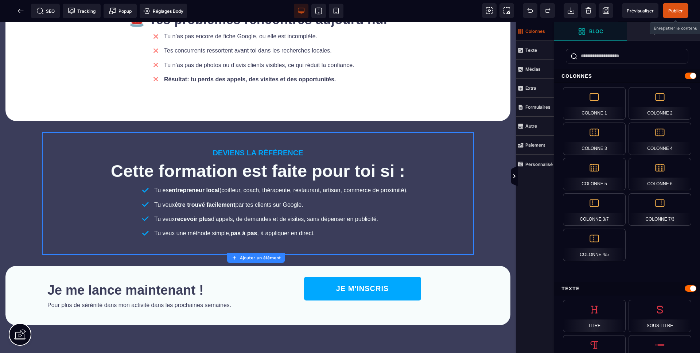
click at [551, 29] on span "Colonnes" at bounding box center [535, 31] width 38 height 19
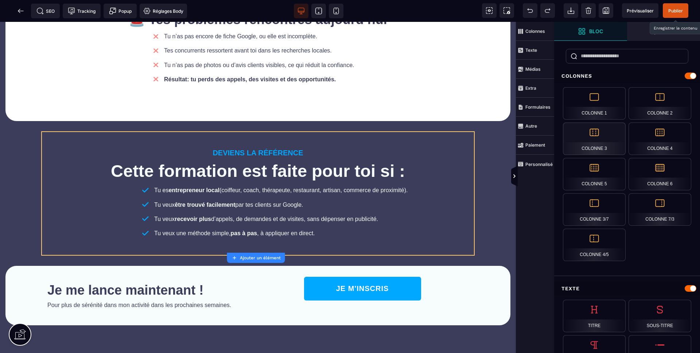
scroll to position [448, 0]
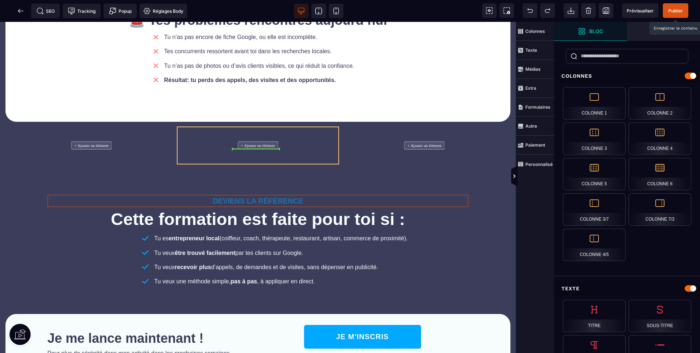
drag, startPoint x: 248, startPoint y: 202, endPoint x: 260, endPoint y: 183, distance: 22.5
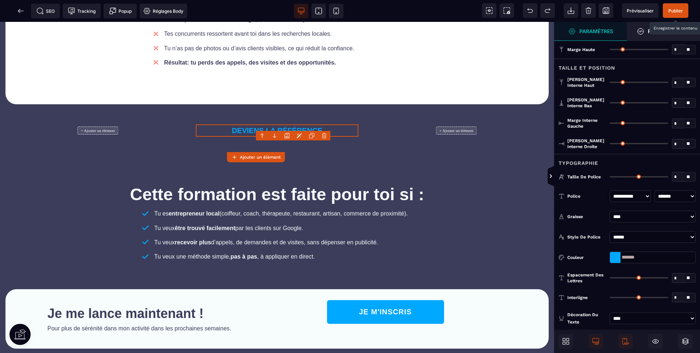
scroll to position [442, 0]
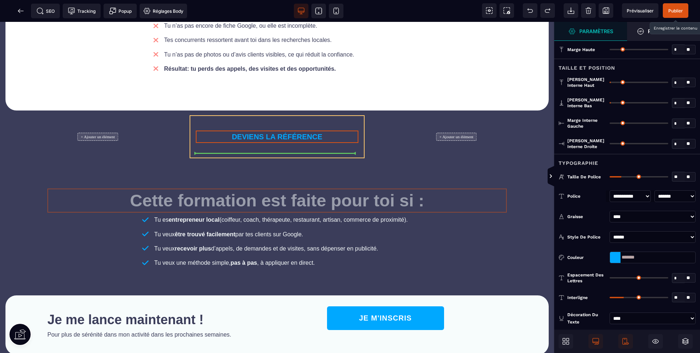
drag, startPoint x: 262, startPoint y: 208, endPoint x: 263, endPoint y: 151, distance: 56.5
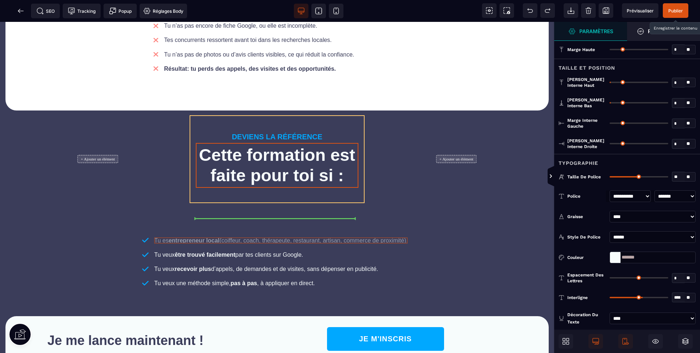
drag, startPoint x: 285, startPoint y: 275, endPoint x: 271, endPoint y: 223, distance: 53.3
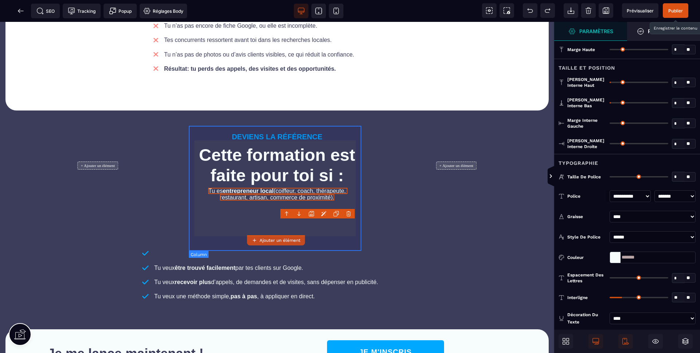
click at [279, 135] on div "DEVIENS LA RÉFÉRENCE Cette formation est faite pour toi si : Tu es entrepreneur…" at bounding box center [277, 166] width 174 height 100
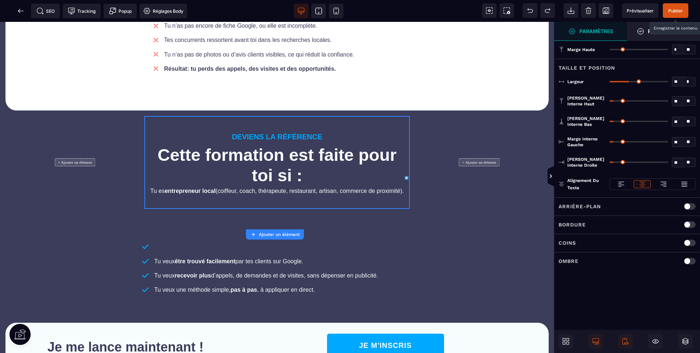
drag, startPoint x: 630, startPoint y: 80, endPoint x: 650, endPoint y: 81, distance: 20.1
click at [650, 81] on input "range" at bounding box center [639, 81] width 59 height 1
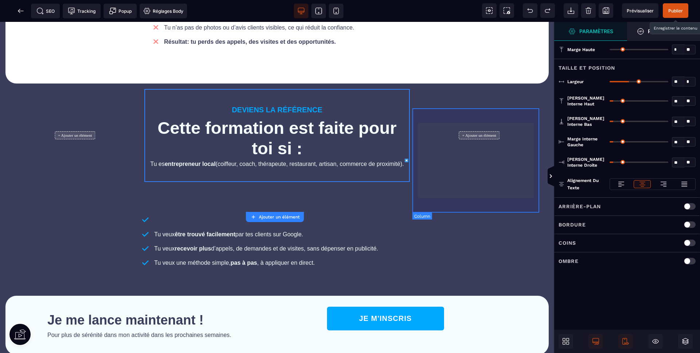
scroll to position [525, 0]
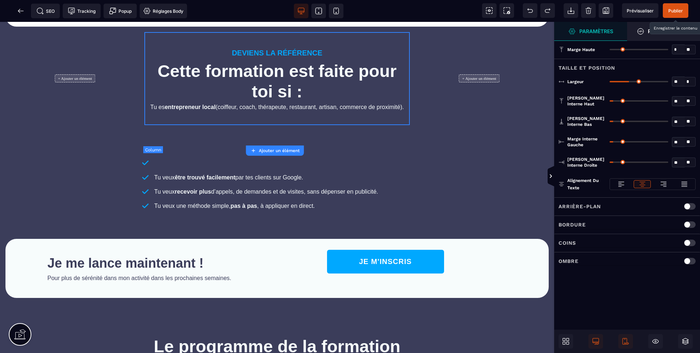
drag, startPoint x: 148, startPoint y: 184, endPoint x: 152, endPoint y: 119, distance: 65.4
click at [151, 117] on div "PROGRAMME • RAYONNEMENT PAR [PERSON_NAME] Et si tes futurs clients t’appelaient…" at bounding box center [277, 210] width 554 height 1429
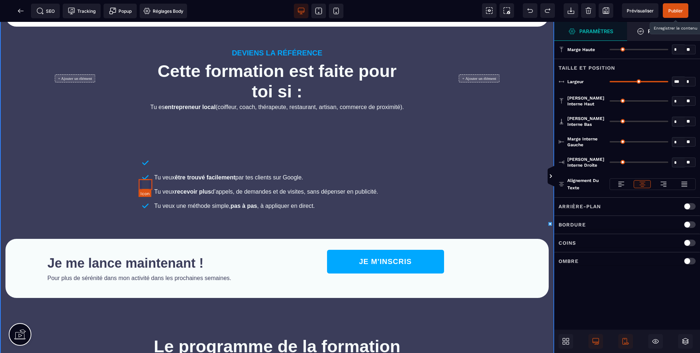
click at [146, 168] on icon at bounding box center [146, 163] width 14 height 11
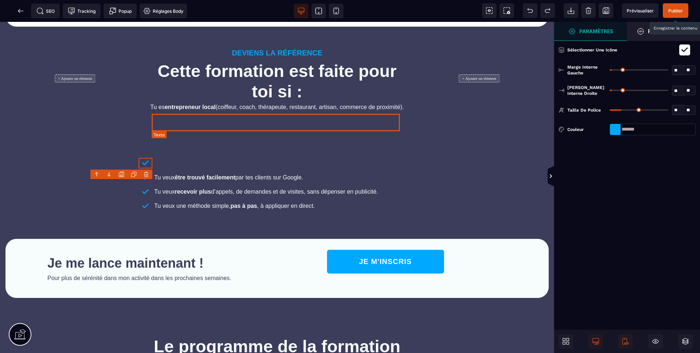
click at [231, 110] on span "Tu es entrepreneur local (coiffeur, coach, thérapeute, restaurant, artisan, com…" at bounding box center [276, 107] width 253 height 6
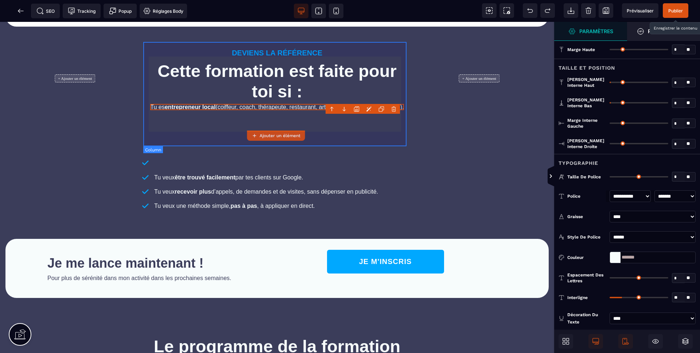
click at [137, 125] on div "+ Ajouter un élément" at bounding box center [75, 78] width 128 height 93
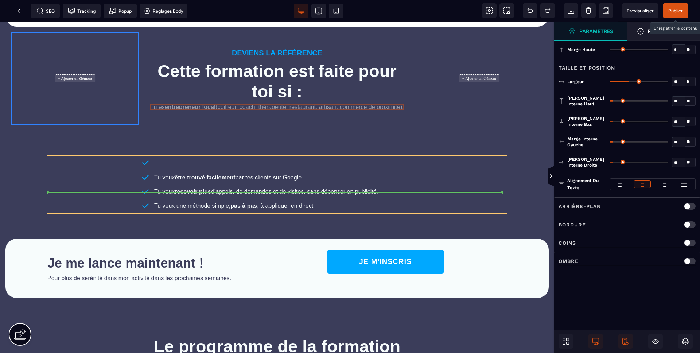
drag, startPoint x: 163, startPoint y: 118, endPoint x: 160, endPoint y: 186, distance: 67.5
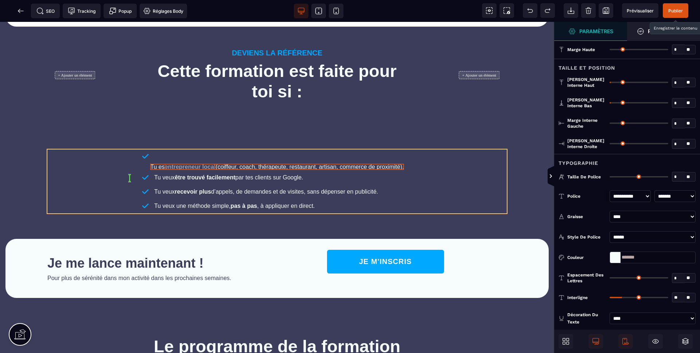
drag, startPoint x: 166, startPoint y: 175, endPoint x: 171, endPoint y: 167, distance: 9.8
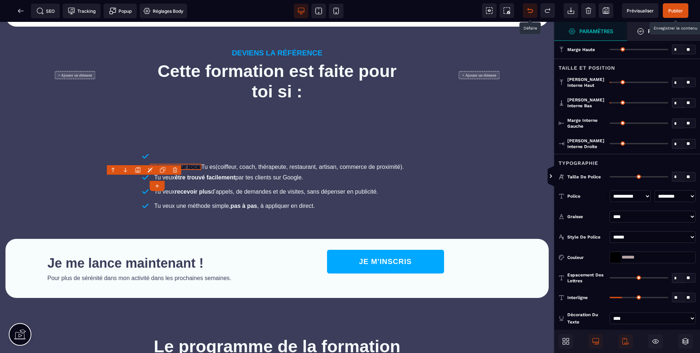
click at [527, 12] on icon at bounding box center [530, 10] width 7 height 7
click at [528, 9] on div at bounding box center [350, 176] width 700 height 353
click at [528, 10] on icon at bounding box center [528, 9] width 1 height 2
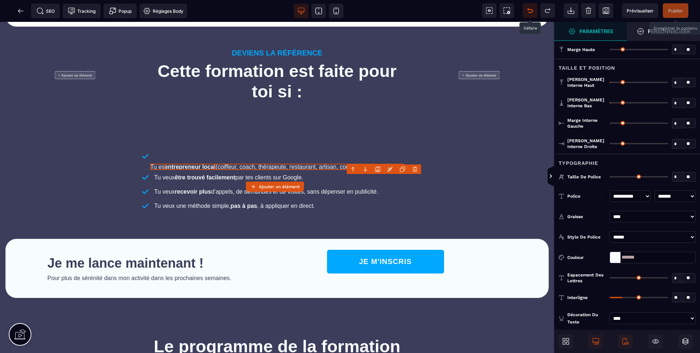
click at [529, 11] on icon at bounding box center [530, 10] width 7 height 7
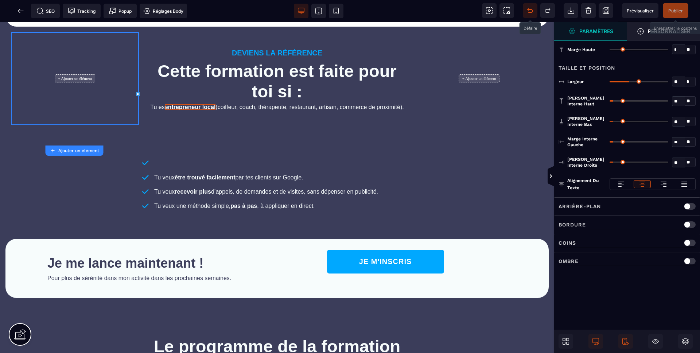
click at [528, 11] on icon at bounding box center [530, 10] width 7 height 7
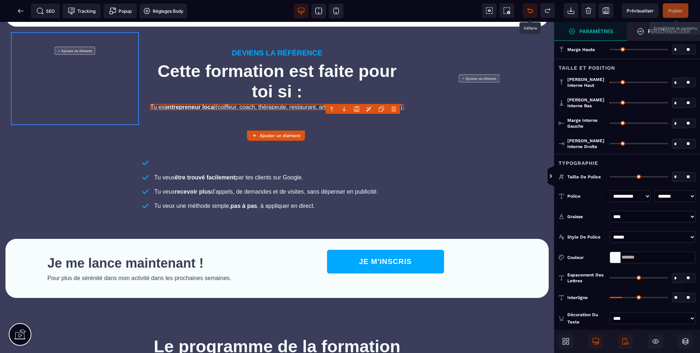
click at [528, 11] on icon at bounding box center [530, 10] width 7 height 7
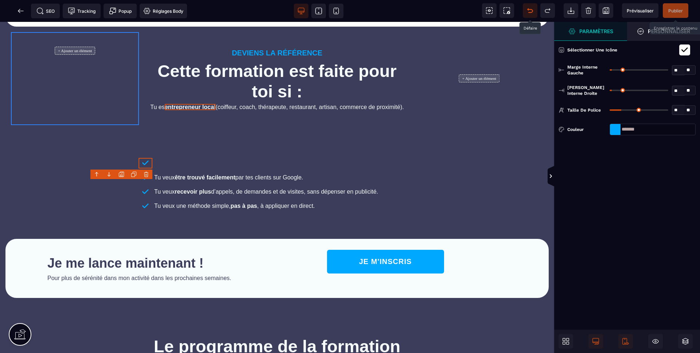
click at [528, 10] on icon at bounding box center [528, 9] width 1 height 2
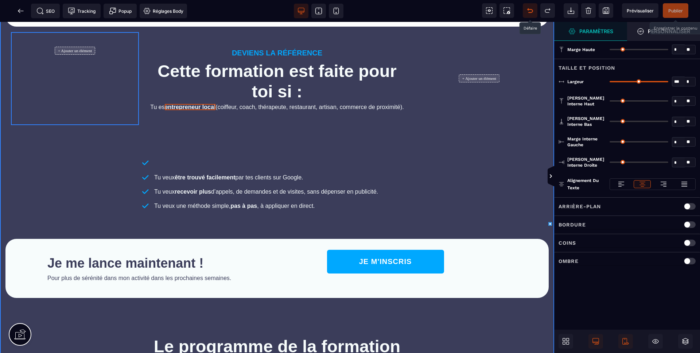
click at [528, 10] on icon at bounding box center [528, 9] width 1 height 2
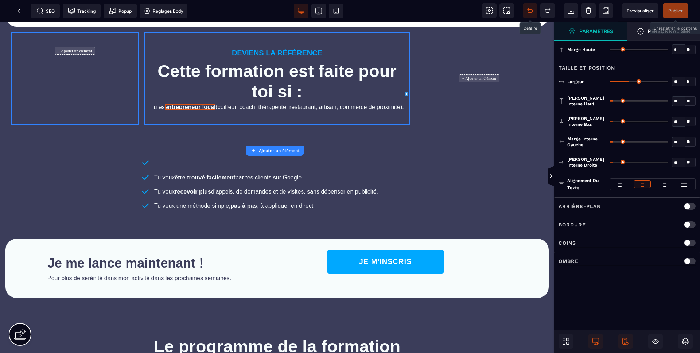
click at [528, 10] on icon at bounding box center [528, 9] width 1 height 2
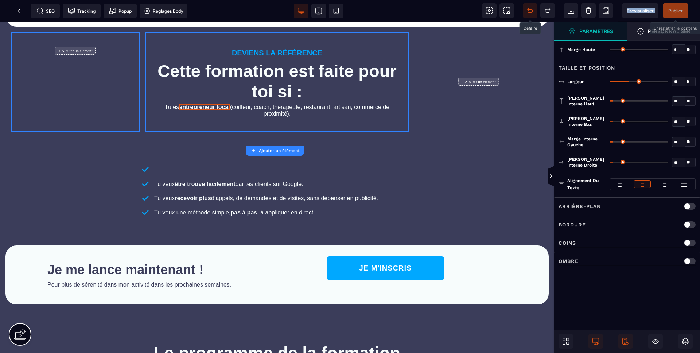
click at [528, 10] on icon at bounding box center [528, 9] width 1 height 2
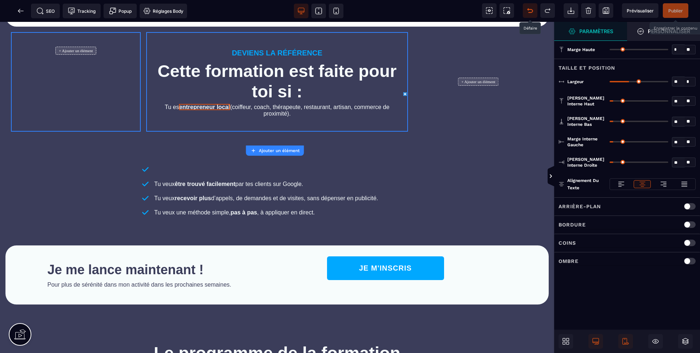
click at [528, 10] on icon at bounding box center [528, 9] width 1 height 2
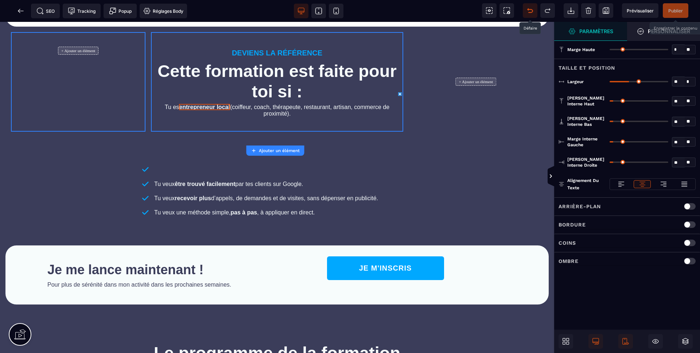
click at [528, 10] on icon at bounding box center [528, 9] width 1 height 2
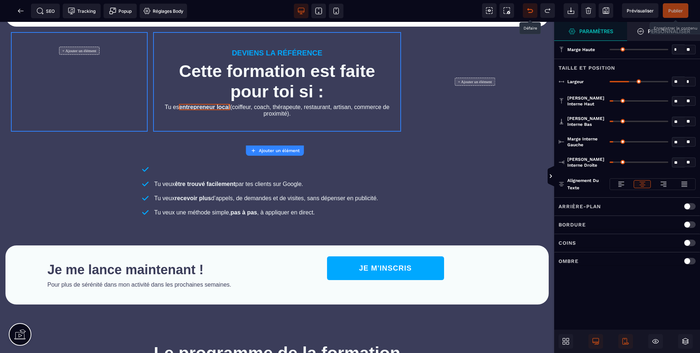
click at [528, 10] on icon at bounding box center [528, 9] width 1 height 2
click at [528, 9] on icon at bounding box center [528, 9] width 1 height 2
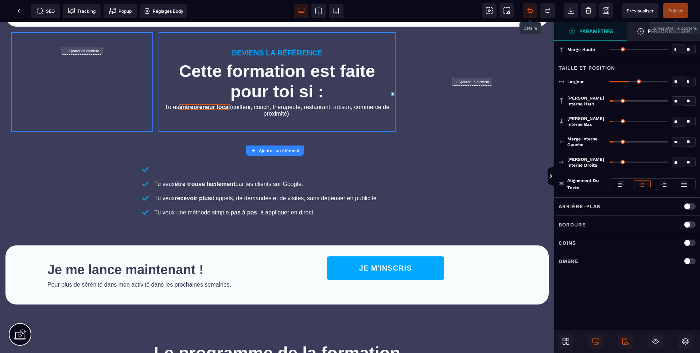
click at [528, 9] on icon at bounding box center [528, 9] width 1 height 2
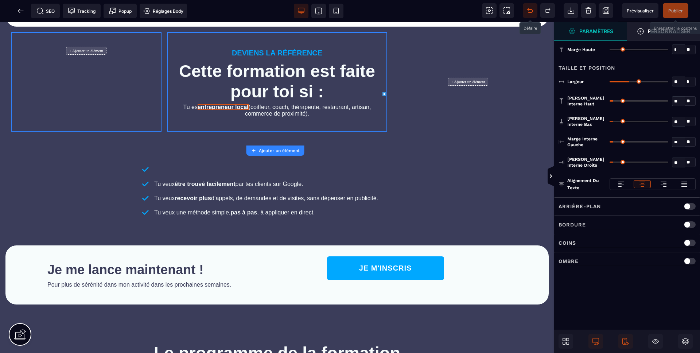
click at [529, 9] on icon at bounding box center [530, 11] width 5 height 4
click at [529, 9] on div at bounding box center [350, 176] width 700 height 353
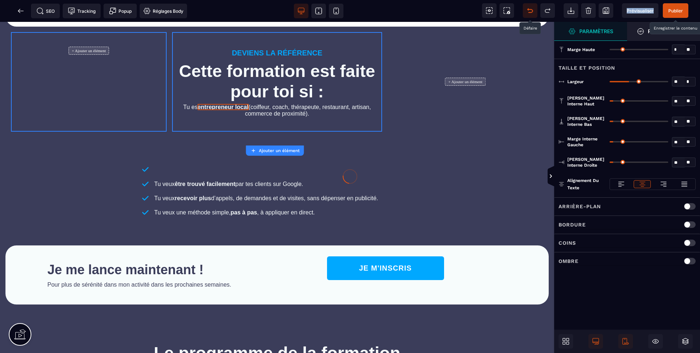
click at [529, 9] on icon at bounding box center [530, 11] width 5 height 4
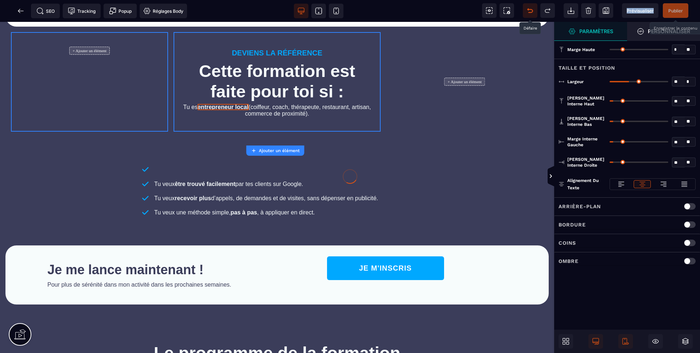
click at [529, 9] on div at bounding box center [350, 176] width 700 height 353
click at [529, 9] on icon at bounding box center [530, 11] width 5 height 4
click at [529, 9] on div at bounding box center [350, 176] width 700 height 353
click at [529, 9] on icon at bounding box center [530, 11] width 5 height 4
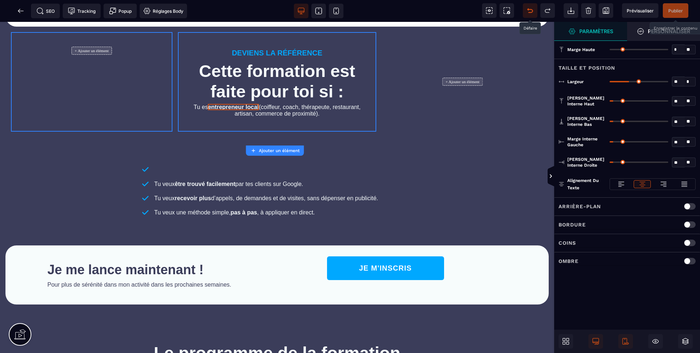
click at [529, 9] on icon at bounding box center [530, 11] width 5 height 4
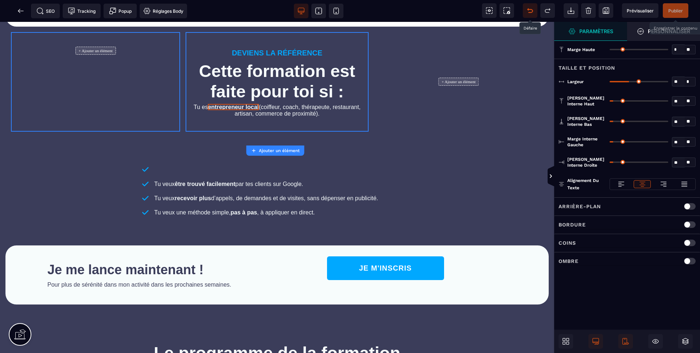
click at [533, 11] on icon at bounding box center [530, 10] width 7 height 7
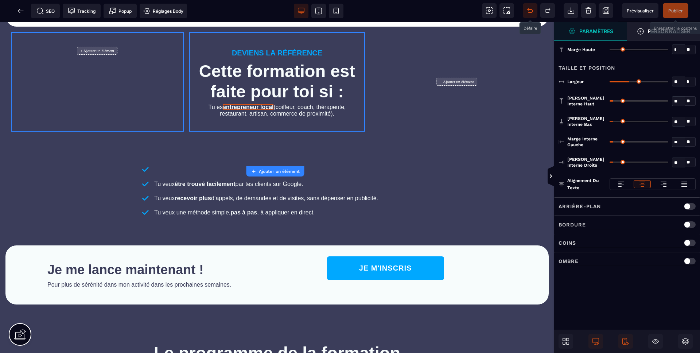
click at [533, 11] on icon at bounding box center [530, 10] width 7 height 7
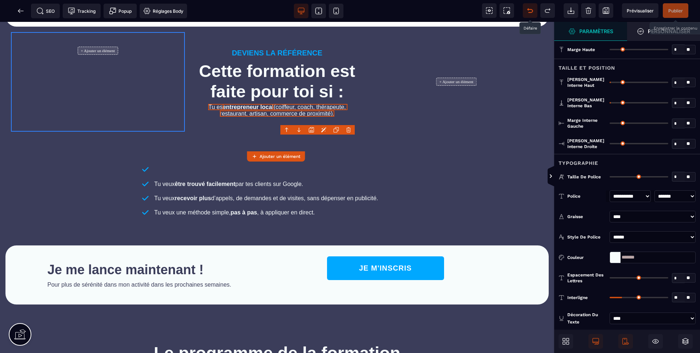
click at [533, 11] on icon at bounding box center [530, 10] width 7 height 7
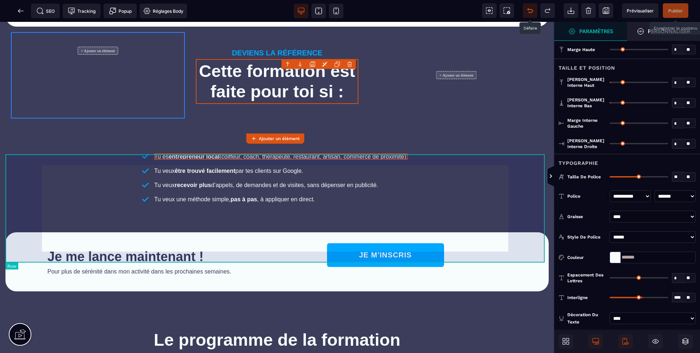
drag, startPoint x: 451, startPoint y: 155, endPoint x: 439, endPoint y: 168, distance: 17.6
click at [451, 155] on div "Tu es entrepreneur local (coiffeur, coach, thérapeute, restaurant, artisan, com…" at bounding box center [276, 178] width 543 height 108
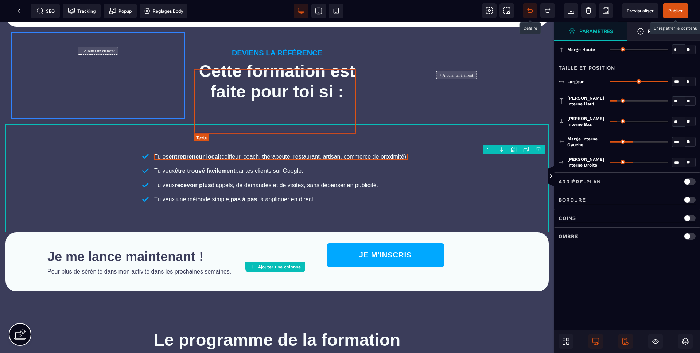
drag, startPoint x: 450, startPoint y: 186, endPoint x: 307, endPoint y: 132, distance: 152.7
click at [307, 132] on div "PROGRAMME • RAYONNEMENT PAR [PERSON_NAME] Et si tes futurs clients t’appelaient…" at bounding box center [277, 207] width 554 height 1423
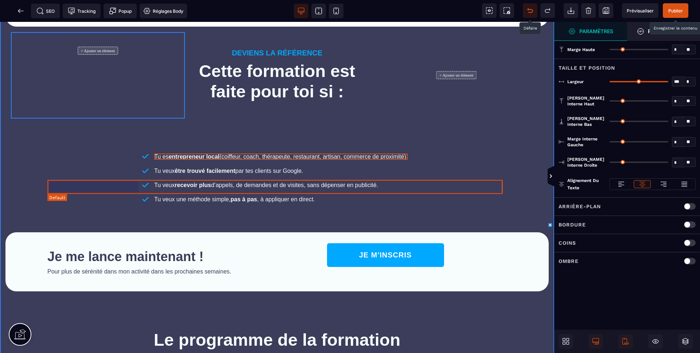
click at [474, 164] on div "Tu es entrepreneur local (coiffeur, coach, thérapeute, restaurant, artisan, com…" at bounding box center [276, 157] width 459 height 14
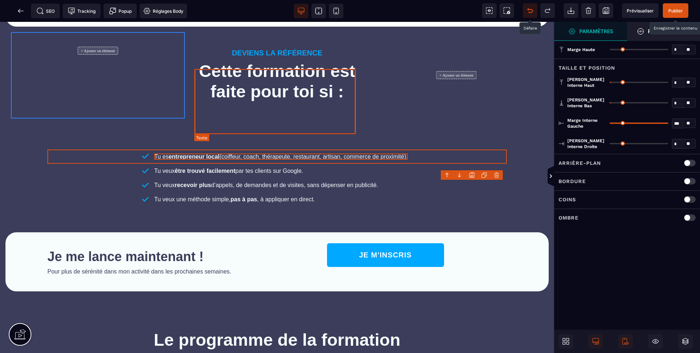
drag, startPoint x: 470, startPoint y: 187, endPoint x: 291, endPoint y: 129, distance: 187.4
click at [291, 129] on div "PROGRAMME • RAYONNEMENT PAR [PERSON_NAME] Et si tes futurs clients t’appelaient…" at bounding box center [277, 207] width 554 height 1423
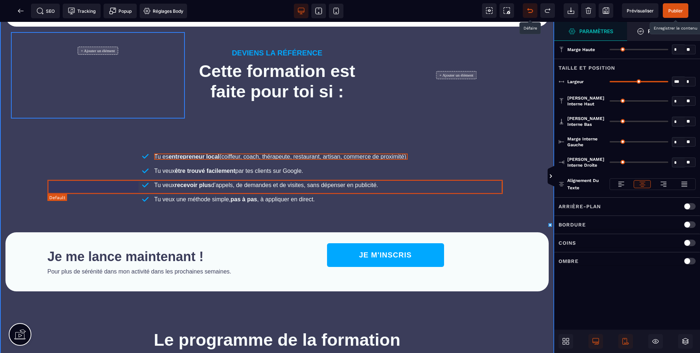
click at [122, 164] on div "Tu es entrepreneur local (coiffeur, coach, thérapeute, restaurant, artisan, com…" at bounding box center [276, 157] width 459 height 14
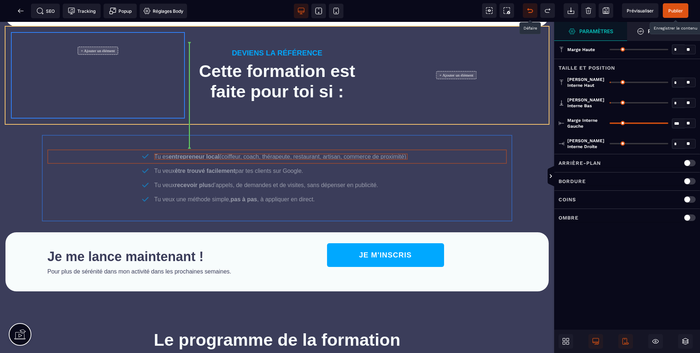
drag, startPoint x: 115, startPoint y: 175, endPoint x: 267, endPoint y: 134, distance: 157.6
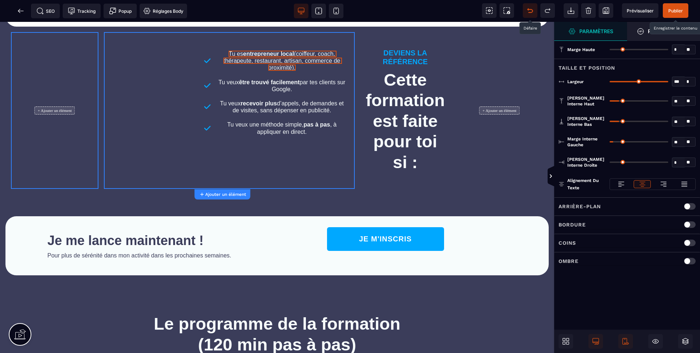
click at [528, 10] on icon at bounding box center [528, 9] width 1 height 2
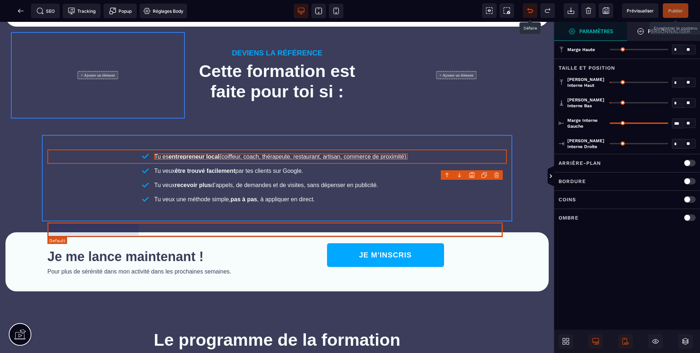
click at [64, 206] on div "Tu veux une méthode simple, pas à pas , à appliquer en direct." at bounding box center [276, 199] width 459 height 14
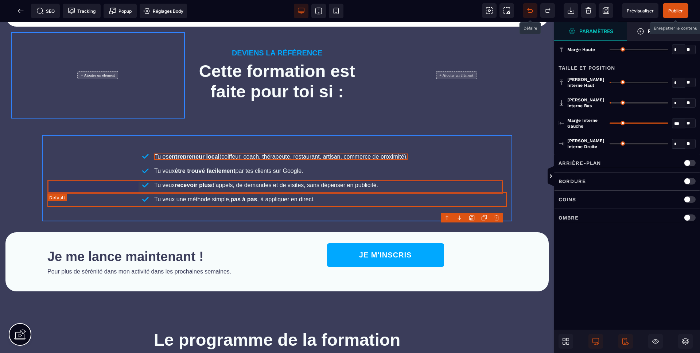
click at [103, 164] on div "Tu es entrepreneur local (coiffeur, coach, thérapeute, restaurant, artisan, com…" at bounding box center [276, 157] width 459 height 14
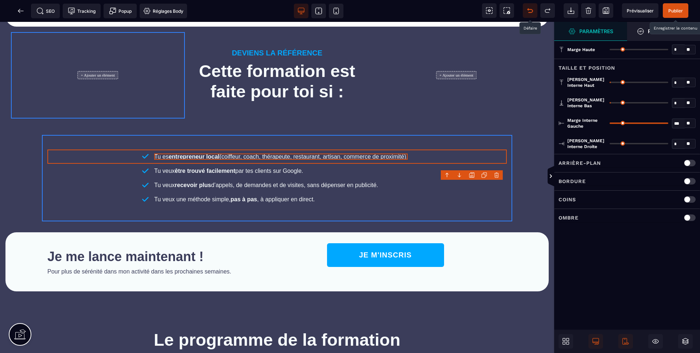
click at [444, 172] on icon at bounding box center [447, 175] width 6 height 6
click at [447, 174] on icon at bounding box center [447, 175] width 6 height 6
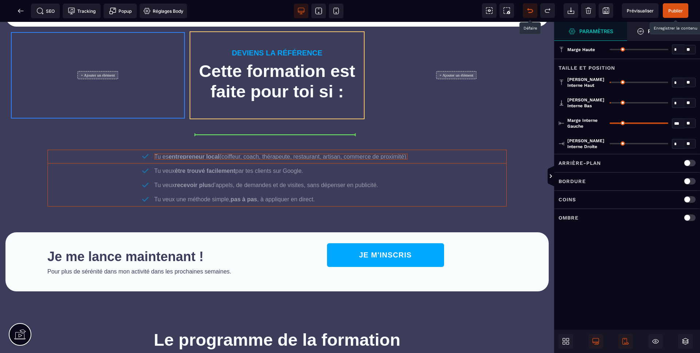
drag, startPoint x: 111, startPoint y: 190, endPoint x: 240, endPoint y: 137, distance: 138.7
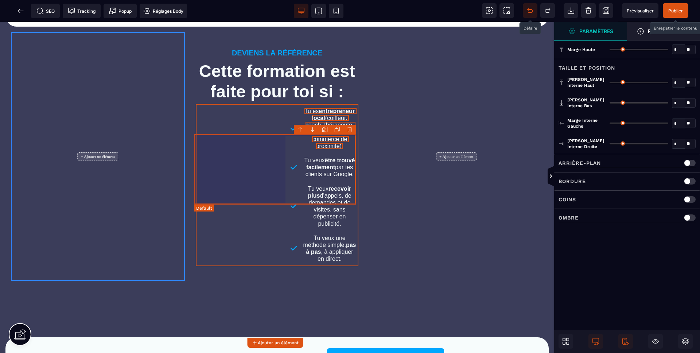
click at [242, 147] on div "Tu es entrepreneur local (coiffeur, coach, thérapeute, restaurant, artisan, com…" at bounding box center [277, 128] width 163 height 49
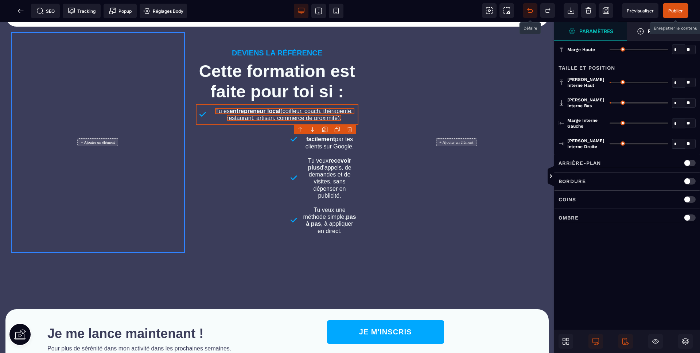
drag, startPoint x: 666, startPoint y: 123, endPoint x: 562, endPoint y: 132, distance: 103.7
click at [610, 124] on input "range" at bounding box center [639, 123] width 59 height 1
click at [258, 154] on div "Tu veux être trouvé facilement par tes clients sur Google." at bounding box center [277, 139] width 163 height 28
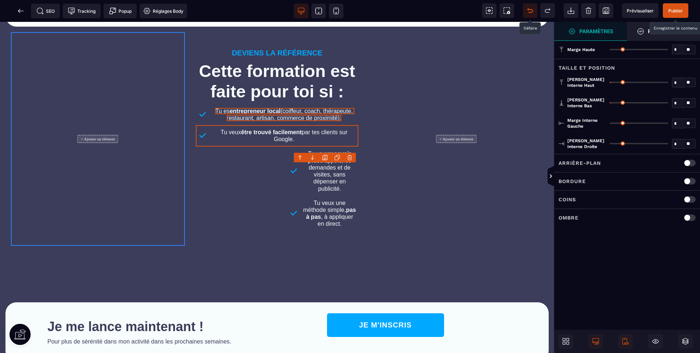
drag, startPoint x: 666, startPoint y: 123, endPoint x: 560, endPoint y: 127, distance: 106.6
click at [610, 124] on input "range" at bounding box center [639, 123] width 59 height 1
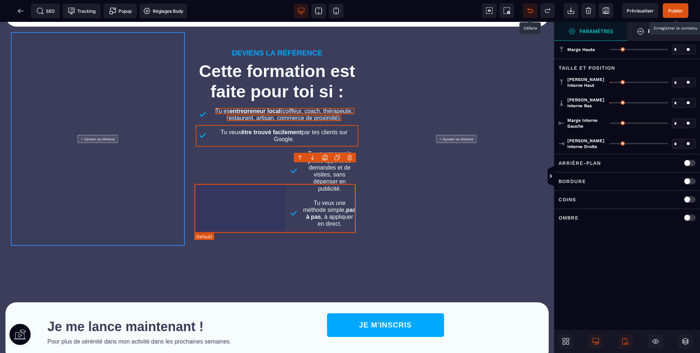
drag, startPoint x: 271, startPoint y: 203, endPoint x: 275, endPoint y: 203, distance: 4.1
click at [271, 196] on div "Tu veux recevoir plus d’appels, de demandes et de visites, sans dépenser en pub…" at bounding box center [277, 171] width 163 height 49
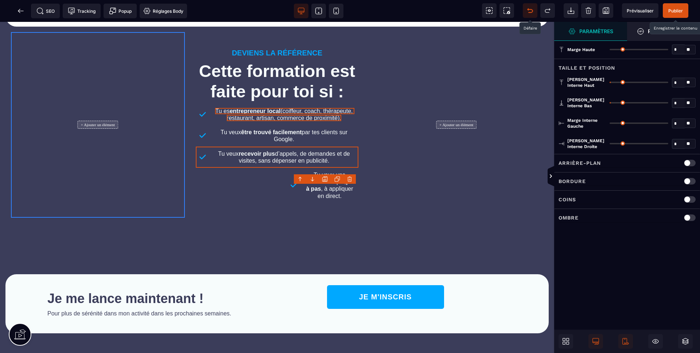
drag, startPoint x: 667, startPoint y: 123, endPoint x: 549, endPoint y: 126, distance: 117.8
click at [610, 124] on input "range" at bounding box center [639, 123] width 59 height 1
click at [243, 203] on div "Tu veux une méthode simple, pas à pas , à appliquer en direct." at bounding box center [277, 185] width 163 height 35
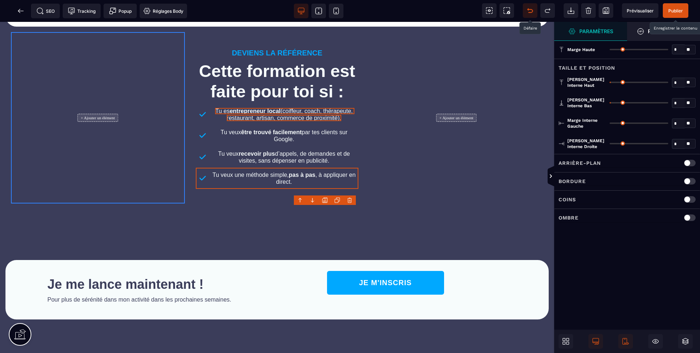
drag, startPoint x: 667, startPoint y: 123, endPoint x: 594, endPoint y: 125, distance: 72.6
click at [610, 124] on input "range" at bounding box center [639, 123] width 59 height 1
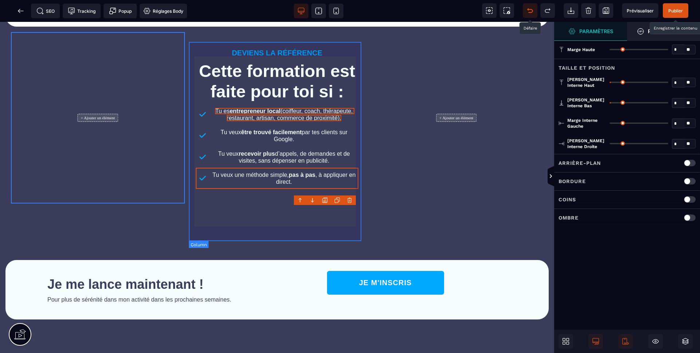
click at [337, 50] on div "DEVIENS LA RÉFÉRENCE Cette formation est faite pour toi si : Tu es entrepreneur…" at bounding box center [277, 117] width 174 height 171
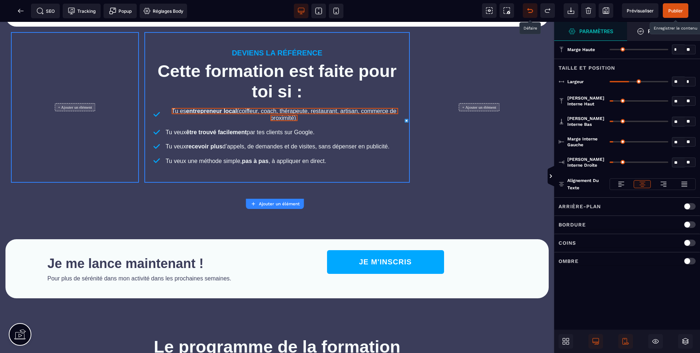
click at [649, 81] on input "range" at bounding box center [639, 81] width 59 height 1
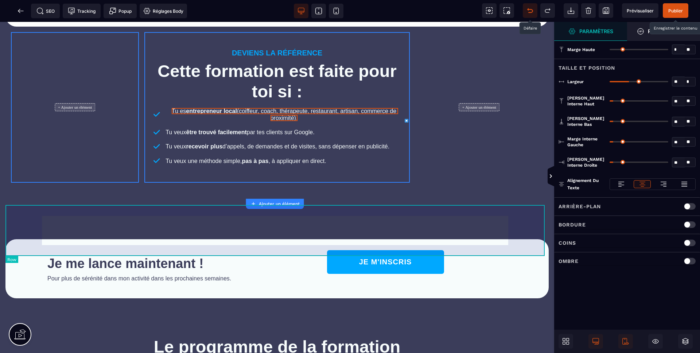
click at [505, 210] on div "GET STARTED NOW" at bounding box center [276, 213] width 543 height 51
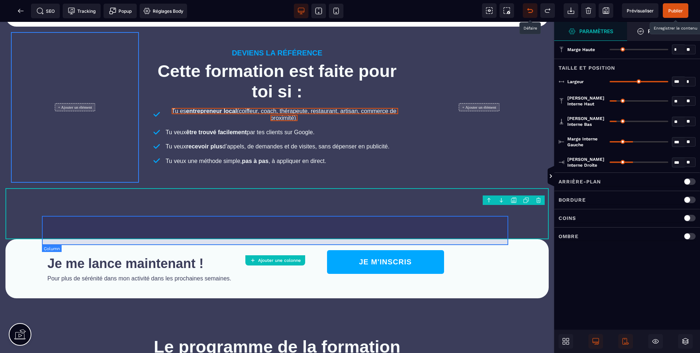
click at [176, 220] on div "GET STARTED NOW" at bounding box center [277, 213] width 470 height 29
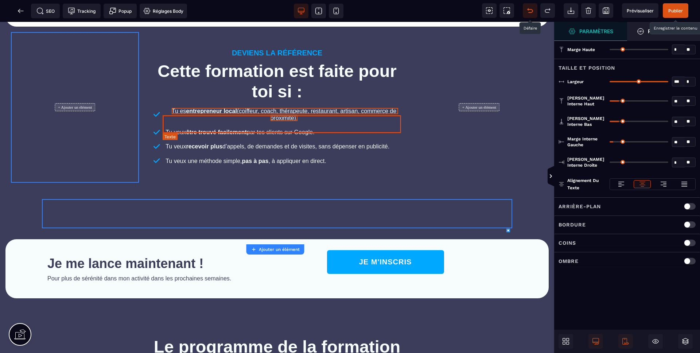
click at [213, 123] on text "Tu es entrepreneur local (coiffeur, coach, thérapeute, restaurant, artisan, com…" at bounding box center [284, 115] width 241 height 18
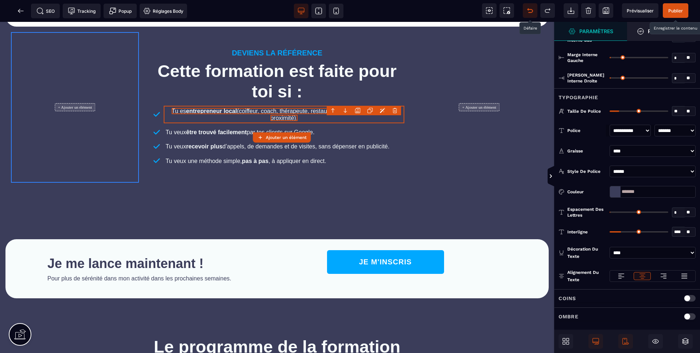
scroll to position [71, 0]
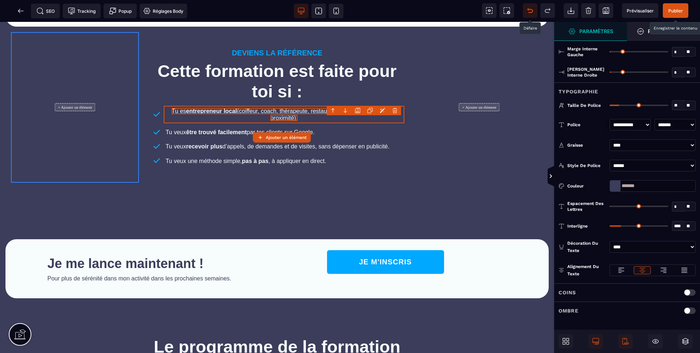
drag, startPoint x: 618, startPoint y: 271, endPoint x: 606, endPoint y: 268, distance: 12.6
click at [618, 270] on icon at bounding box center [621, 270] width 7 height 7
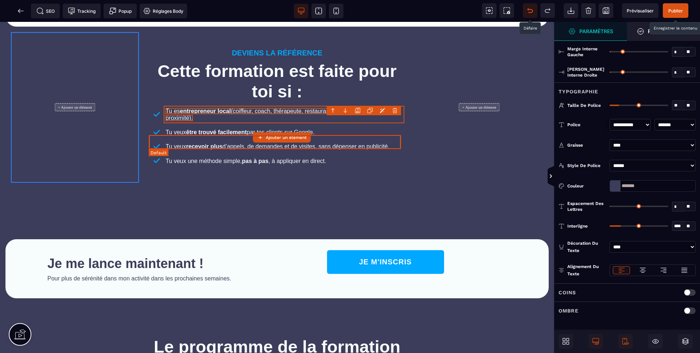
click at [358, 139] on div "Tu veux être trouvé facilement par tes clients sur Google." at bounding box center [277, 132] width 255 height 14
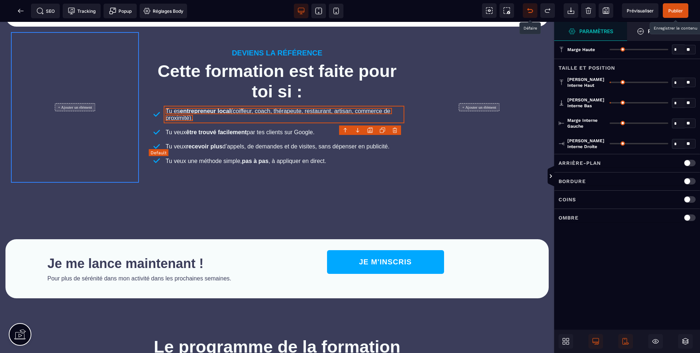
scroll to position [0, 0]
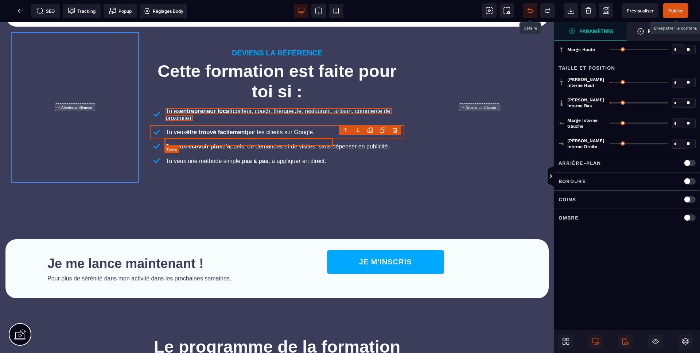
click at [312, 135] on span "Tu veux être trouvé facilement par tes clients sur Google." at bounding box center [240, 132] width 149 height 6
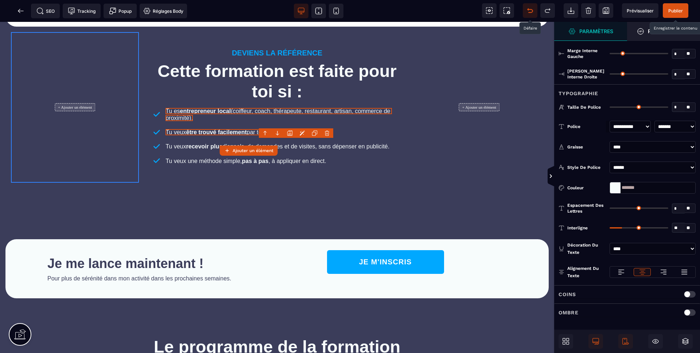
scroll to position [71, 0]
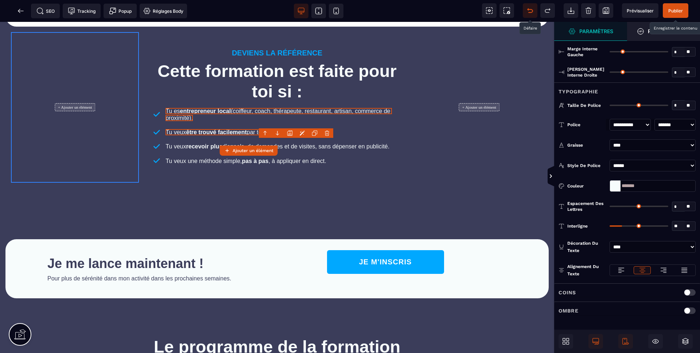
click at [623, 273] on div at bounding box center [653, 270] width 86 height 12
drag, startPoint x: 620, startPoint y: 268, endPoint x: 614, endPoint y: 262, distance: 8.5
click at [620, 269] on icon at bounding box center [619, 269] width 3 height 0
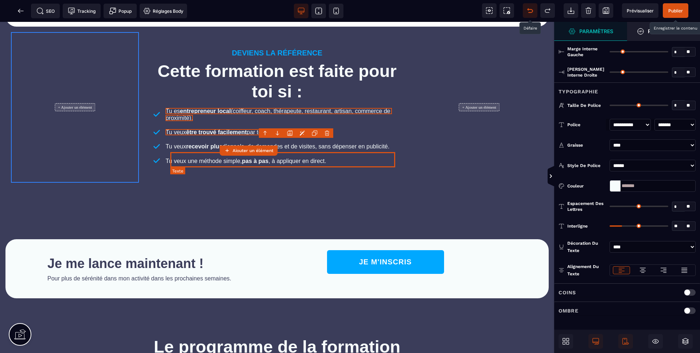
click at [389, 150] on span "Tu veux recevoir plus d’appels, de demandes et de visites, sans dépenser en pub…" at bounding box center [278, 146] width 224 height 6
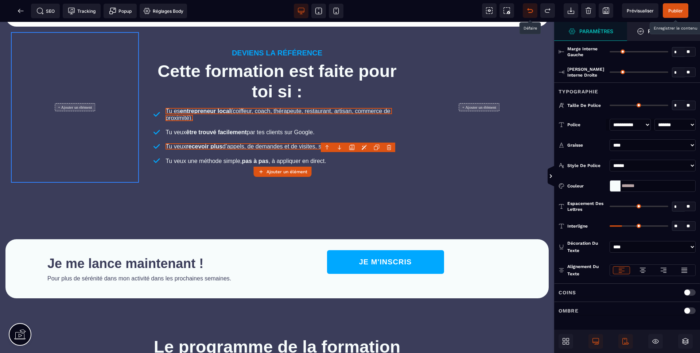
click at [624, 268] on icon at bounding box center [621, 270] width 7 height 7
click at [361, 152] on text "Tu veux recevoir plus d’appels, de demandes et de visites, sans dépenser en pub…" at bounding box center [278, 146] width 228 height 11
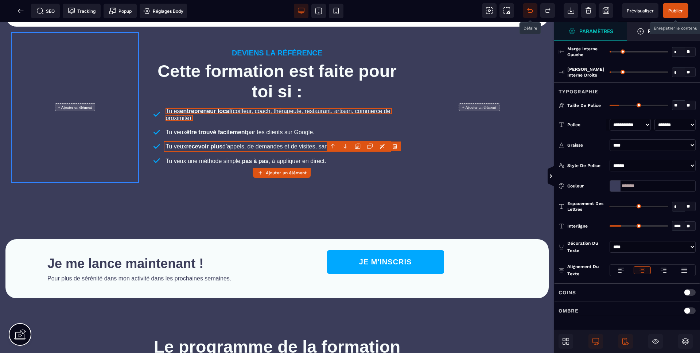
click at [621, 267] on icon at bounding box center [621, 270] width 7 height 7
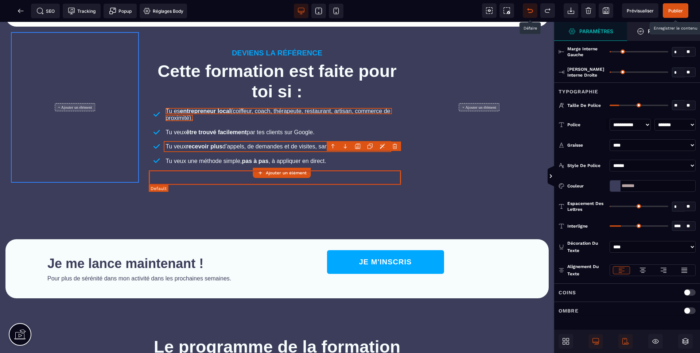
click at [360, 168] on div "Tu veux une méthode simple, pas à pas , à appliquer en direct." at bounding box center [277, 161] width 255 height 14
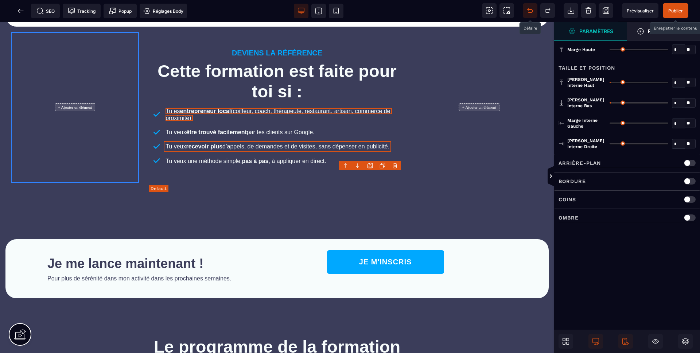
scroll to position [0, 0]
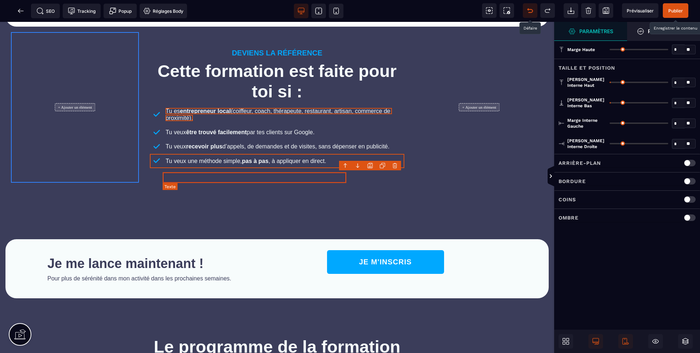
click at [304, 166] on text "Tu veux une méthode simple, pas à pas , à appliquer en direct." at bounding box center [246, 161] width 164 height 11
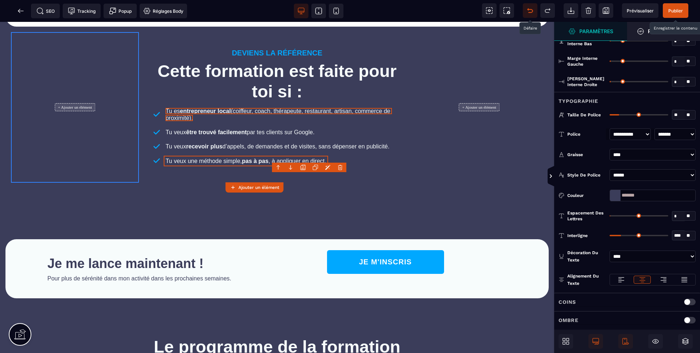
scroll to position [71, 0]
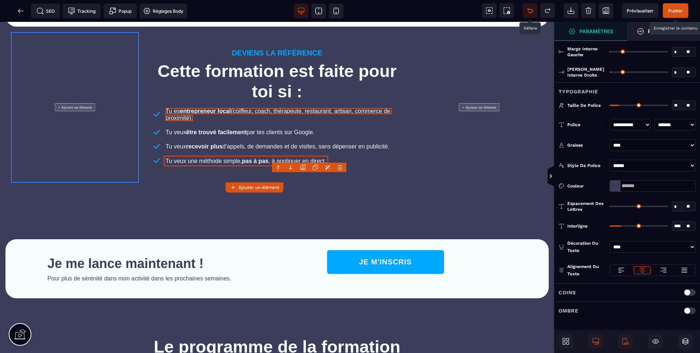
click at [626, 270] on div at bounding box center [621, 270] width 16 height 8
click at [671, 8] on span "Publier" at bounding box center [675, 10] width 15 height 5
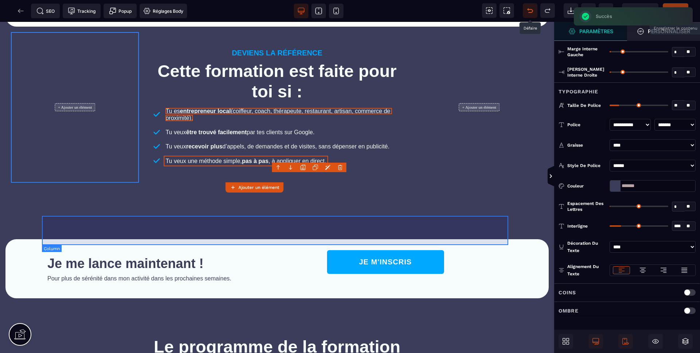
click at [284, 228] on div "GET STARTED NOW" at bounding box center [277, 213] width 470 height 29
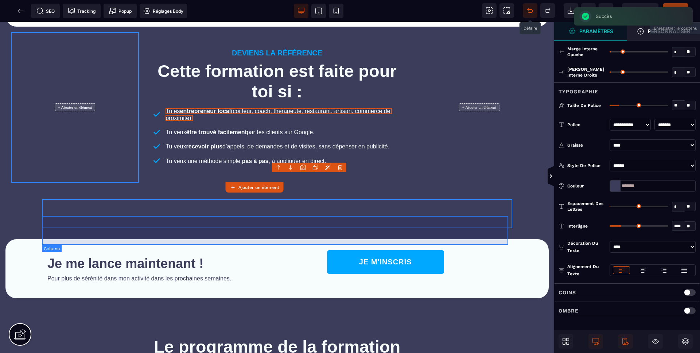
scroll to position [0, 0]
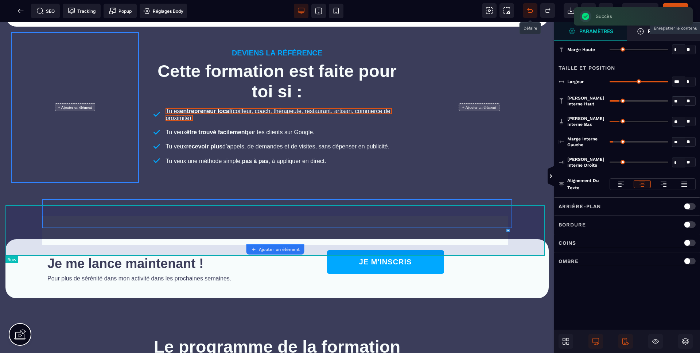
drag, startPoint x: 478, startPoint y: 203, endPoint x: 469, endPoint y: 224, distance: 22.0
click at [478, 188] on div "+ Ajouter un élément DEVIENS LA RÉFÉRENCE Cette formation est faite pour toi si…" at bounding box center [276, 108] width 543 height 162
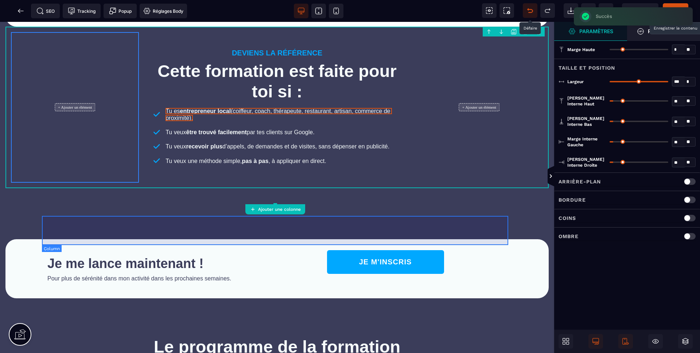
click at [468, 224] on div "GET STARTED NOW" at bounding box center [277, 213] width 470 height 29
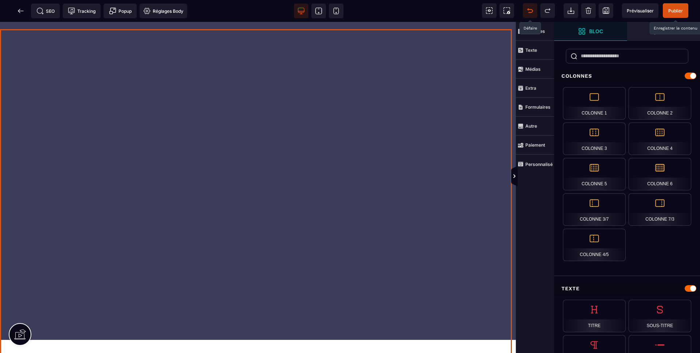
scroll to position [1443, 0]
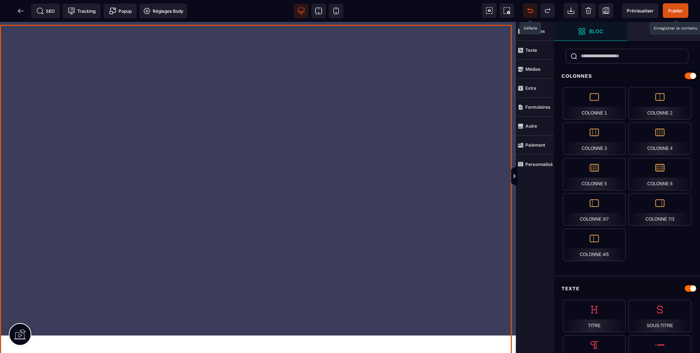
click at [402, 234] on div at bounding box center [258, 169] width 516 height 331
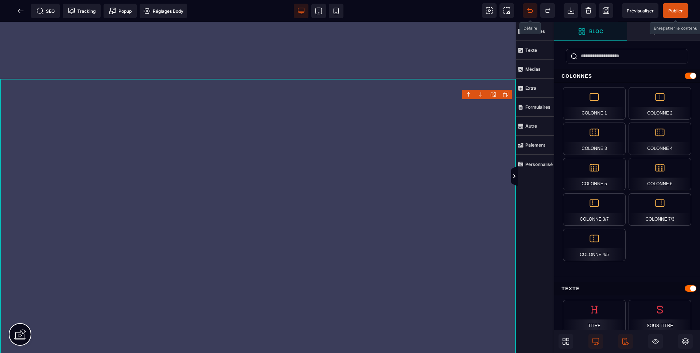
click at [360, 179] on div at bounding box center [258, 244] width 516 height 331
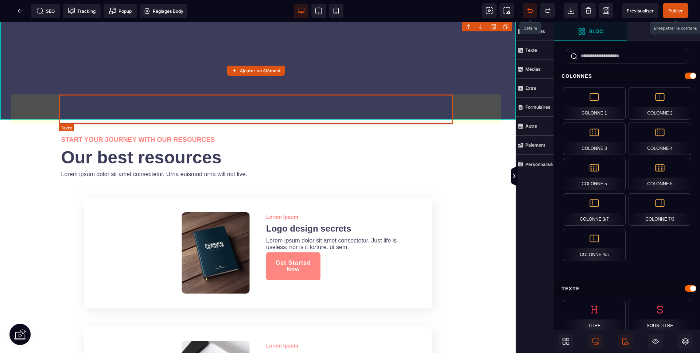
scroll to position [1746, 0]
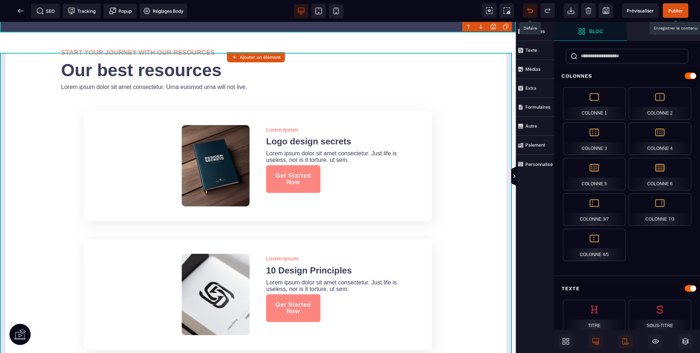
click at [510, 57] on div "START YOUR JOURNEY WITH OUR RESOURCES Our best resources Lorem ipsum dolor sit …" at bounding box center [258, 280] width 516 height 497
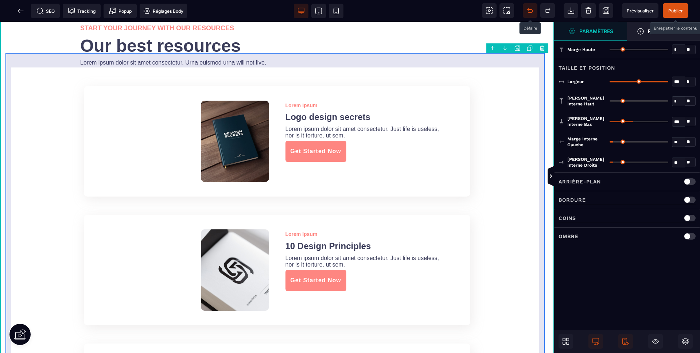
scroll to position [1722, 0]
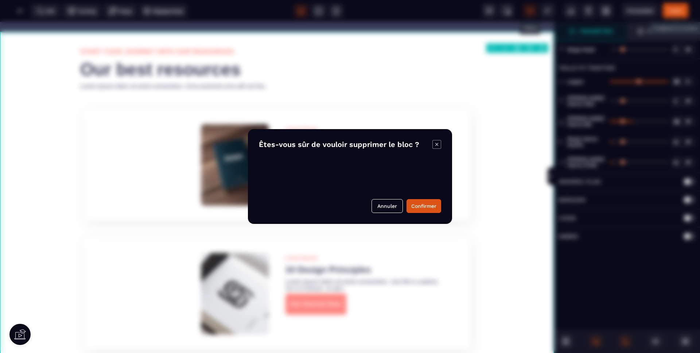
click at [544, 49] on body "B I U S A ******* Ajouter une colonne" at bounding box center [350, 176] width 700 height 353
click at [422, 207] on button "Confirmer" at bounding box center [424, 206] width 35 height 14
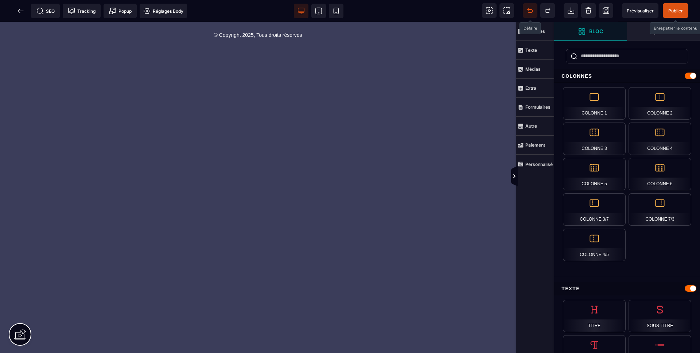
scroll to position [1598, 0]
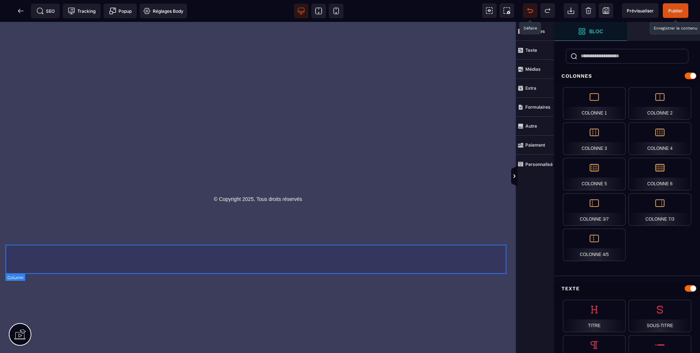
click at [269, 253] on div "Delete Formation Fiche Établissement Google Unit price 47,00 € Informations de …" at bounding box center [257, 238] width 505 height 29
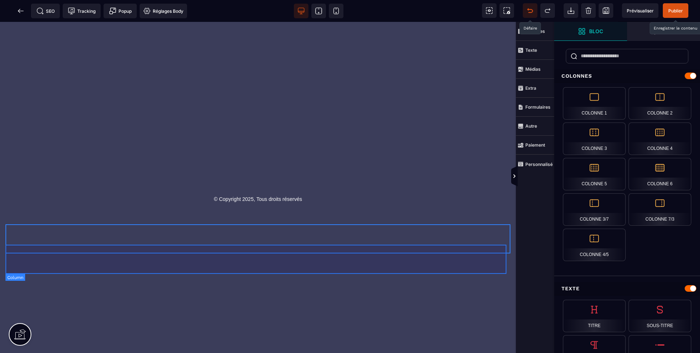
scroll to position [1575, 0]
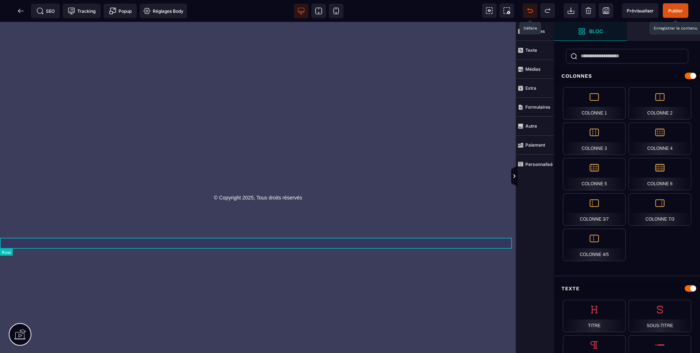
click at [301, 228] on div at bounding box center [258, 222] width 516 height 11
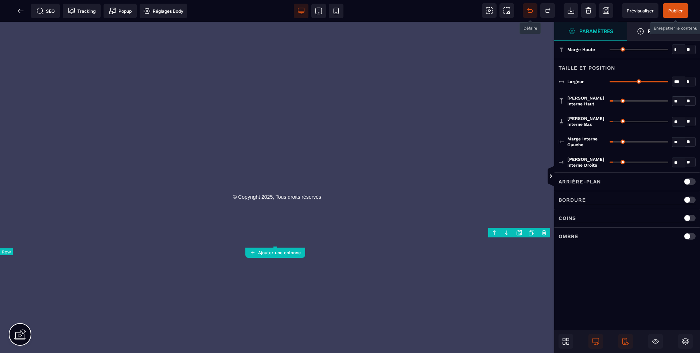
scroll to position [1600, 0]
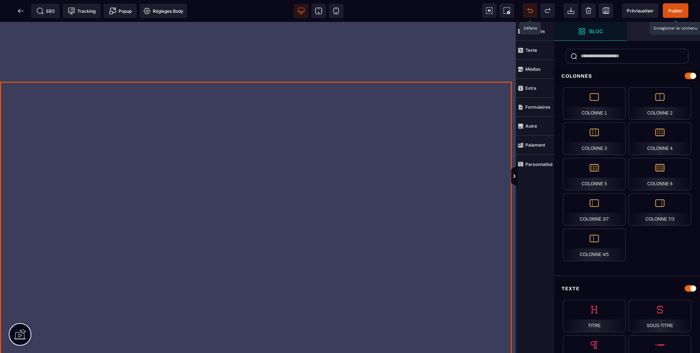
click at [289, 107] on div at bounding box center [258, 226] width 516 height 331
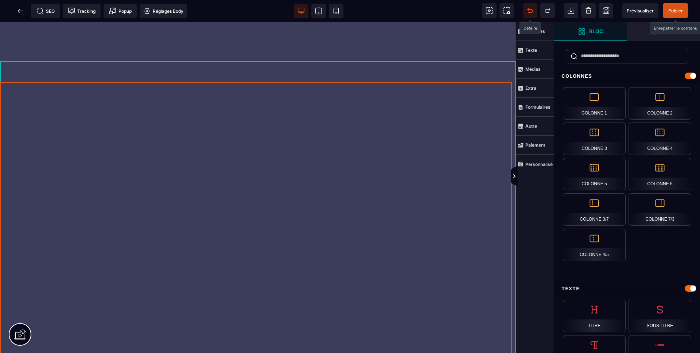
scroll to position [1362, 0]
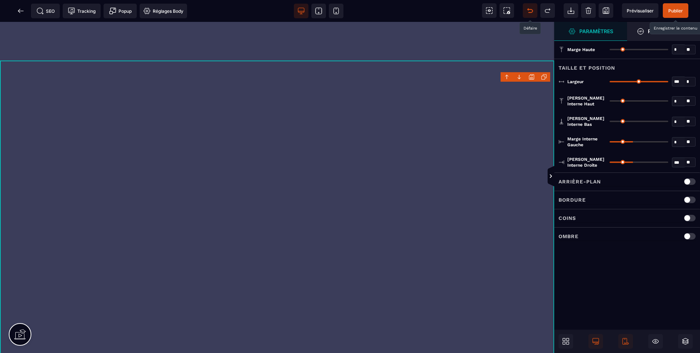
drag, startPoint x: 613, startPoint y: 141, endPoint x: 604, endPoint y: 145, distance: 9.8
click at [610, 143] on input "range" at bounding box center [639, 141] width 59 height 1
drag, startPoint x: 606, startPoint y: 162, endPoint x: 603, endPoint y: 145, distance: 17.2
click at [610, 162] on input "range" at bounding box center [639, 162] width 59 height 1
drag, startPoint x: 667, startPoint y: 80, endPoint x: 670, endPoint y: 69, distance: 11.6
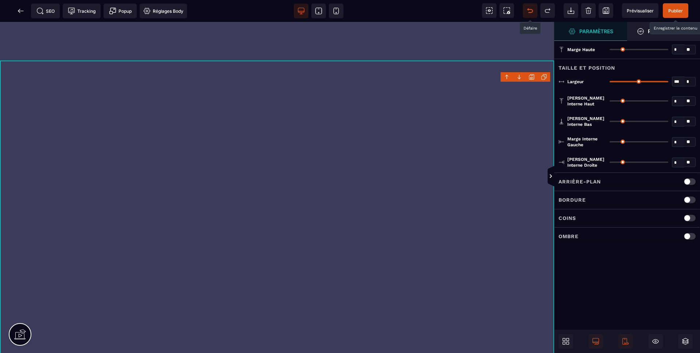
click at [668, 81] on input "range" at bounding box center [639, 81] width 59 height 1
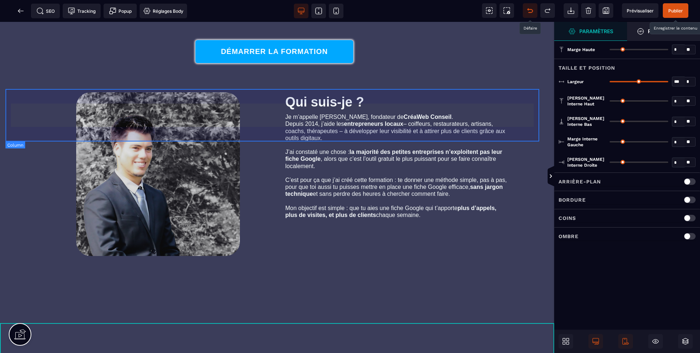
scroll to position [1048, 0]
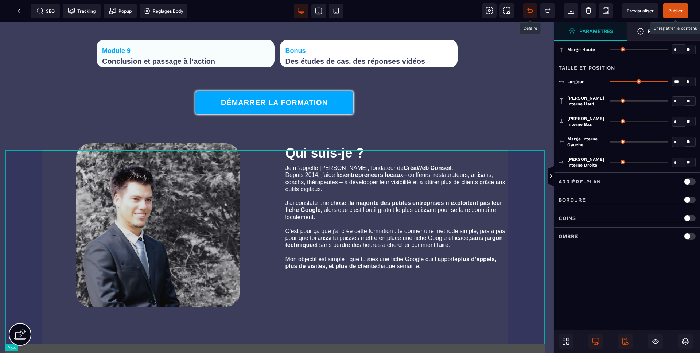
click at [22, 178] on div "Qui suis-je ? Je m’appelle [PERSON_NAME], fondateur de CréaWeb Conseil . Depuis…" at bounding box center [276, 226] width 543 height 194
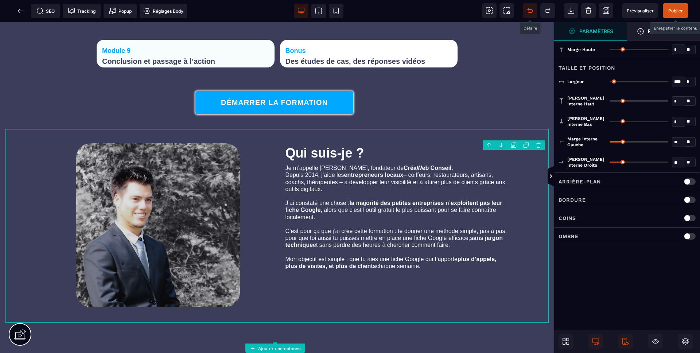
click at [590, 185] on p "Arrière-plan" at bounding box center [580, 181] width 42 height 9
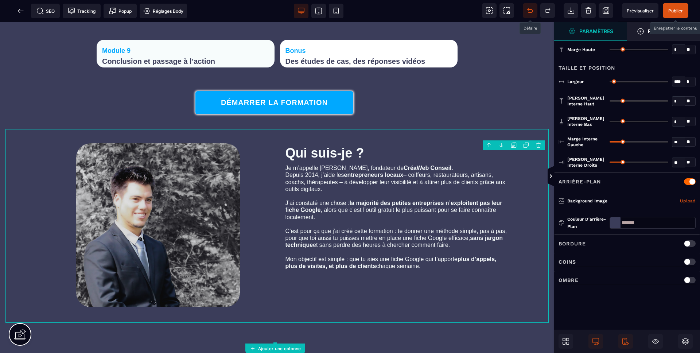
click at [616, 224] on div at bounding box center [615, 222] width 11 height 11
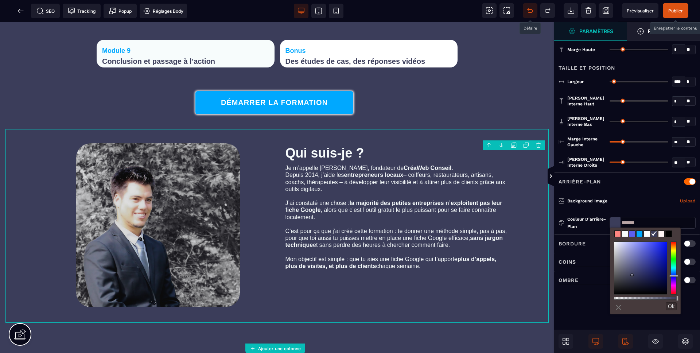
click at [625, 234] on span at bounding box center [625, 234] width 6 height 6
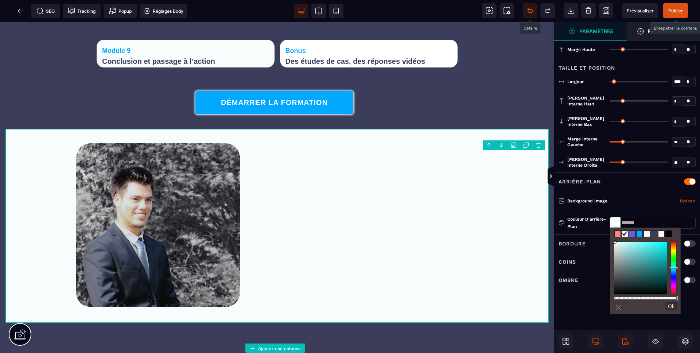
click at [645, 232] on span at bounding box center [647, 234] width 6 height 6
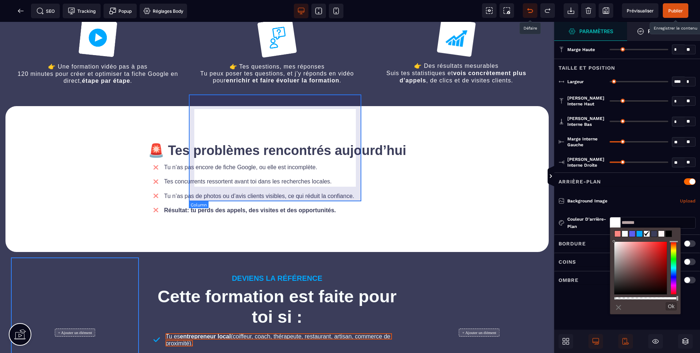
scroll to position [304, 0]
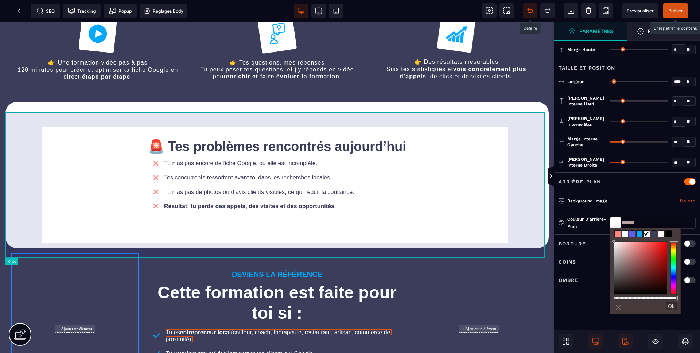
click at [77, 121] on div "🚨 Tes problèmes rencontrés [DATE] Tu n’as pas encore de fiche Google, ou elle e…" at bounding box center [276, 175] width 543 height 146
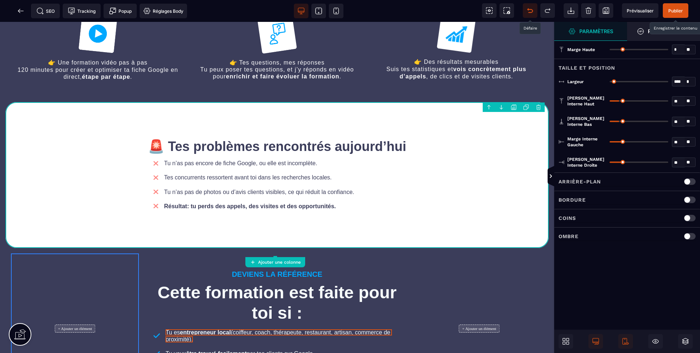
click at [586, 183] on p "Arrière-plan" at bounding box center [580, 181] width 42 height 9
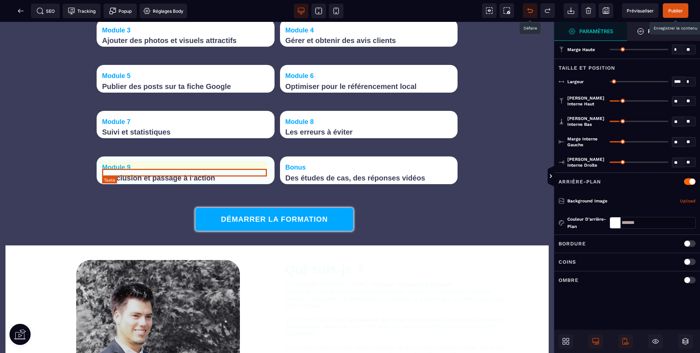
scroll to position [1214, 0]
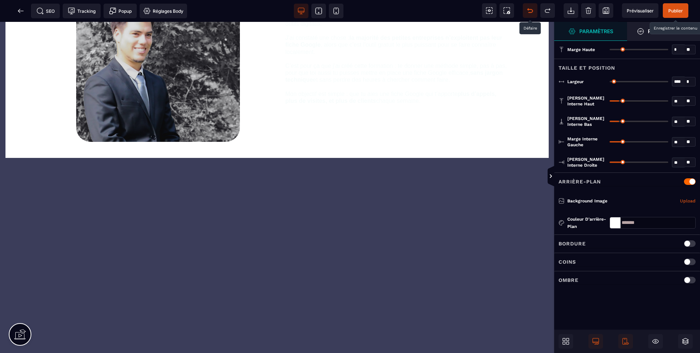
click at [582, 265] on div "Coins" at bounding box center [627, 261] width 137 height 9
click at [678, 278] on input "**" at bounding box center [678, 282] width 12 height 8
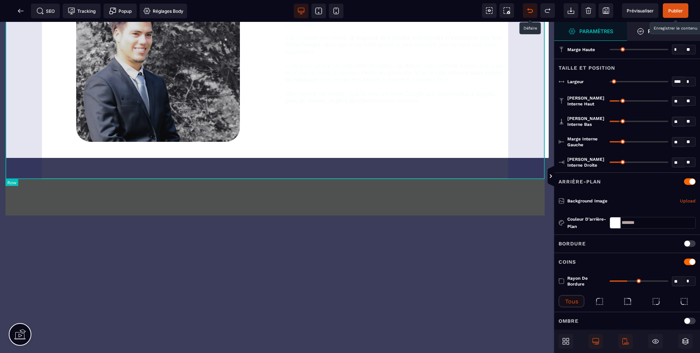
click at [532, 158] on div "Qui suis-je ? Je m’appelle [PERSON_NAME], fondateur de CréaWeb Conseil . Depuis…" at bounding box center [276, 61] width 543 height 194
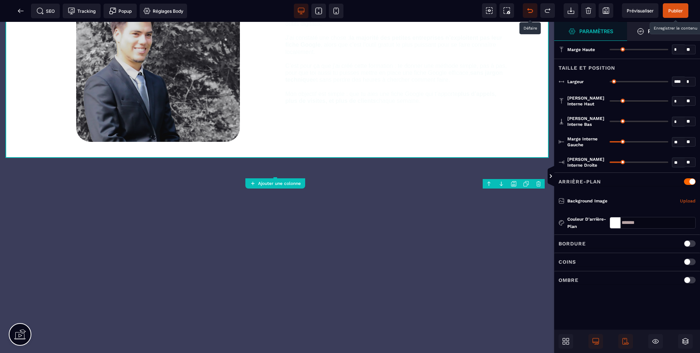
click at [664, 262] on div "Coins" at bounding box center [627, 261] width 137 height 9
click at [680, 279] on input "*" at bounding box center [678, 282] width 12 height 8
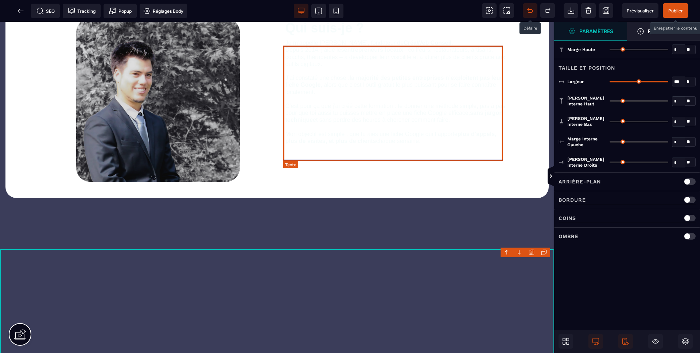
scroll to position [1168, 0]
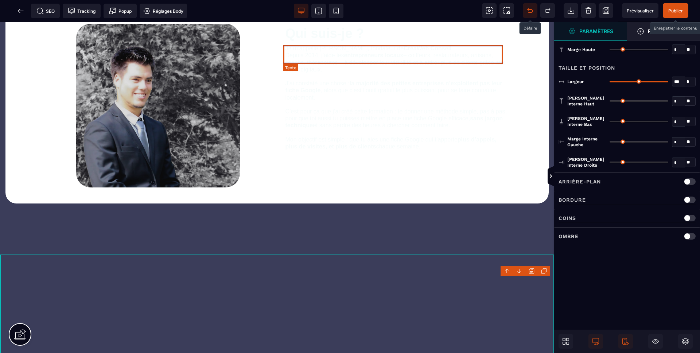
click at [331, 43] on text "Qui suis-je ?" at bounding box center [397, 33] width 222 height 19
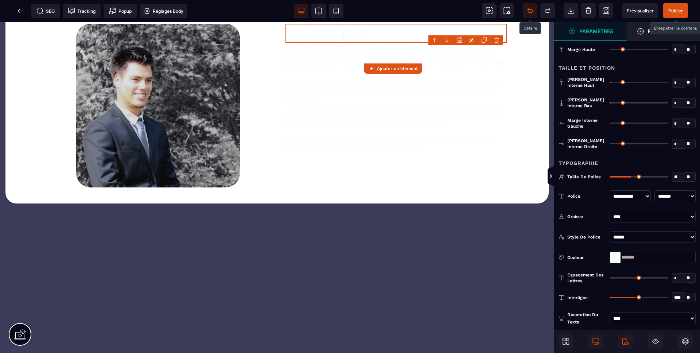
click at [620, 259] on div "*******" at bounding box center [653, 258] width 86 height 12
click at [616, 260] on div at bounding box center [615, 257] width 11 height 11
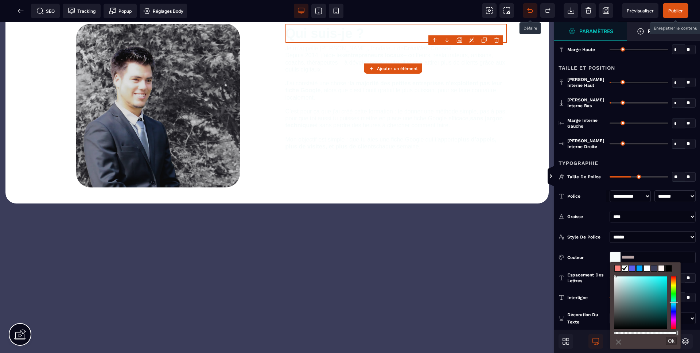
click at [640, 269] on span at bounding box center [640, 268] width 6 height 6
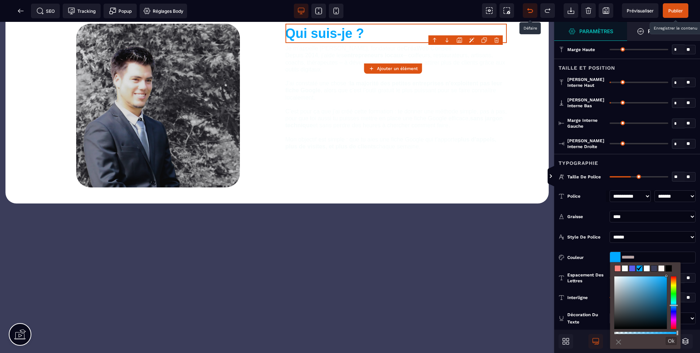
click at [655, 268] on span at bounding box center [654, 268] width 6 height 6
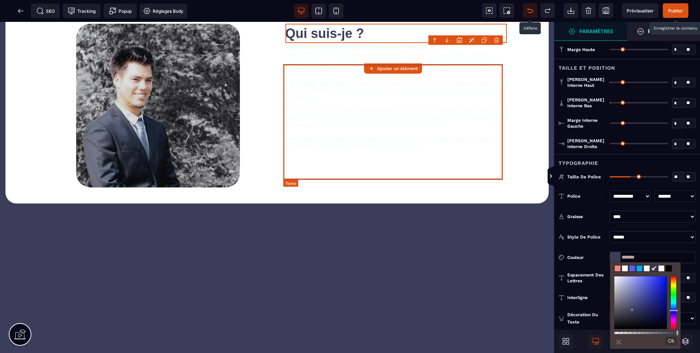
click at [409, 133] on text "Je m’appelle [PERSON_NAME], fondateur de CréaWeb Conseil . Depuis 2014, j’aide …" at bounding box center [397, 97] width 222 height 109
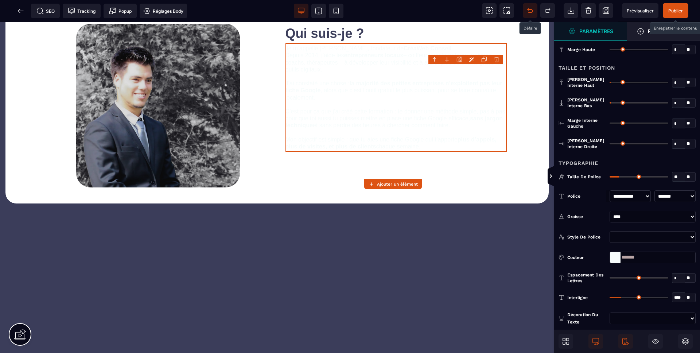
click at [616, 257] on div at bounding box center [615, 257] width 11 height 11
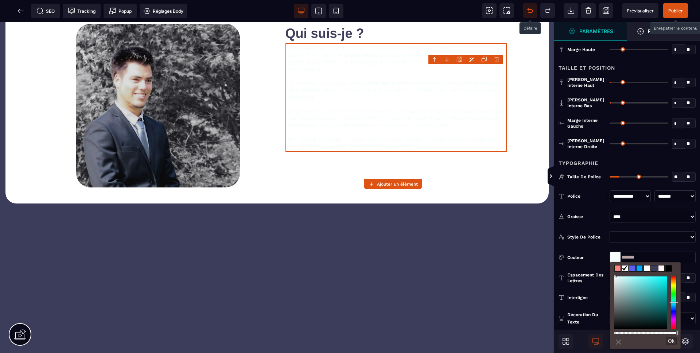
click at [637, 269] on span at bounding box center [640, 268] width 6 height 6
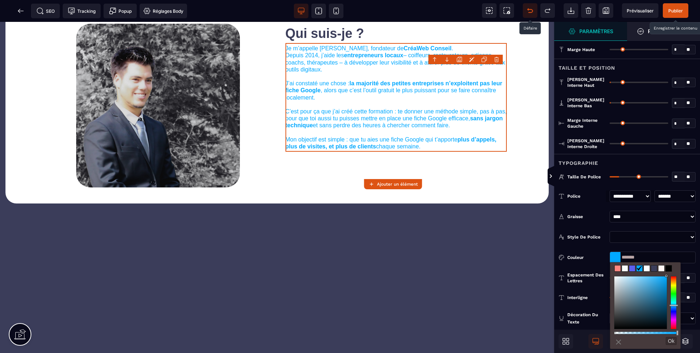
click at [651, 268] on span at bounding box center [654, 268] width 6 height 6
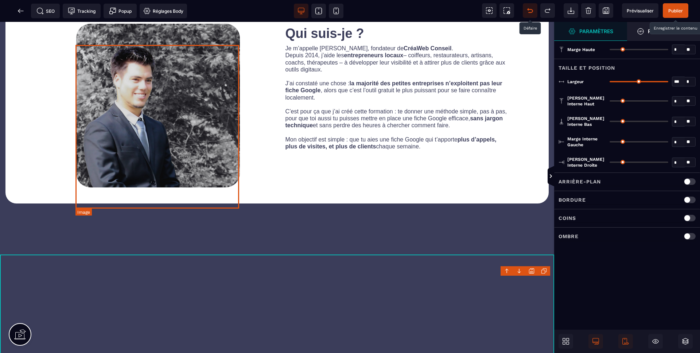
click at [180, 153] on img at bounding box center [158, 106] width 164 height 164
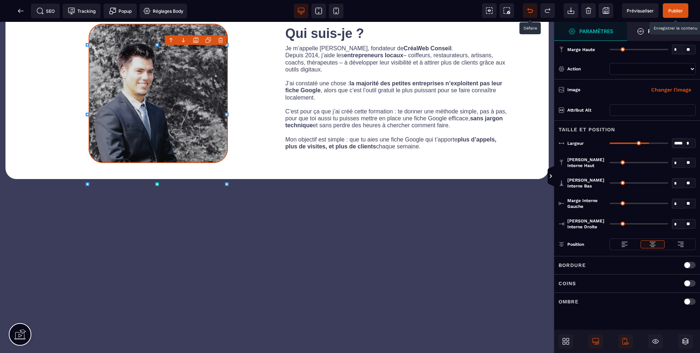
click at [211, 172] on div "B I U S A ******* [GEOGRAPHIC_DATA]" at bounding box center [277, 187] width 554 height 331
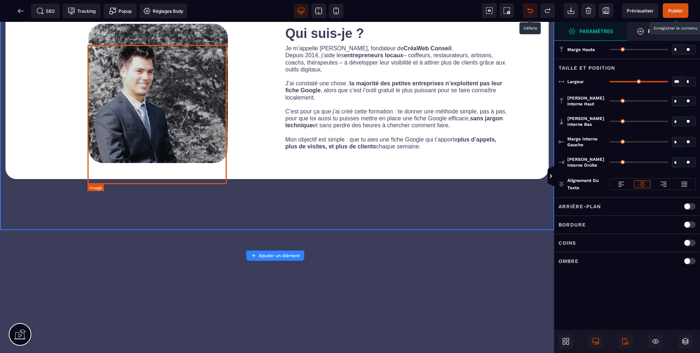
click at [216, 118] on img at bounding box center [158, 93] width 139 height 139
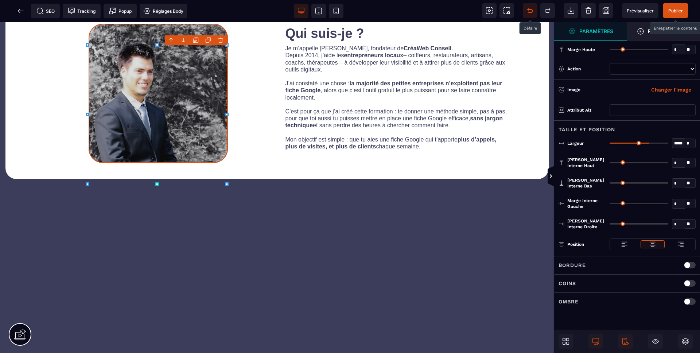
click at [676, 241] on div at bounding box center [680, 244] width 23 height 8
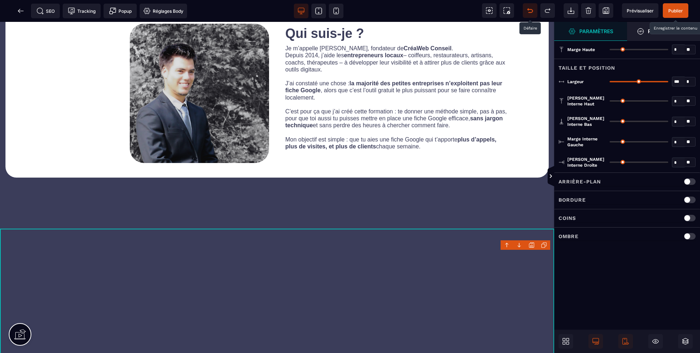
click at [672, 9] on span "Publier" at bounding box center [675, 10] width 15 height 5
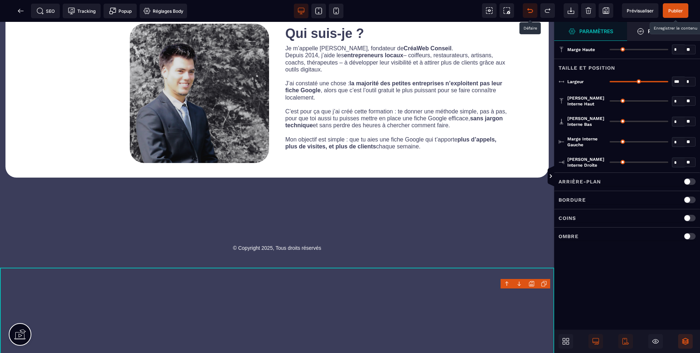
click at [685, 338] on icon at bounding box center [685, 341] width 7 height 7
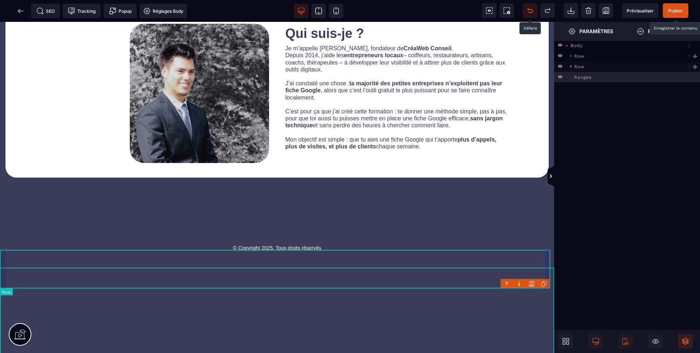
click at [571, 67] on icon at bounding box center [571, 66] width 5 height 5
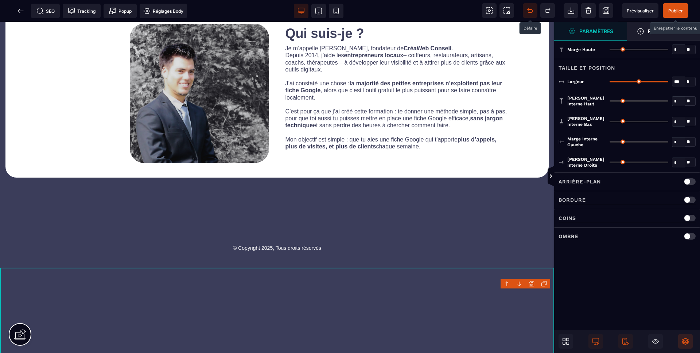
click at [688, 343] on icon at bounding box center [685, 341] width 7 height 7
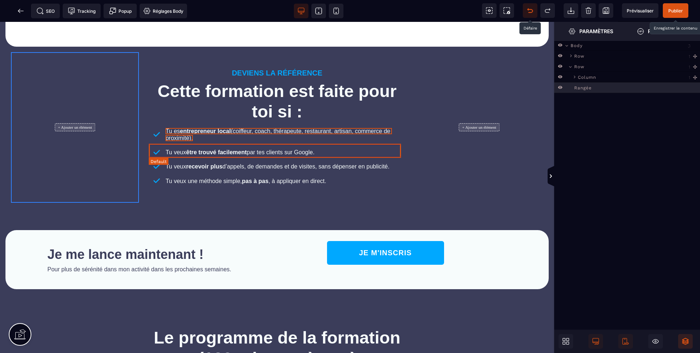
scroll to position [488, 0]
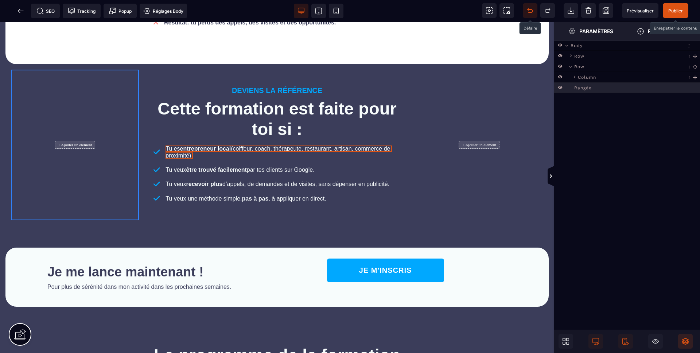
click at [667, 8] on span "Publier" at bounding box center [676, 10] width 26 height 15
click at [650, 5] on span "Prévisualiser" at bounding box center [640, 10] width 36 height 15
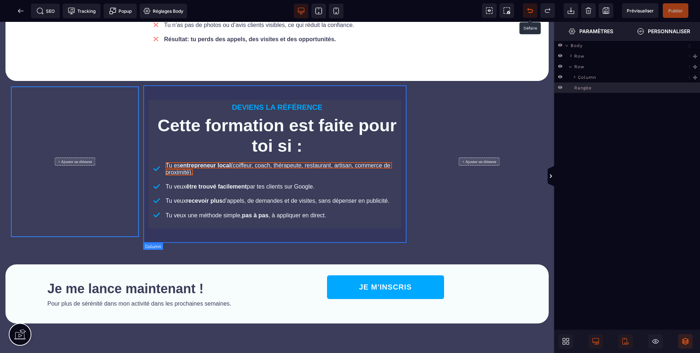
scroll to position [354, 0]
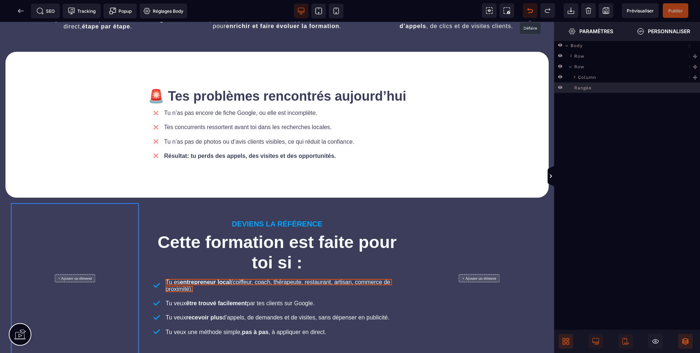
click at [565, 340] on icon at bounding box center [564, 339] width 3 height 3
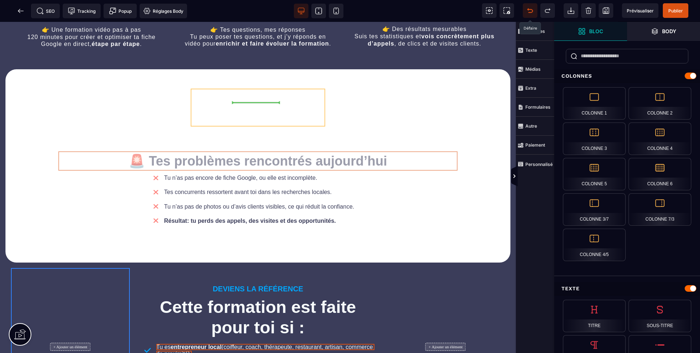
drag, startPoint x: 174, startPoint y: 161, endPoint x: 218, endPoint y: 94, distance: 80.4
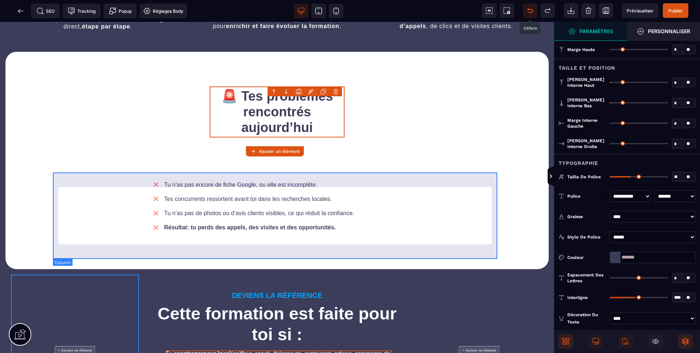
click at [220, 186] on div "Tu n’as pas encore de fiche Google, ou elle est incomplète. Tes concurrents res…" at bounding box center [277, 206] width 449 height 86
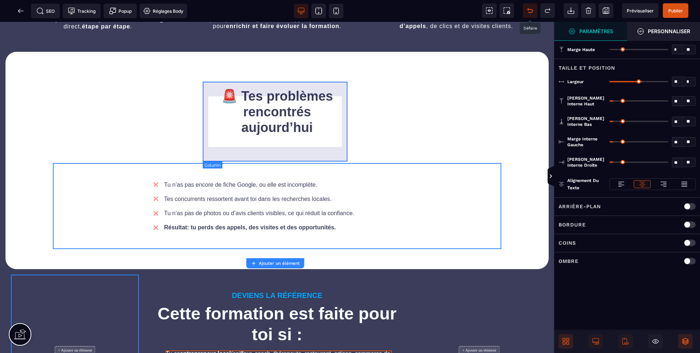
drag, startPoint x: 221, startPoint y: 185, endPoint x: 253, endPoint y: 148, distance: 49.2
click at [253, 148] on div "+ Ajouter un élément 🚨 Tes problèmes rencontrés [DATE] + Ajouter un élément Tu …" at bounding box center [277, 160] width 470 height 188
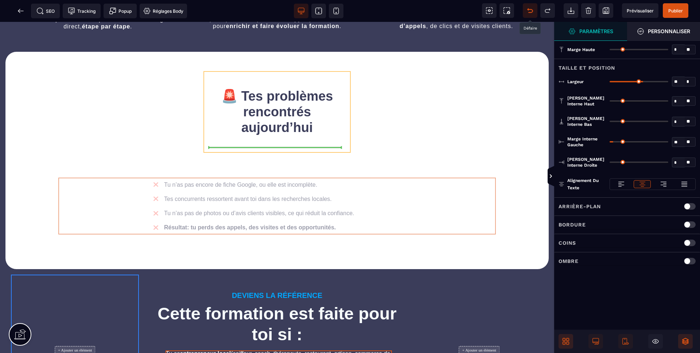
drag, startPoint x: 491, startPoint y: 211, endPoint x: 265, endPoint y: 143, distance: 236.0
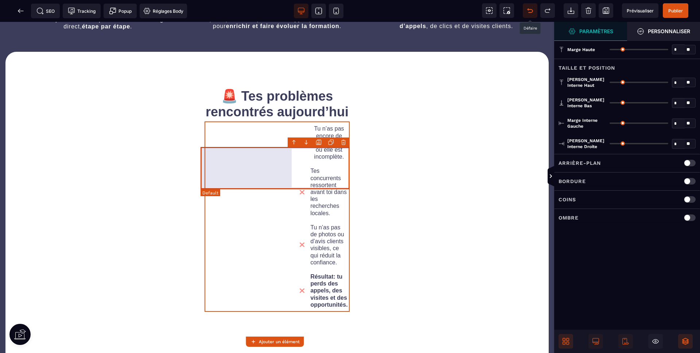
click at [260, 164] on div "Tu n’as pas encore de fiche Google, ou elle est incomplète." at bounding box center [277, 142] width 145 height 42
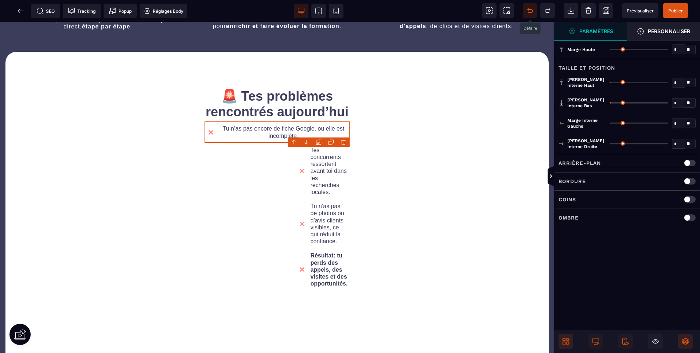
drag, startPoint x: 667, startPoint y: 123, endPoint x: 539, endPoint y: 136, distance: 128.3
click at [610, 124] on input "range" at bounding box center [639, 123] width 59 height 1
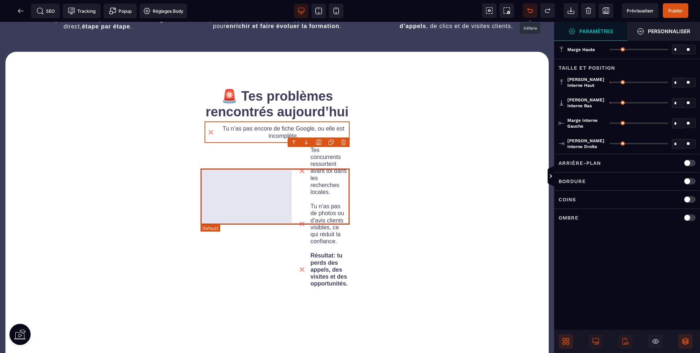
drag, startPoint x: 255, startPoint y: 187, endPoint x: 259, endPoint y: 186, distance: 4.5
click at [255, 187] on div "Tes concurrents ressortent avant toi dans les recherches locales." at bounding box center [277, 171] width 145 height 56
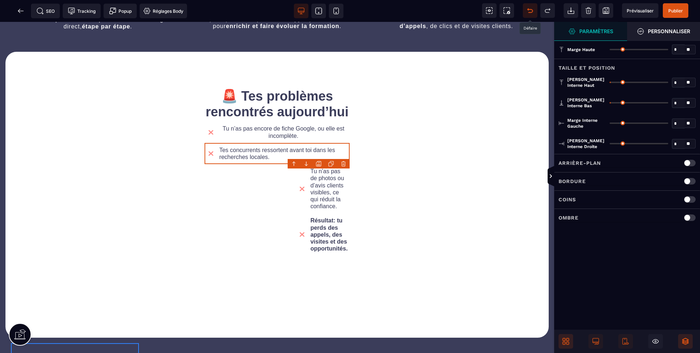
drag, startPoint x: 667, startPoint y: 123, endPoint x: 537, endPoint y: 135, distance: 130.4
click at [610, 124] on input "range" at bounding box center [639, 123] width 59 height 1
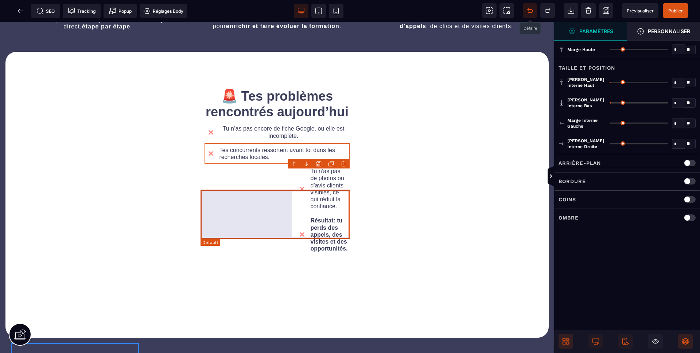
click at [243, 207] on div "Tu n’as pas de photos ou d’avis clients visibles, ce qui réduit la confiance." at bounding box center [277, 188] width 145 height 49
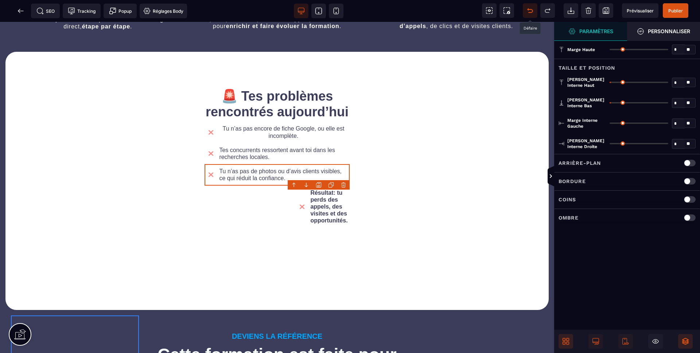
drag, startPoint x: 661, startPoint y: 123, endPoint x: 559, endPoint y: 133, distance: 102.7
click at [610, 124] on input "range" at bounding box center [639, 123] width 59 height 1
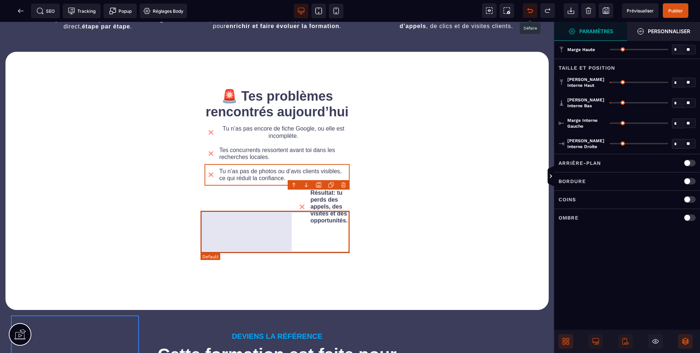
click at [251, 228] on div "Résultat : tu perds des appels, des visites et des opportunités." at bounding box center [277, 207] width 145 height 42
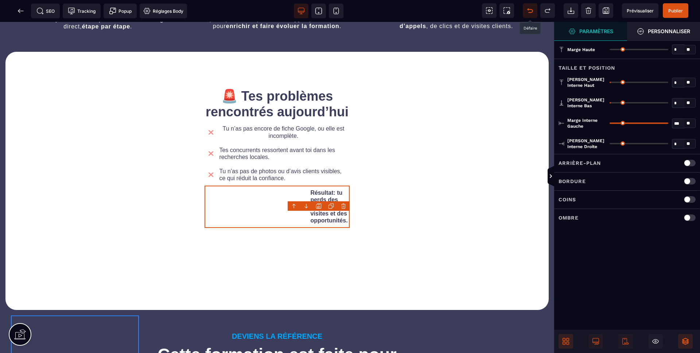
click at [668, 120] on div "*** * **" at bounding box center [653, 123] width 86 height 12
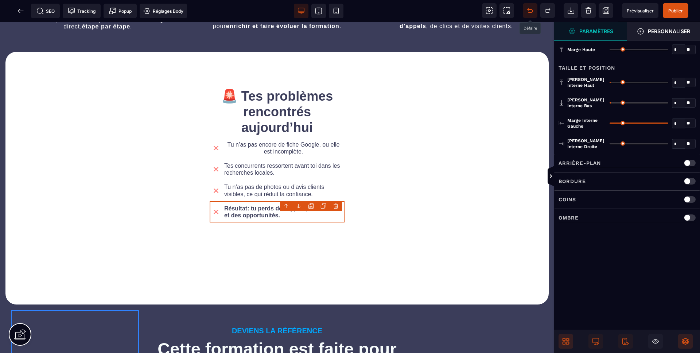
drag, startPoint x: 650, startPoint y: 124, endPoint x: 570, endPoint y: 132, distance: 80.3
click at [610, 124] on input "range" at bounding box center [639, 123] width 59 height 1
click at [292, 155] on span "Tu n’as pas encore de fiche Google, ou elle est incomplète." at bounding box center [284, 147] width 114 height 13
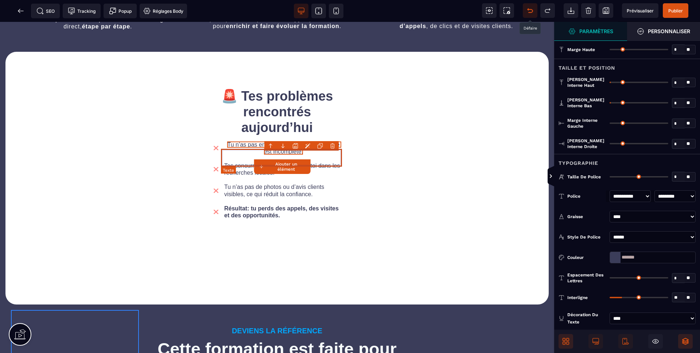
click at [325, 157] on text "Tu n’as pas encore de fiche Google, ou elle est incomplète." at bounding box center [283, 148] width 122 height 18
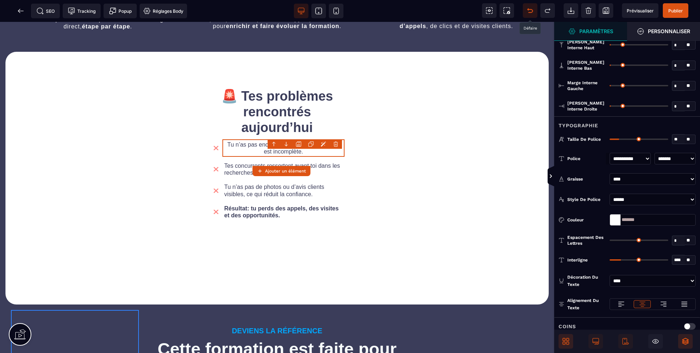
scroll to position [39, 0]
click at [618, 305] on icon at bounding box center [621, 302] width 7 height 7
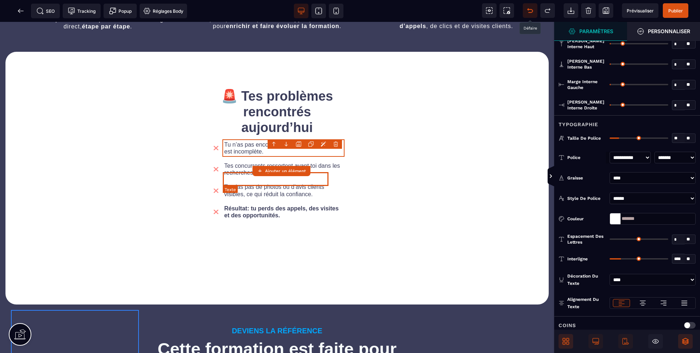
click at [329, 173] on span "Tes concurrents ressortent avant toi dans les recherches locales." at bounding box center [282, 169] width 117 height 13
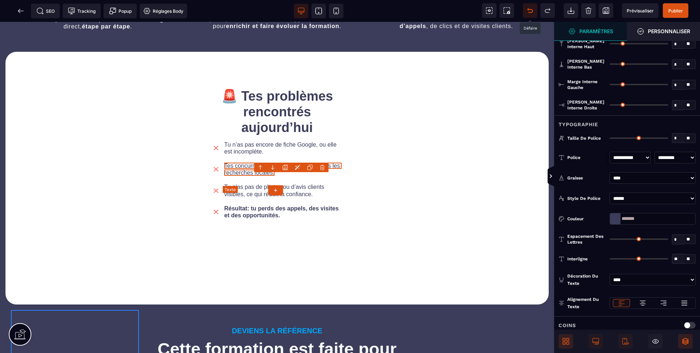
scroll to position [0, 0]
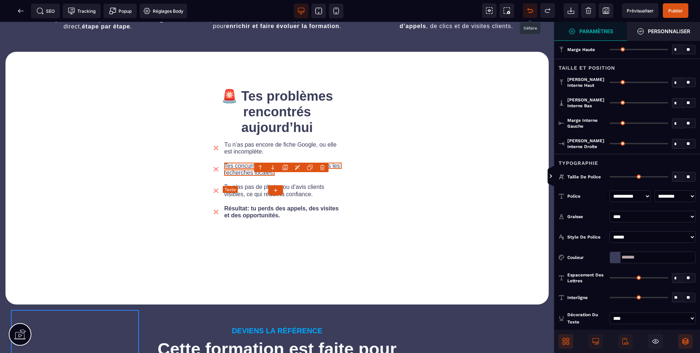
click at [333, 174] on text "Tes concurrents ressortent avant toi dans les recherches locales." at bounding box center [283, 169] width 122 height 18
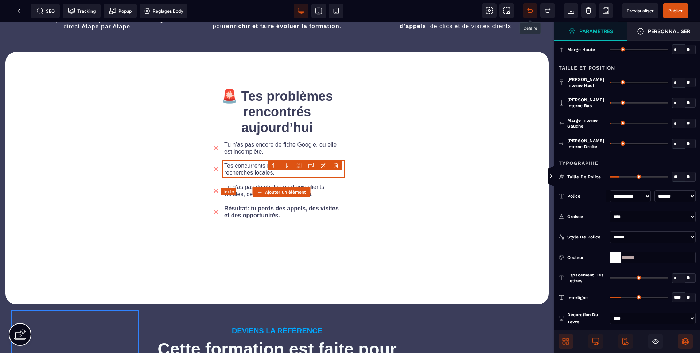
click at [333, 178] on text "Tes concurrents ressortent avant toi dans les recherches locales." at bounding box center [283, 169] width 122 height 18
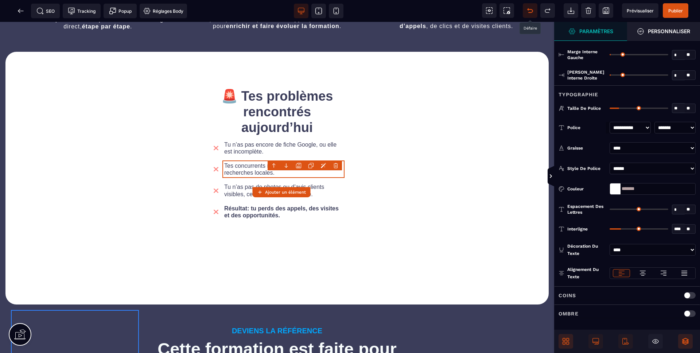
scroll to position [71, 0]
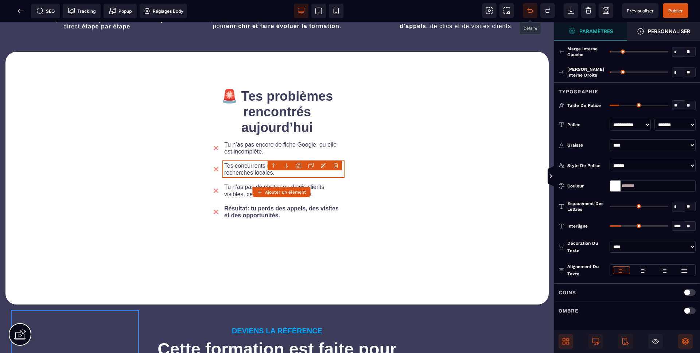
click at [625, 269] on div at bounding box center [621, 270] width 17 height 8
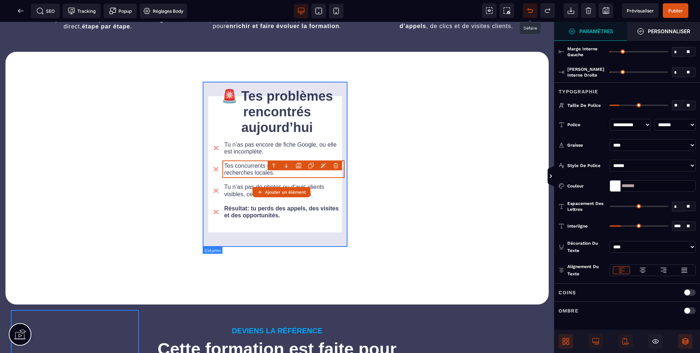
click at [335, 88] on div "🚨 Tes problèmes rencontrés [DATE] Tu n’as pas encore de fiche Google, ou elle e…" at bounding box center [277, 154] width 146 height 165
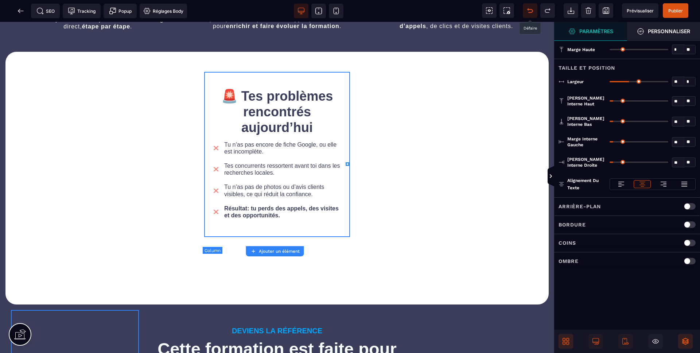
scroll to position [0, 0]
click at [674, 82] on input "**" at bounding box center [678, 82] width 12 height 8
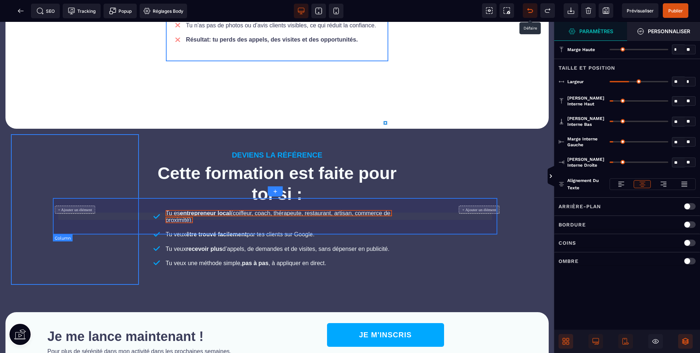
scroll to position [513, 0]
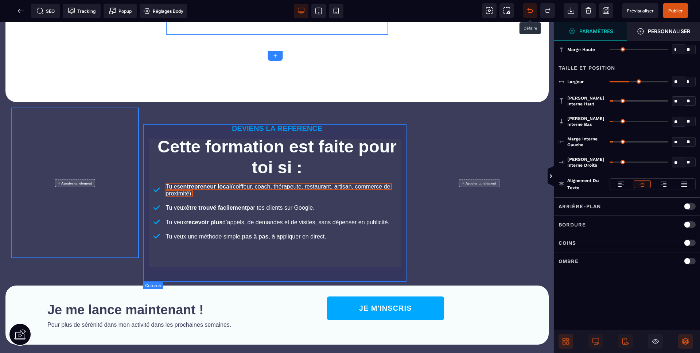
click at [397, 129] on div "DEVIENS LA RÉFÉRENCE Cette formation est faite pour toi si : Tu es entrepreneur…" at bounding box center [276, 183] width 265 height 151
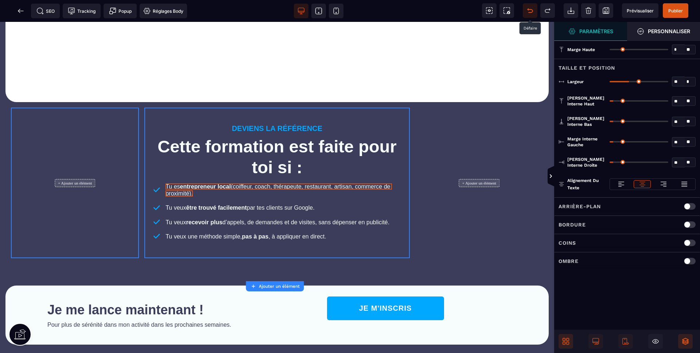
click at [678, 81] on input "**" at bounding box center [678, 82] width 12 height 8
click at [677, 81] on input "**" at bounding box center [678, 82] width 12 height 8
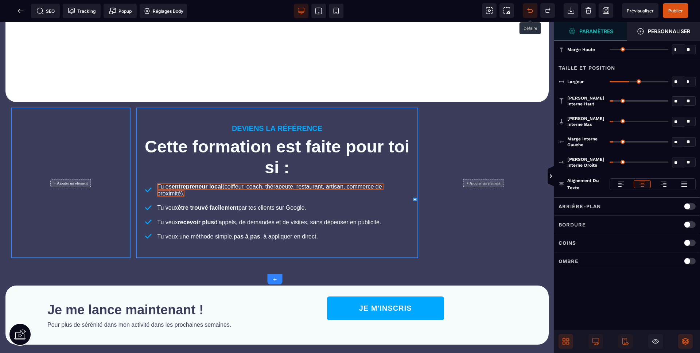
click at [678, 83] on input "**" at bounding box center [678, 82] width 12 height 8
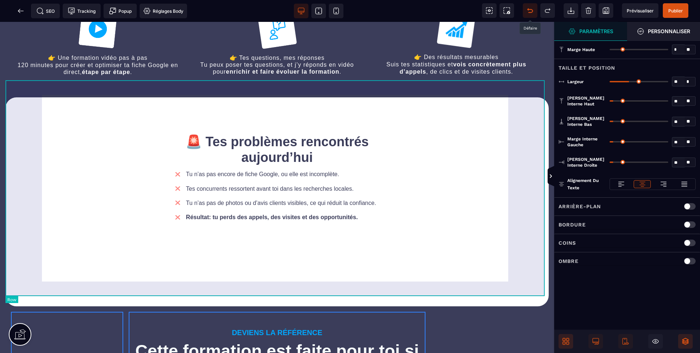
scroll to position [294, 0]
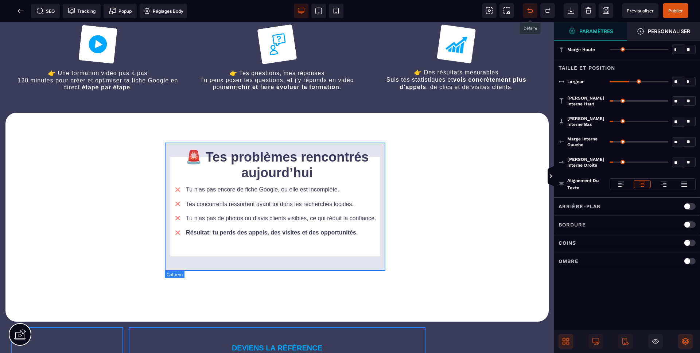
click at [377, 149] on div "+ Ajouter un élément 🚨 Tes problèmes rencontrés [DATE] Tu n’as pas encore de fi…" at bounding box center [277, 217] width 470 height 180
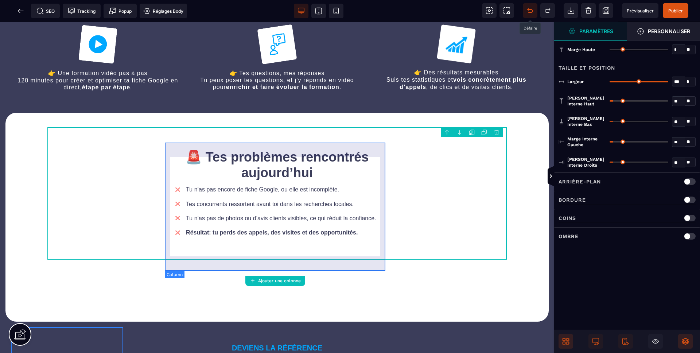
click at [348, 152] on div "🚨 Tes problèmes rencontrés [DATE] Tu n’as pas encore de fiche Google, ou elle e…" at bounding box center [277, 193] width 222 height 121
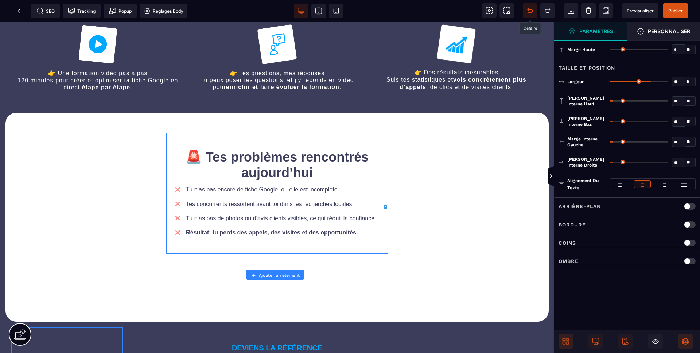
click at [675, 78] on input "**" at bounding box center [678, 82] width 12 height 8
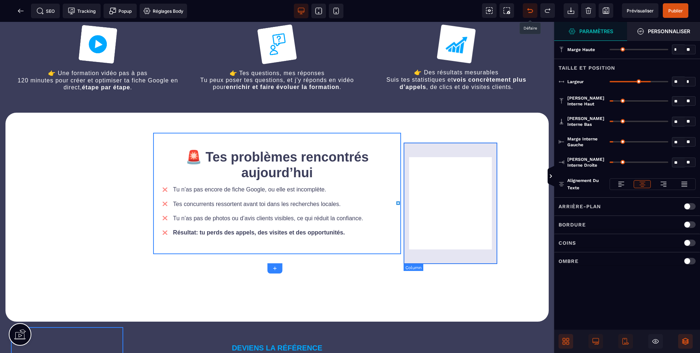
click at [440, 148] on div "+ Ajouter un élément" at bounding box center [454, 193] width 95 height 121
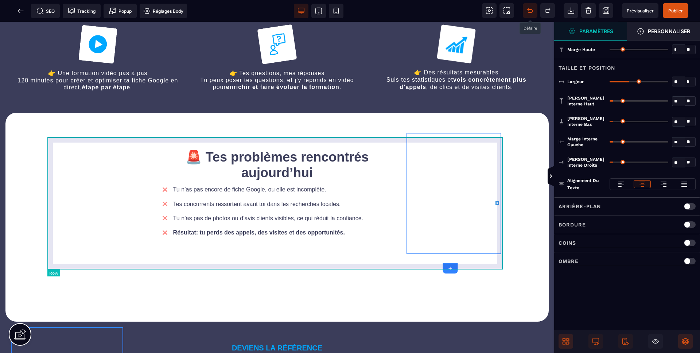
click at [353, 141] on div "+ Ajouter un élément 🚨 Tes problèmes rencontrés [DATE] Tu n’as pas encore de fi…" at bounding box center [276, 193] width 459 height 132
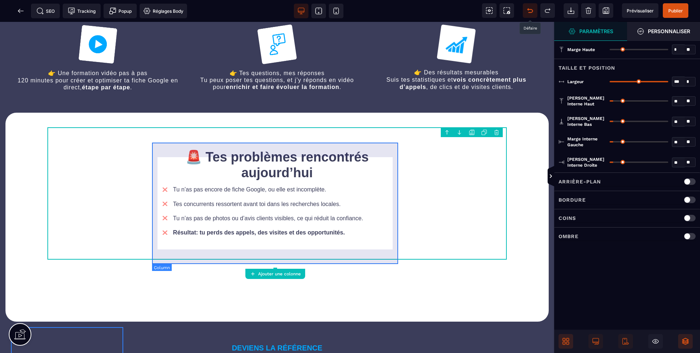
click at [353, 145] on div "🚨 Tes problèmes rencontrés [DATE] Tu n’as pas encore de fiche Google, ou elle e…" at bounding box center [277, 193] width 248 height 121
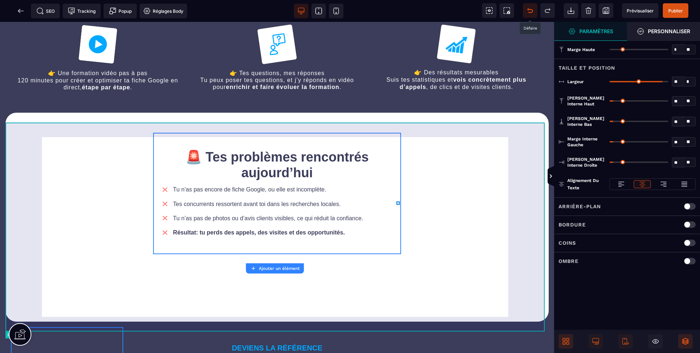
click at [531, 133] on div "+ Ajouter un élément 🚨 Tes problèmes rencontrés [DATE] Tu n’as pas encore de fi…" at bounding box center [276, 217] width 543 height 209
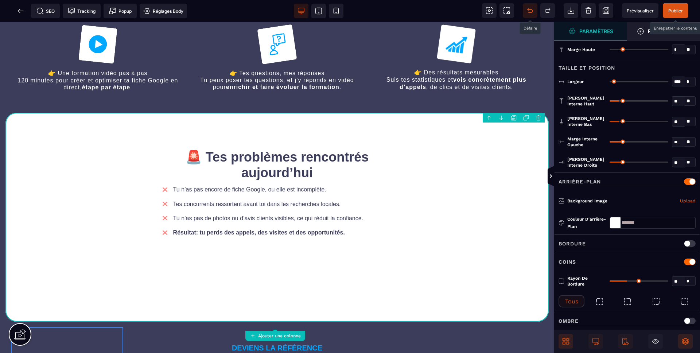
click at [681, 12] on span "Publier" at bounding box center [675, 10] width 15 height 5
click at [334, 11] on icon at bounding box center [336, 10] width 7 height 7
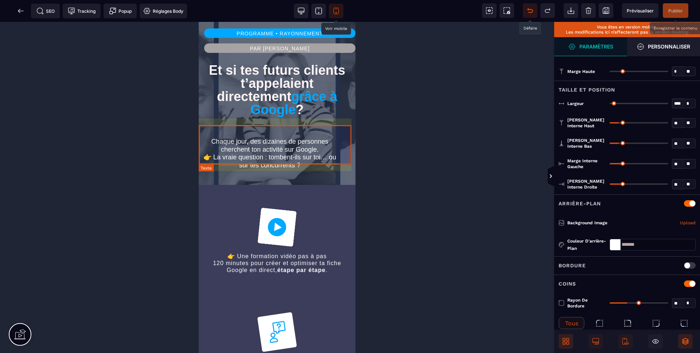
scroll to position [0, 0]
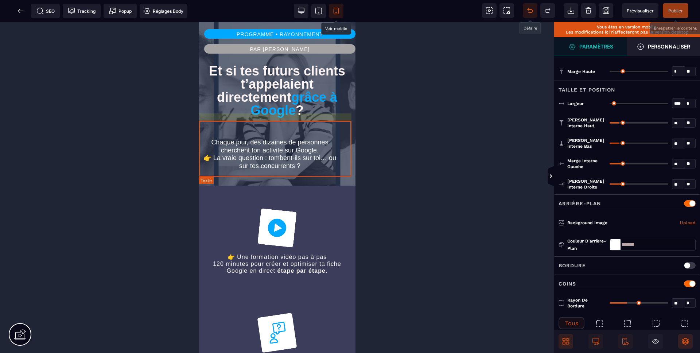
click at [279, 169] on text "Chaque jour, des dizaines de personnes cherchent ton activité sur Google. 👉 La …" at bounding box center [277, 154] width 157 height 48
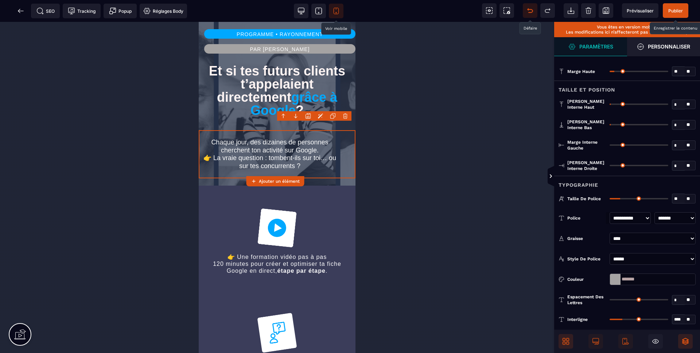
click at [679, 146] on input "*" at bounding box center [678, 145] width 12 height 8
drag, startPoint x: 676, startPoint y: 164, endPoint x: 666, endPoint y: 164, distance: 10.2
click at [666, 164] on div "* * **" at bounding box center [653, 166] width 86 height 12
click at [676, 157] on div "[PERSON_NAME] interne droite ** * ** Tous" at bounding box center [627, 165] width 146 height 20
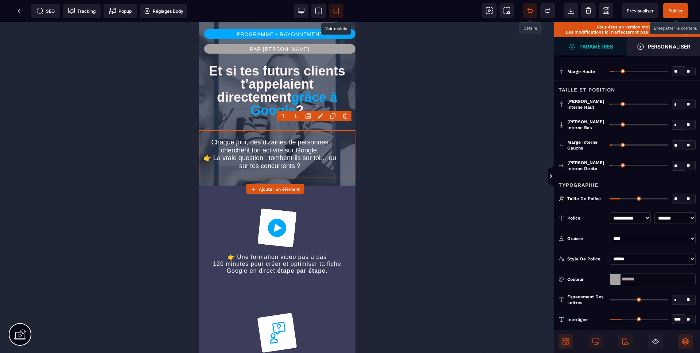
click at [619, 176] on div "Typographie" at bounding box center [627, 182] width 146 height 13
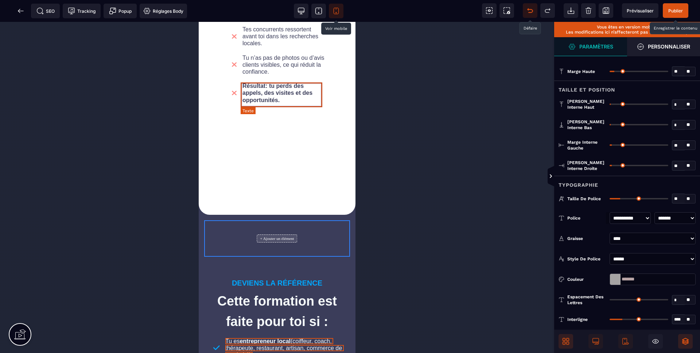
scroll to position [507, 0]
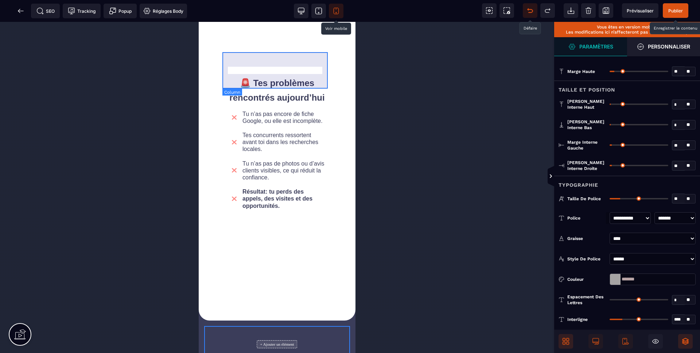
click at [284, 40] on div "+ Ajouter un élément" at bounding box center [277, 36] width 40 height 8
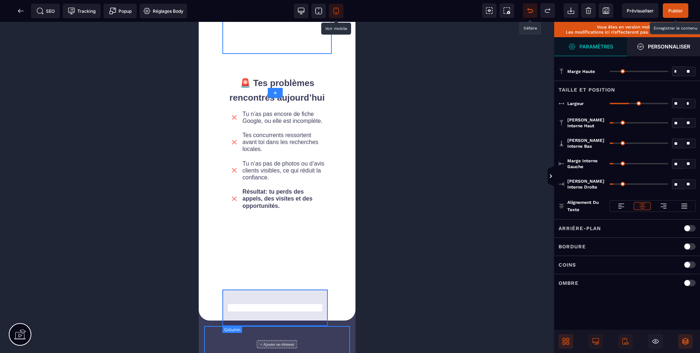
click at [279, 269] on div "+ Ajouter un élément" at bounding box center [276, 251] width 109 height 36
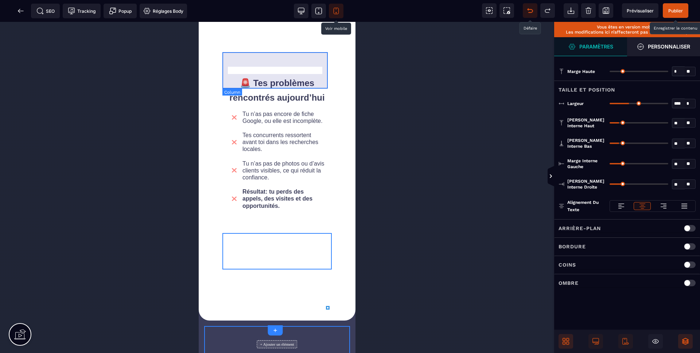
click at [272, 54] on div "+ Ajouter un élément" at bounding box center [276, 36] width 109 height 36
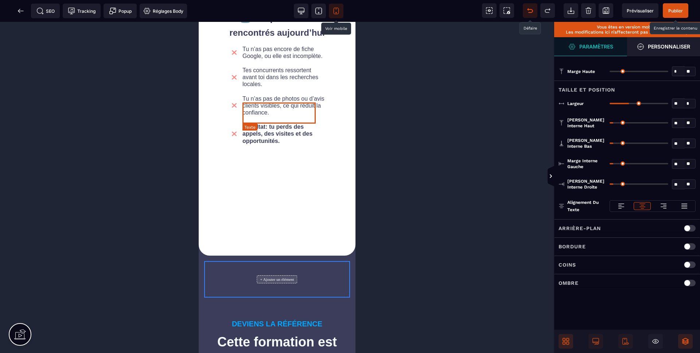
scroll to position [629, 0]
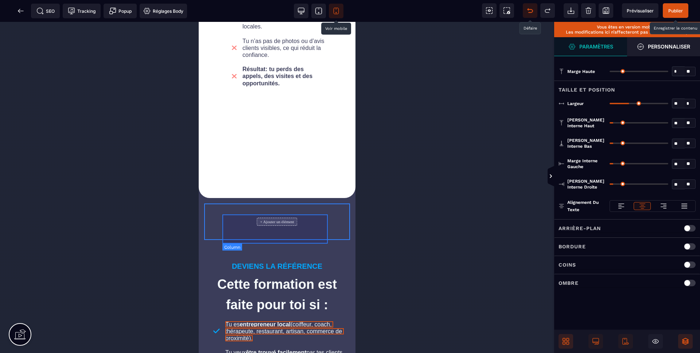
click at [295, 176] on div "+ Ajouter un élément" at bounding box center [277, 172] width 40 height 8
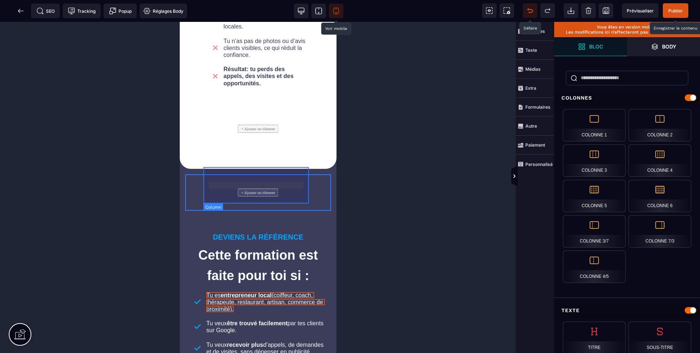
click at [271, 133] on div "+ Ajouter un élément" at bounding box center [257, 129] width 40 height 8
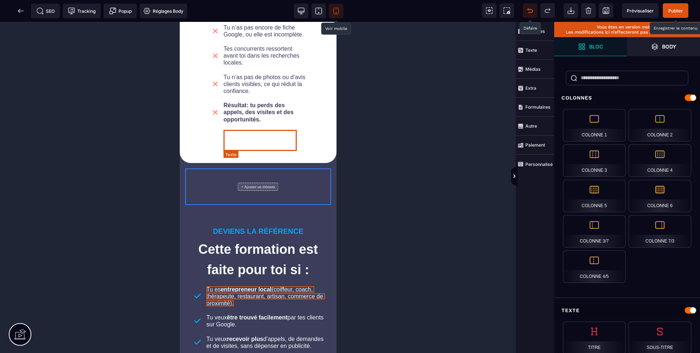
scroll to position [521, 0]
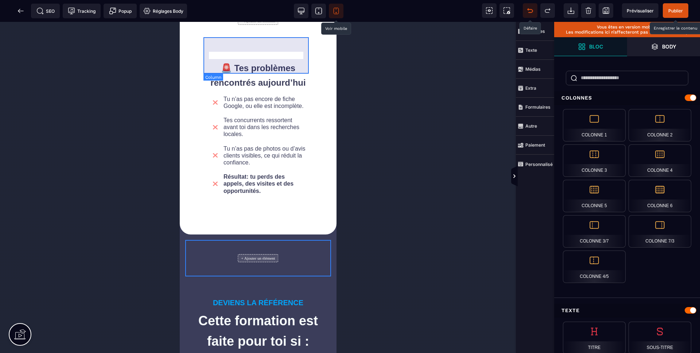
click at [275, 39] on div "+ Ajouter un élément" at bounding box center [257, 21] width 109 height 36
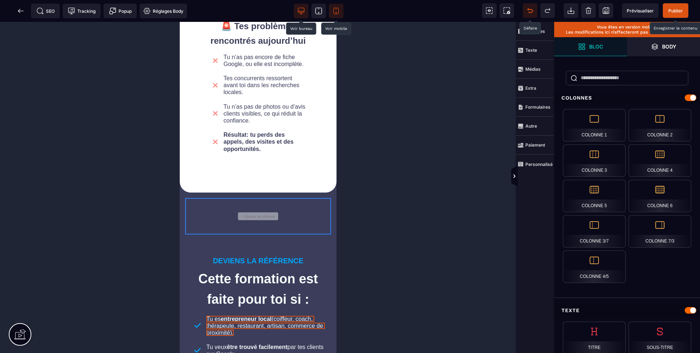
click at [305, 11] on span at bounding box center [301, 11] width 15 height 15
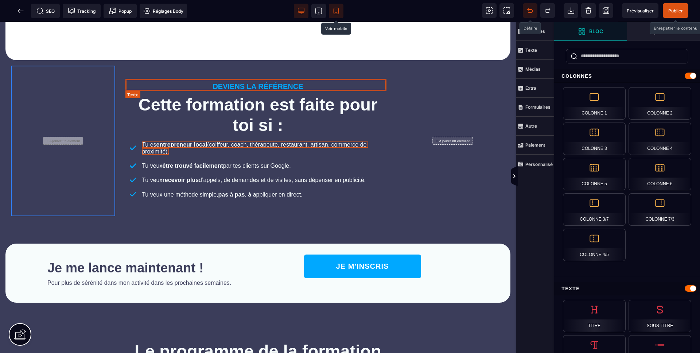
scroll to position [371, 0]
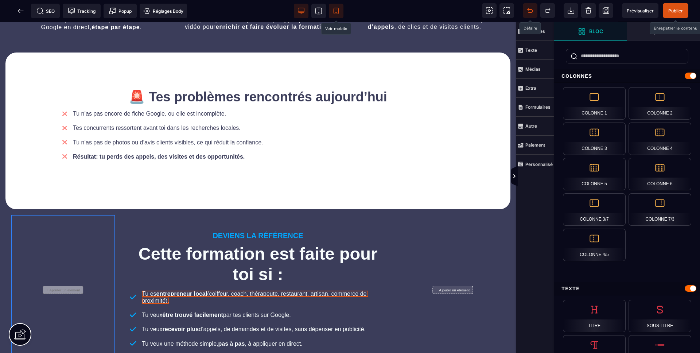
click at [528, 6] on span at bounding box center [530, 10] width 15 height 15
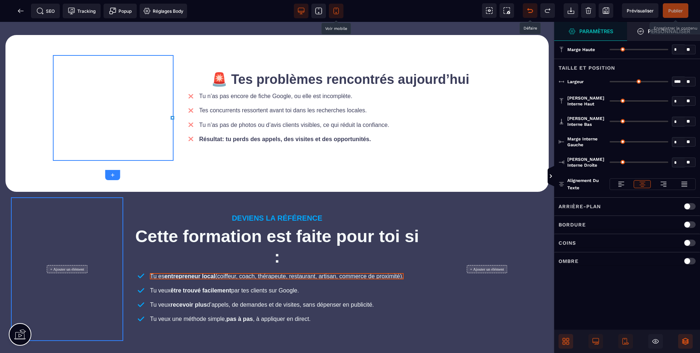
click at [529, 10] on icon at bounding box center [530, 10] width 7 height 7
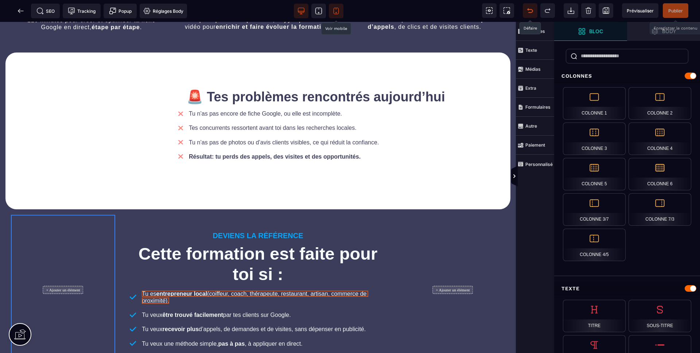
click at [529, 10] on icon at bounding box center [530, 10] width 7 height 7
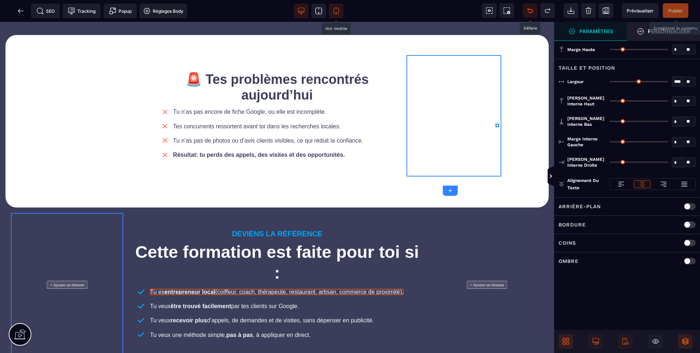
click at [339, 8] on icon at bounding box center [336, 10] width 7 height 7
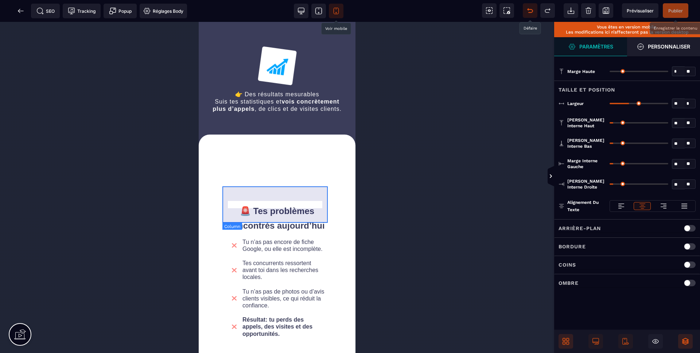
scroll to position [431, 0]
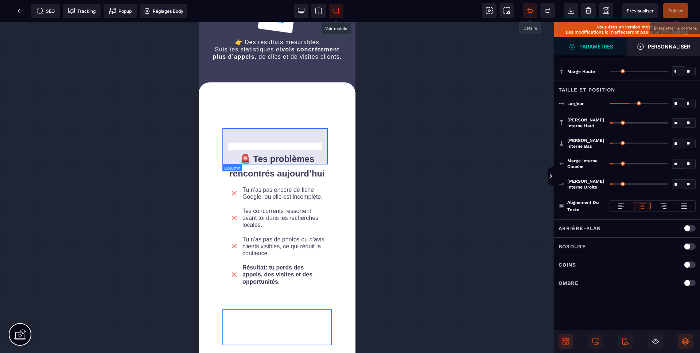
click at [283, 130] on div "+ Ajouter un élément" at bounding box center [276, 111] width 109 height 36
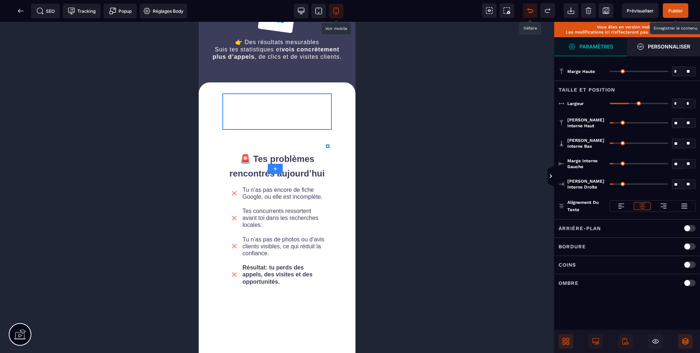
drag, startPoint x: 620, startPoint y: 102, endPoint x: 607, endPoint y: 103, distance: 12.4
click at [610, 103] on input "range" at bounding box center [639, 103] width 59 height 1
drag, startPoint x: 189, startPoint y: 226, endPoint x: 194, endPoint y: 226, distance: 5.1
click at [189, 226] on div at bounding box center [277, 187] width 554 height 331
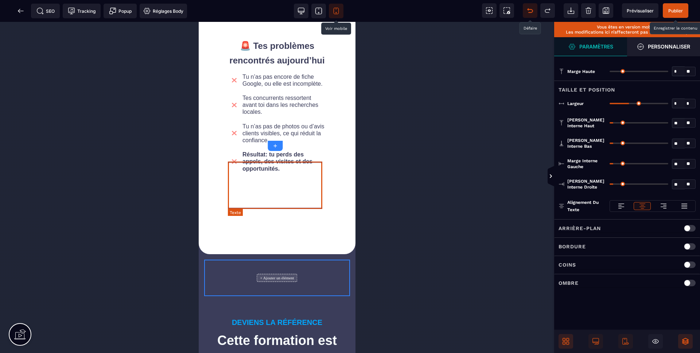
scroll to position [573, 0]
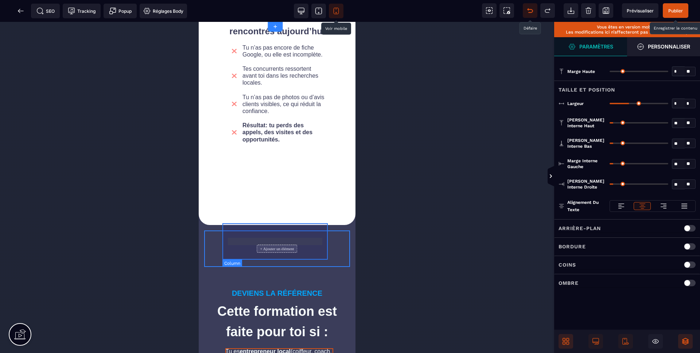
click at [314, 203] on div "+ Ajouter un élément" at bounding box center [276, 185] width 109 height 36
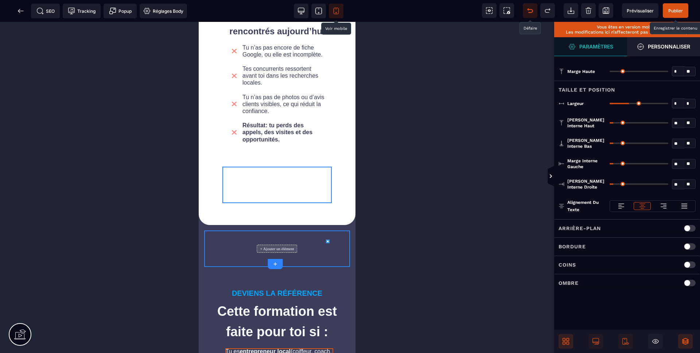
drag, startPoint x: 629, startPoint y: 103, endPoint x: 604, endPoint y: 103, distance: 25.2
click at [610, 103] on input "range" at bounding box center [639, 103] width 59 height 1
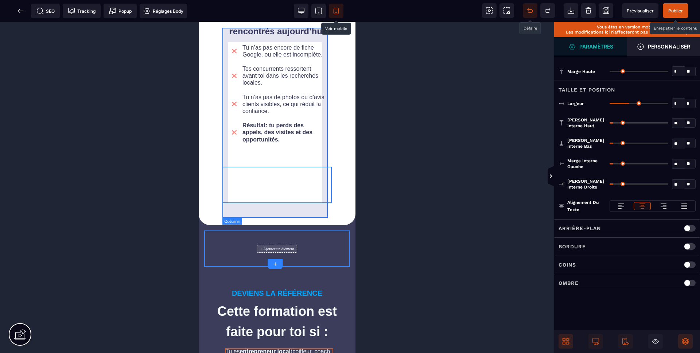
click at [325, 161] on div "🚨 Tes problèmes rencontrés [DATE] Tu n’as pas encore de fiche Google, ou elle e…" at bounding box center [276, 77] width 109 height 168
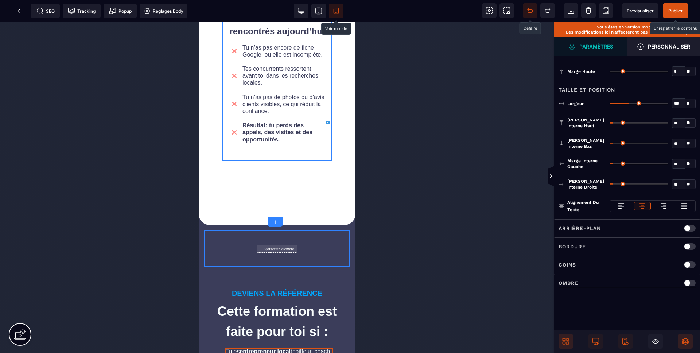
drag, startPoint x: 631, startPoint y: 102, endPoint x: 671, endPoint y: 102, distance: 40.8
click at [668, 103] on input "range" at bounding box center [639, 103] width 59 height 1
click at [678, 163] on input "**" at bounding box center [678, 164] width 12 height 8
click at [679, 185] on input "**" at bounding box center [678, 185] width 12 height 8
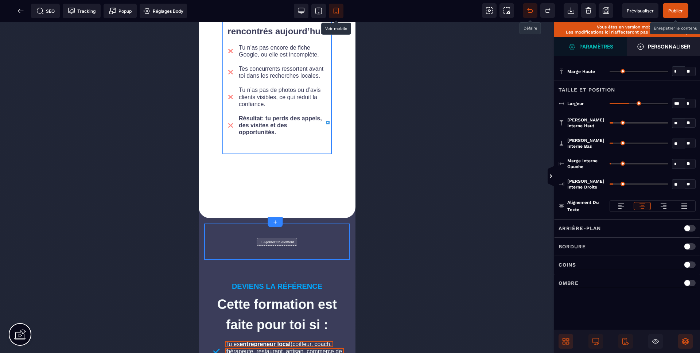
click at [679, 185] on input "**" at bounding box center [678, 185] width 12 height 8
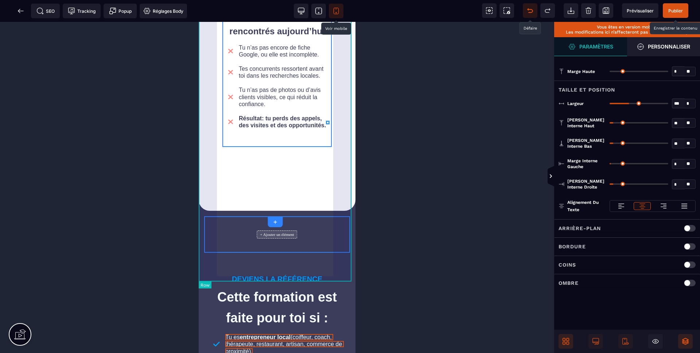
click at [337, 157] on div "+ Ajouter un élément 🚨 Tes problèmes rencontrés [DATE] Tu n’as pas encore de fi…" at bounding box center [277, 75] width 157 height 271
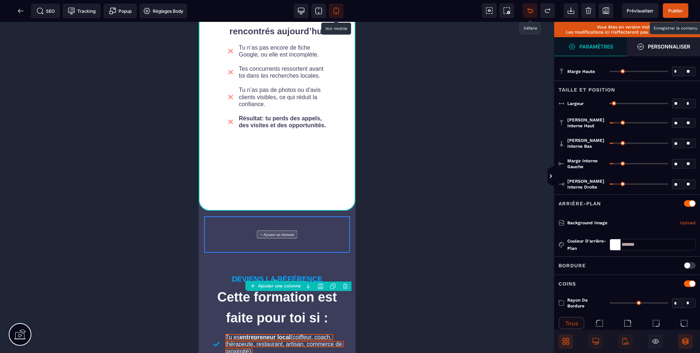
click at [682, 162] on input "**" at bounding box center [678, 164] width 12 height 8
click at [681, 184] on input "**" at bounding box center [678, 185] width 12 height 8
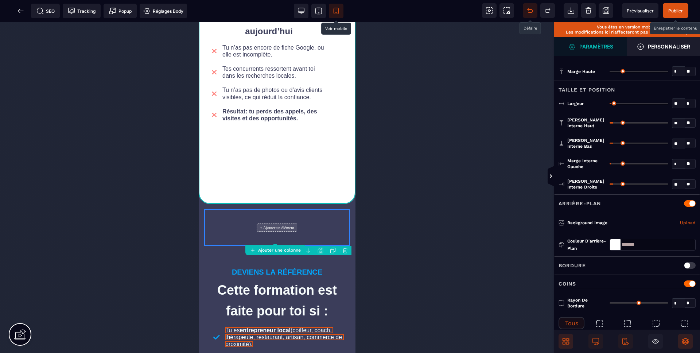
click at [681, 184] on input "**" at bounding box center [678, 185] width 12 height 8
click at [396, 192] on div at bounding box center [277, 187] width 554 height 331
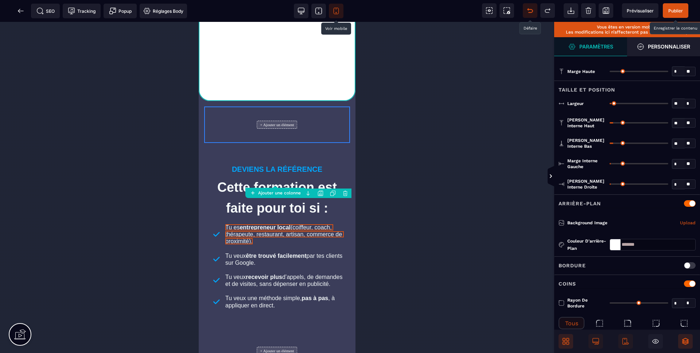
scroll to position [691, 0]
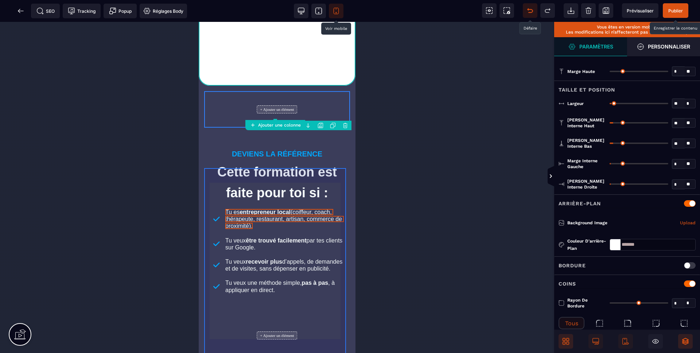
click at [345, 194] on div "DEVIENS LA RÉFÉRENCE Cette formation est faite pour toi si : Tu es entrepreneur…" at bounding box center [277, 222] width 146 height 179
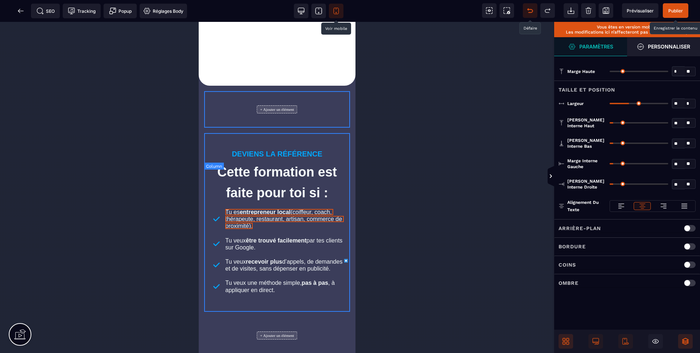
click at [341, 128] on div "+ Ajouter un élément" at bounding box center [277, 109] width 146 height 36
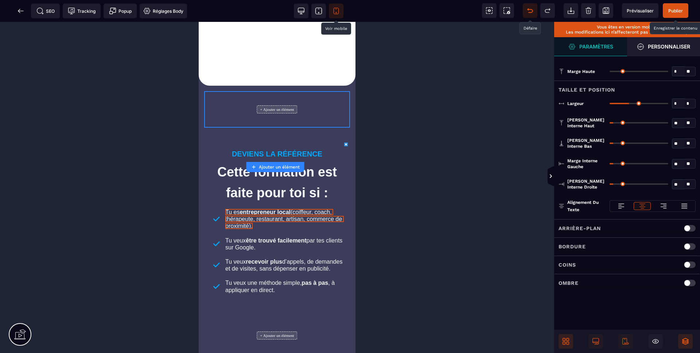
drag, startPoint x: 609, startPoint y: 104, endPoint x: 566, endPoint y: 130, distance: 51.0
click at [610, 104] on input "range" at bounding box center [639, 103] width 59 height 1
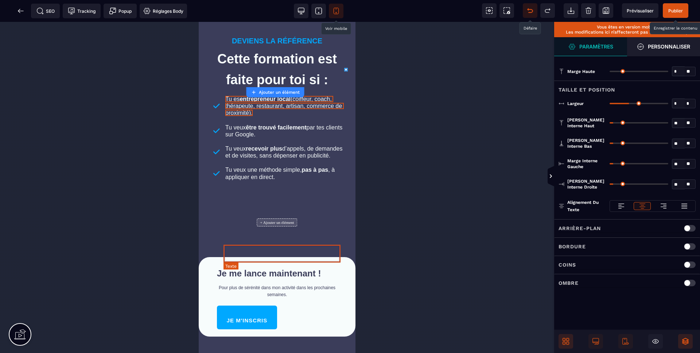
scroll to position [807, 0]
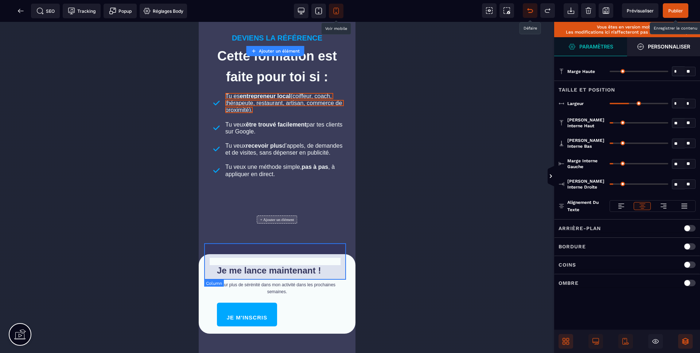
click at [331, 238] on div "+ Ajouter un élément" at bounding box center [277, 219] width 146 height 36
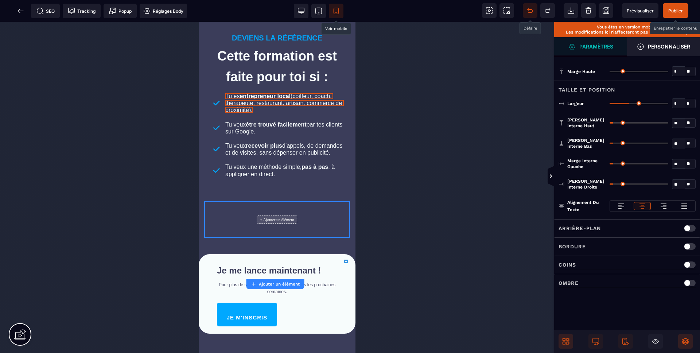
drag, startPoint x: 630, startPoint y: 102, endPoint x: 595, endPoint y: 105, distance: 35.1
click at [610, 104] on input "range" at bounding box center [639, 103] width 59 height 1
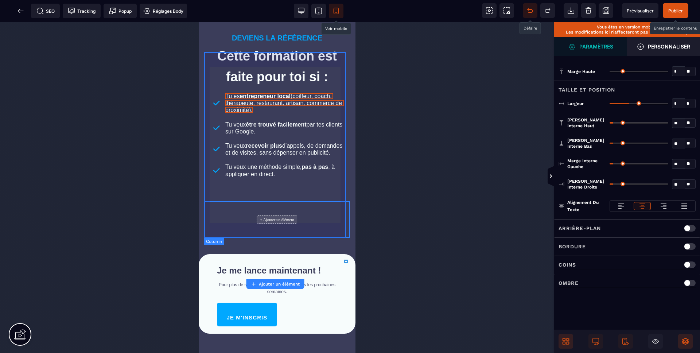
click at [332, 196] on div "DEVIENS LA RÉFÉRENCE Cette formation est faite pour toi si : Tu es entrepreneur…" at bounding box center [277, 106] width 146 height 179
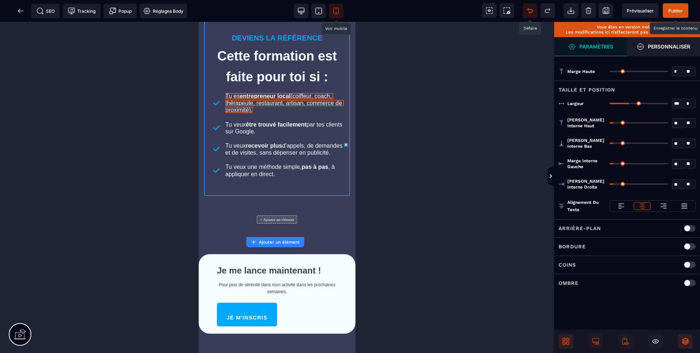
drag, startPoint x: 628, startPoint y: 103, endPoint x: 672, endPoint y: 102, distance: 43.8
click at [668, 103] on input "range" at bounding box center [639, 103] width 59 height 1
click at [348, 237] on div "+ Ajouter un élément DEVIENS LA RÉFÉRENCE Cette formation est faite pour toi si…" at bounding box center [277, 107] width 157 height 274
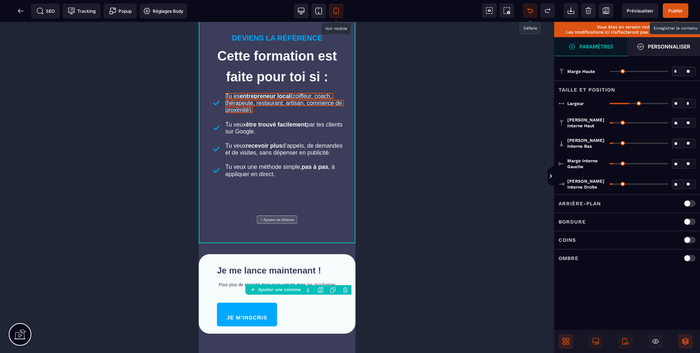
click at [679, 161] on input "**" at bounding box center [678, 164] width 12 height 8
click at [677, 182] on input "**" at bounding box center [678, 185] width 12 height 8
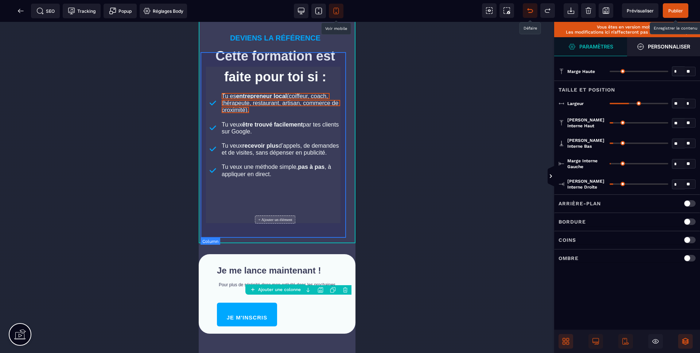
click at [341, 63] on div "DEVIENS LA RÉFÉRENCE Cette formation est faite pour toi si : Tu es entrepreneur…" at bounding box center [276, 106] width 150 height 179
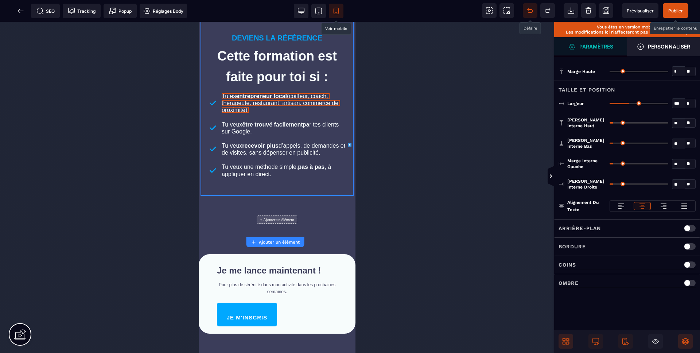
click at [676, 162] on input "**" at bounding box center [678, 164] width 12 height 8
click at [679, 184] on input "**" at bounding box center [678, 185] width 12 height 8
click at [494, 197] on div at bounding box center [277, 187] width 554 height 331
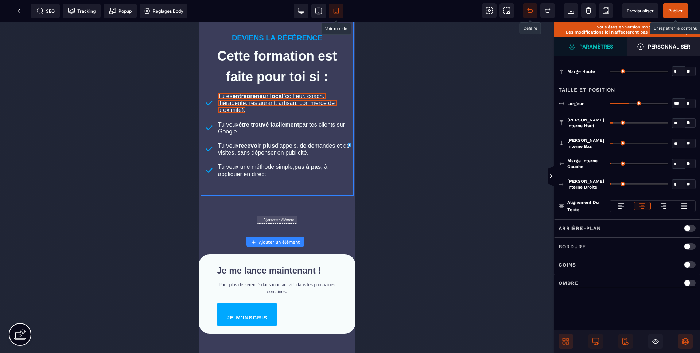
click at [678, 8] on span "Publier" at bounding box center [675, 10] width 15 height 5
